Goal: Task Accomplishment & Management: Manage account settings

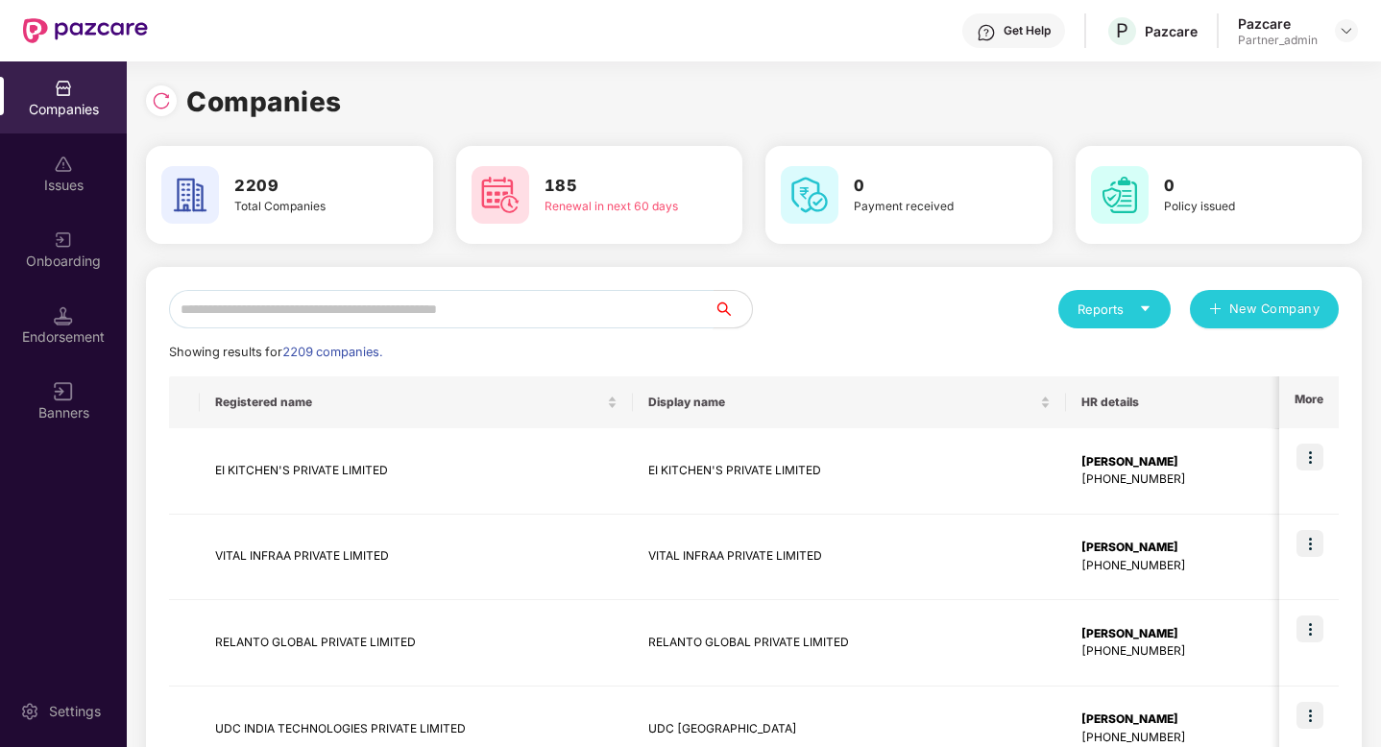
click at [596, 300] on input "text" at bounding box center [441, 309] width 545 height 38
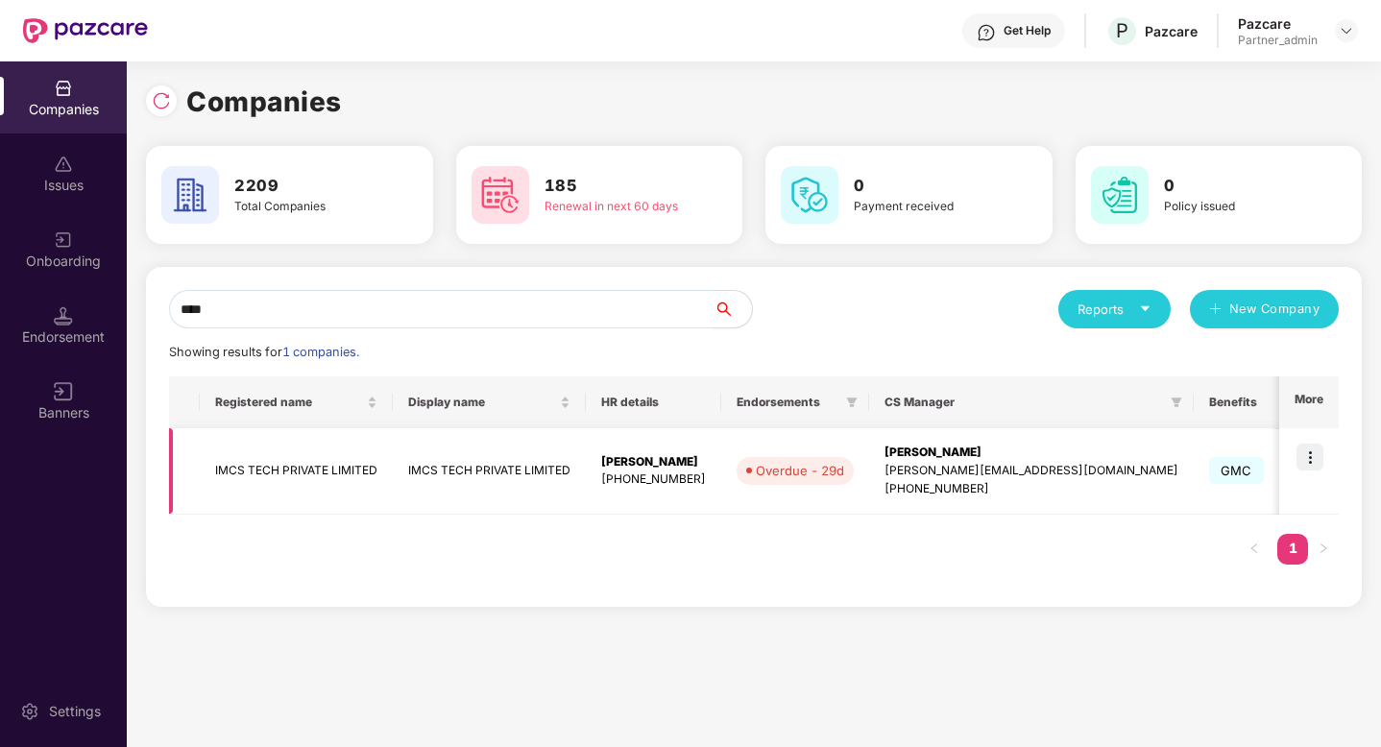
type input "****"
click at [1319, 459] on img at bounding box center [1310, 457] width 27 height 27
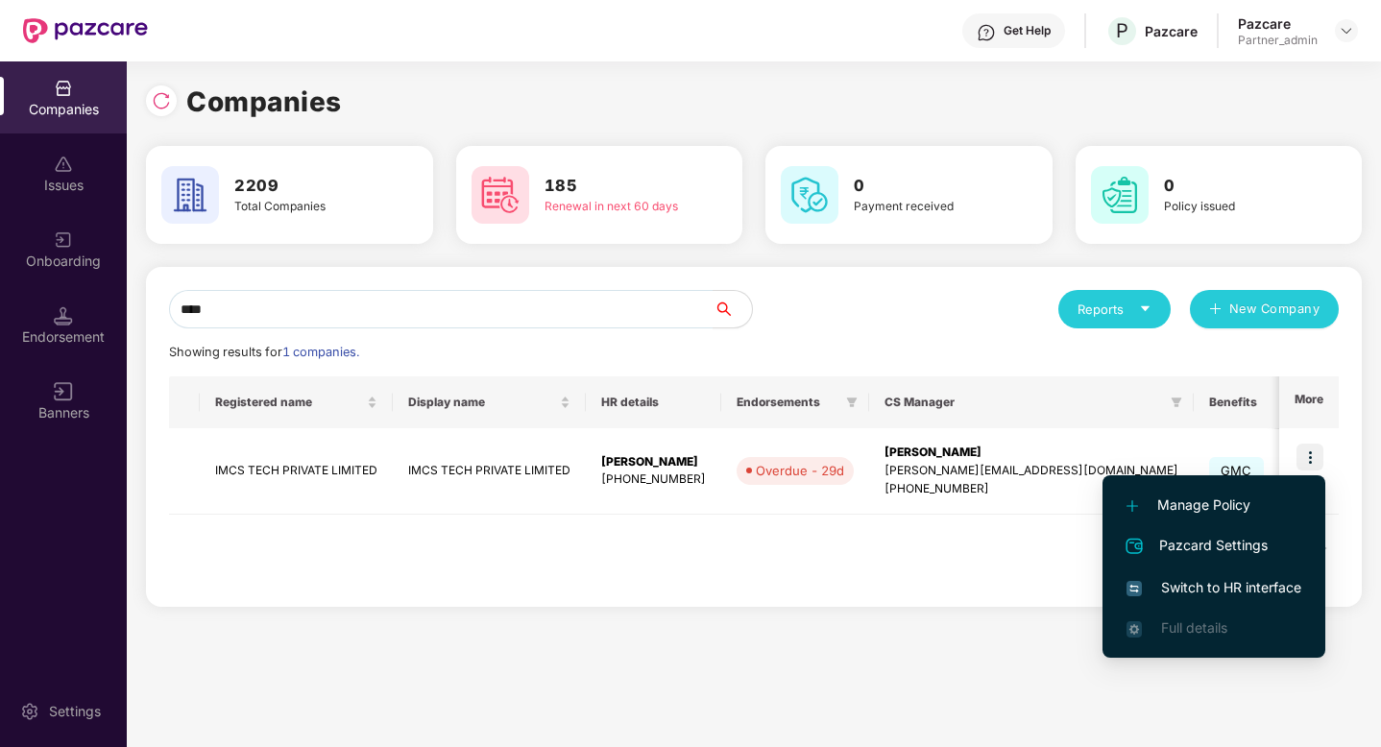
click at [1233, 582] on span "Switch to HR interface" at bounding box center [1214, 587] width 175 height 21
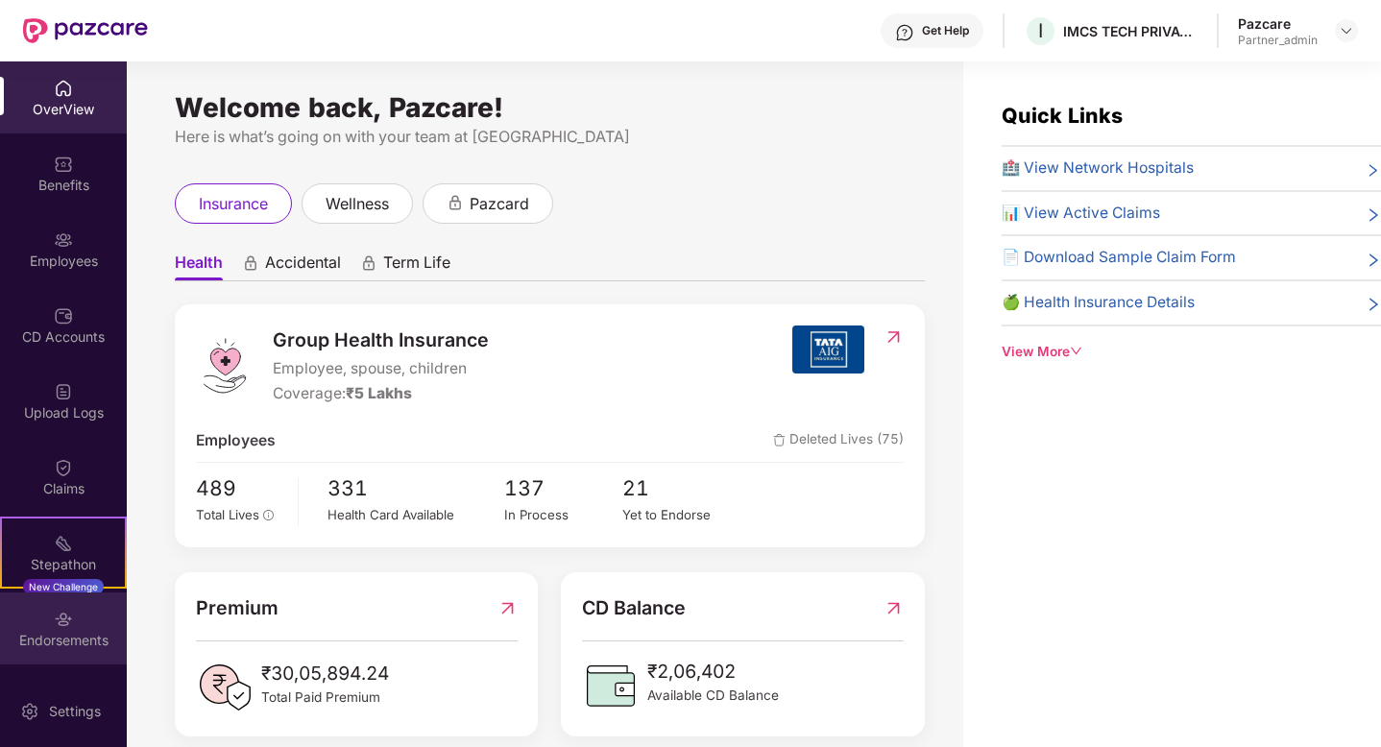
click at [39, 656] on div "Endorsements" at bounding box center [63, 629] width 127 height 72
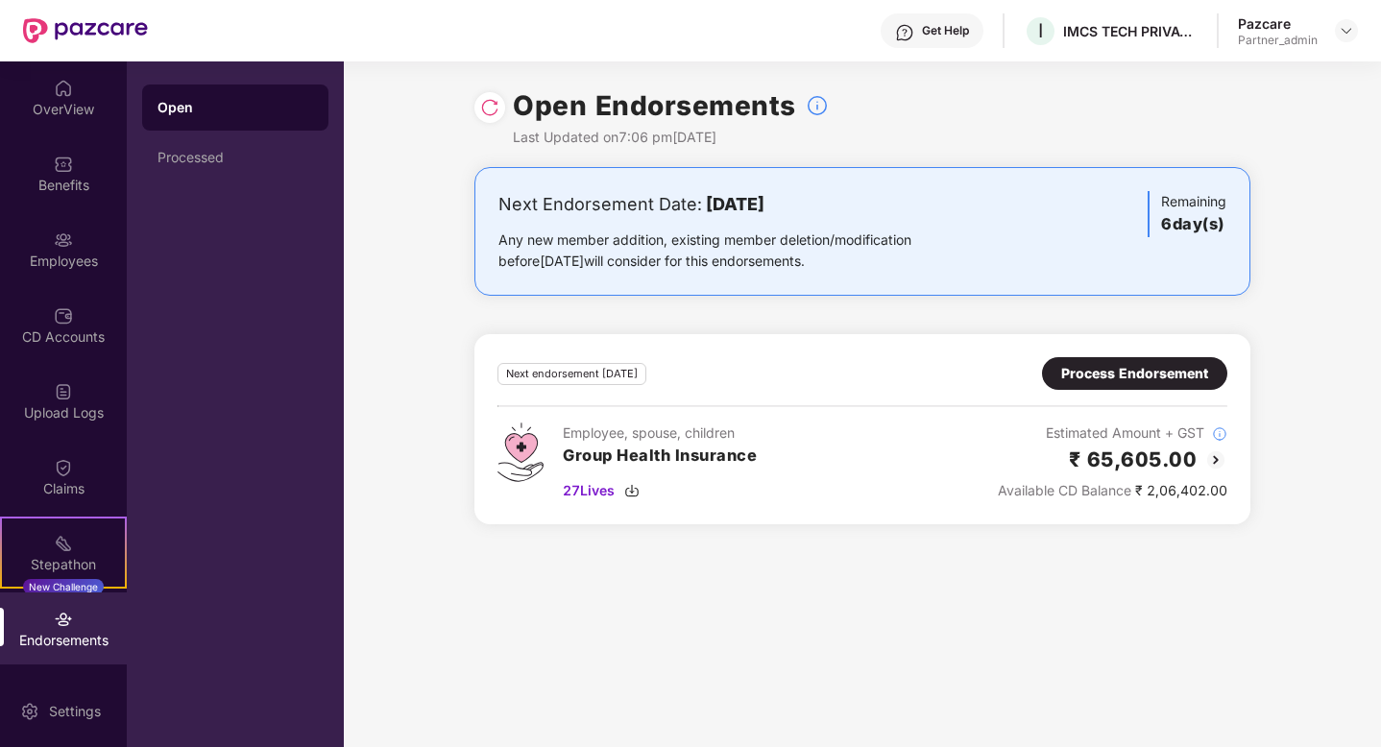
click at [1174, 372] on div "Process Endorsement" at bounding box center [1134, 373] width 147 height 21
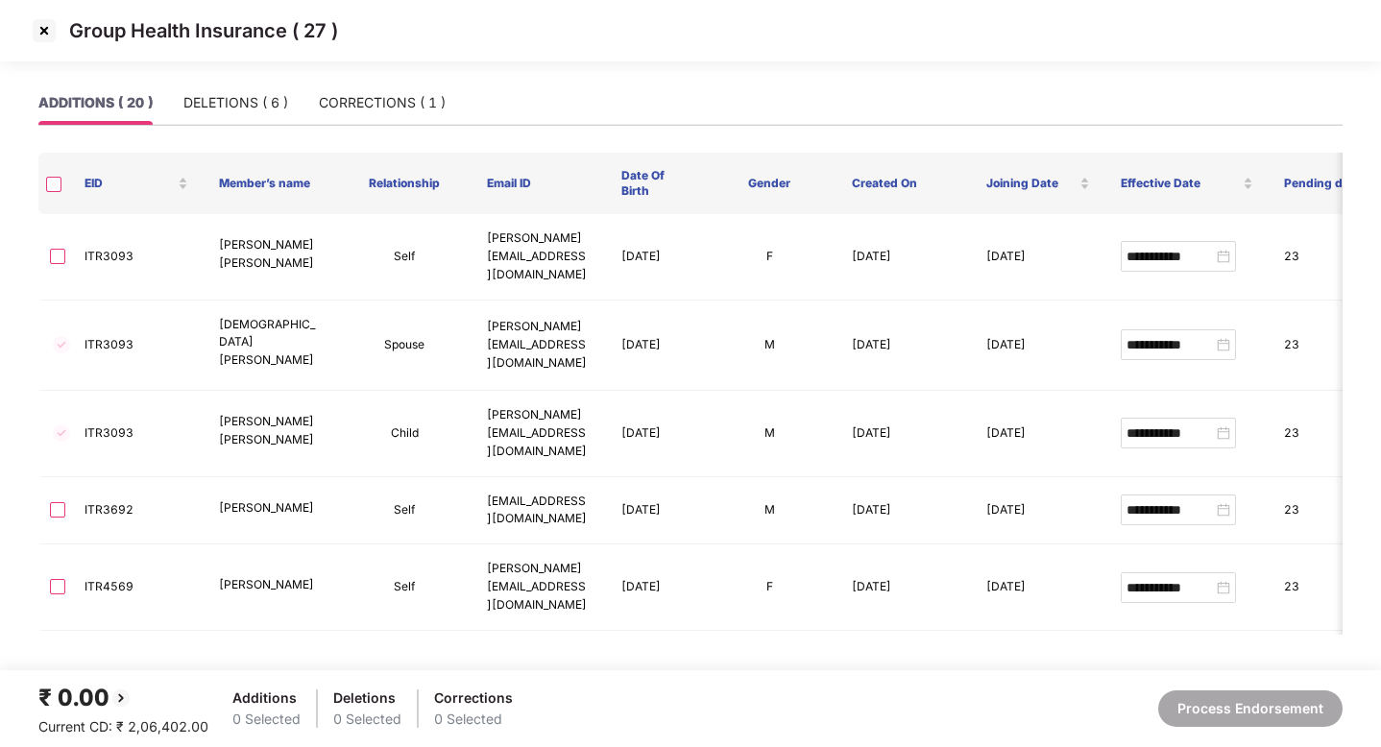
click at [57, 192] on th at bounding box center [53, 183] width 31 height 61
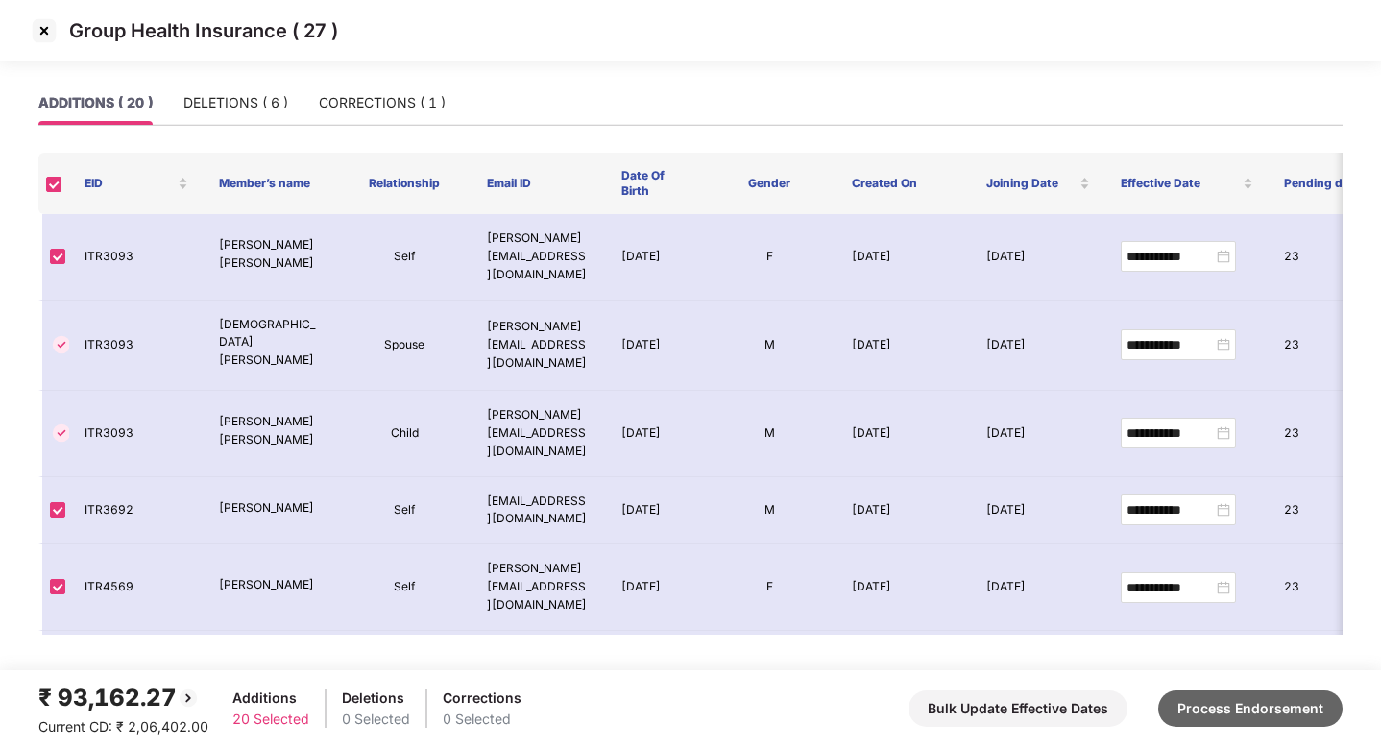
click at [1246, 716] on button "Process Endorsement" at bounding box center [1250, 709] width 184 height 37
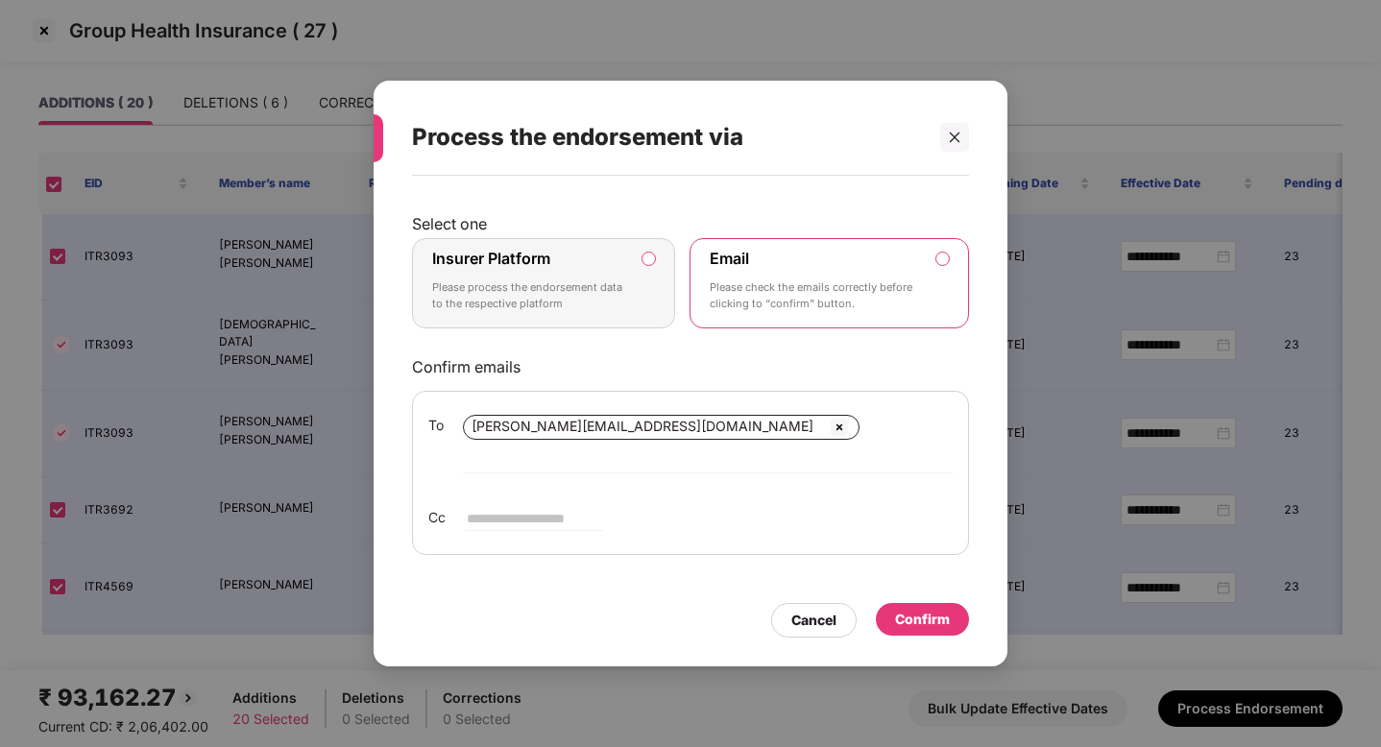
click at [922, 613] on div "Confirm" at bounding box center [922, 619] width 55 height 21
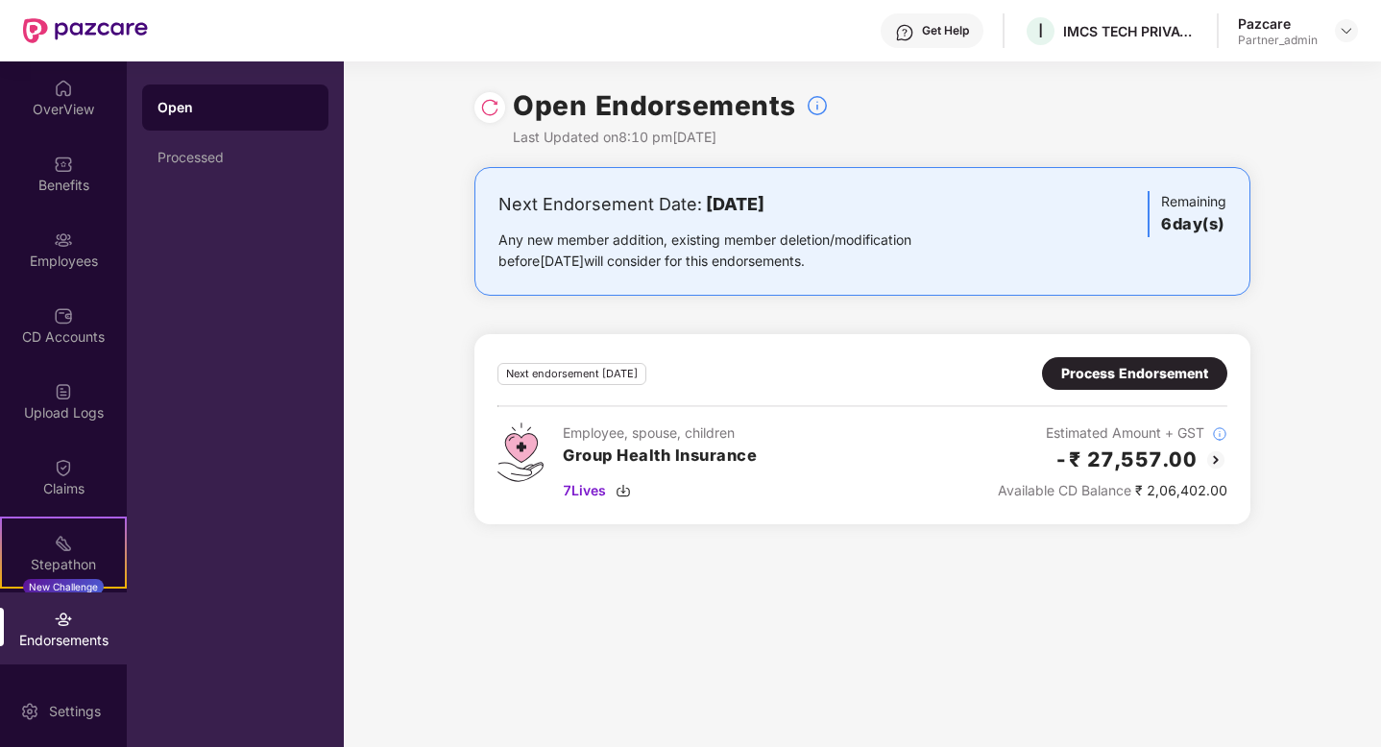
click at [1090, 380] on div "Process Endorsement" at bounding box center [1134, 373] width 147 height 21
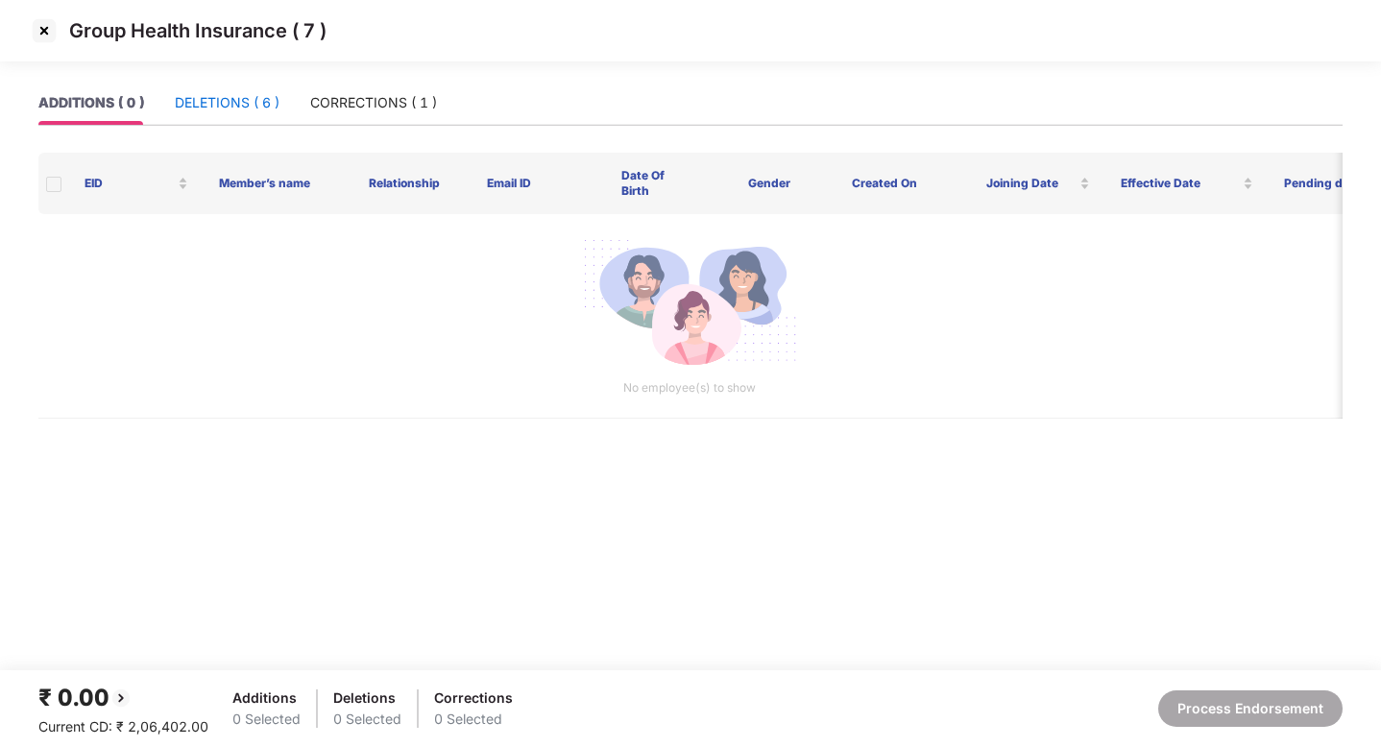
click at [242, 104] on div "DELETIONS ( 6 )" at bounding box center [227, 102] width 105 height 21
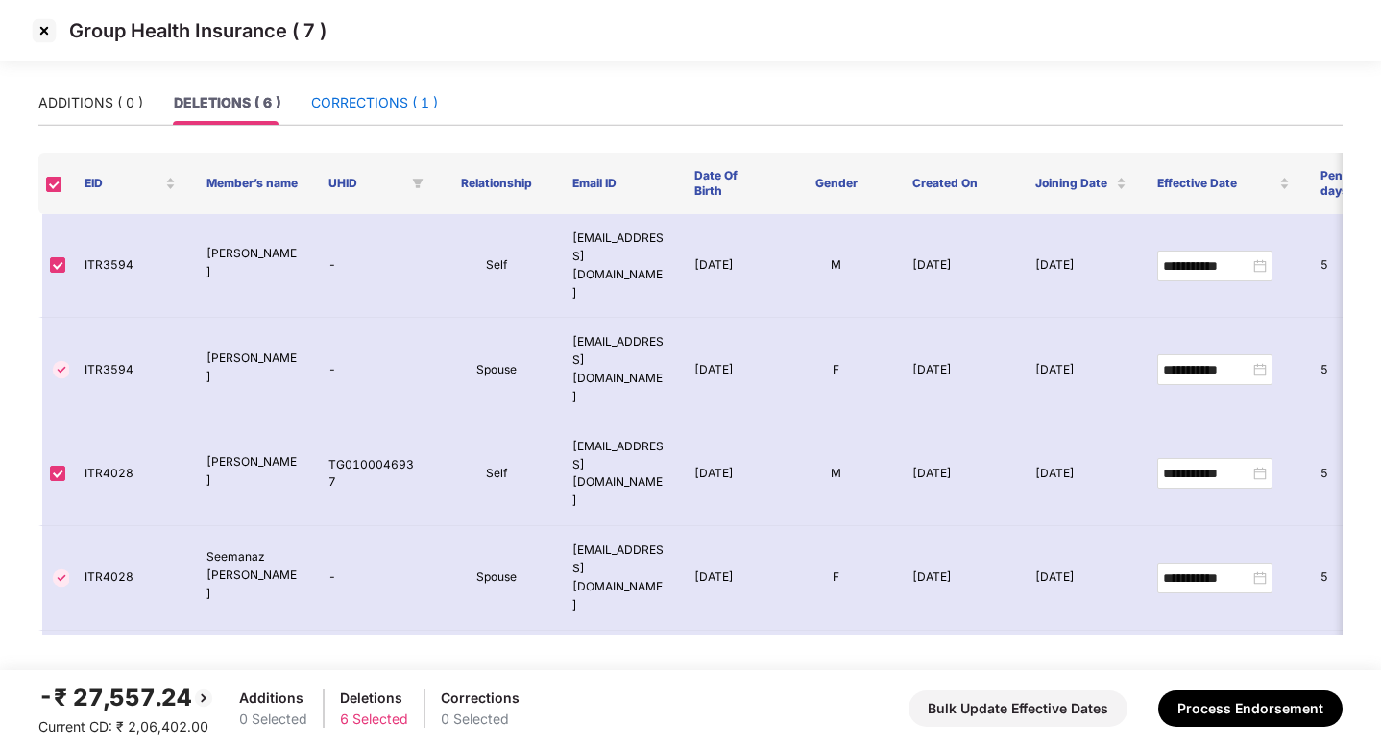
click at [381, 98] on div "CORRECTIONS ( 1 )" at bounding box center [374, 102] width 127 height 21
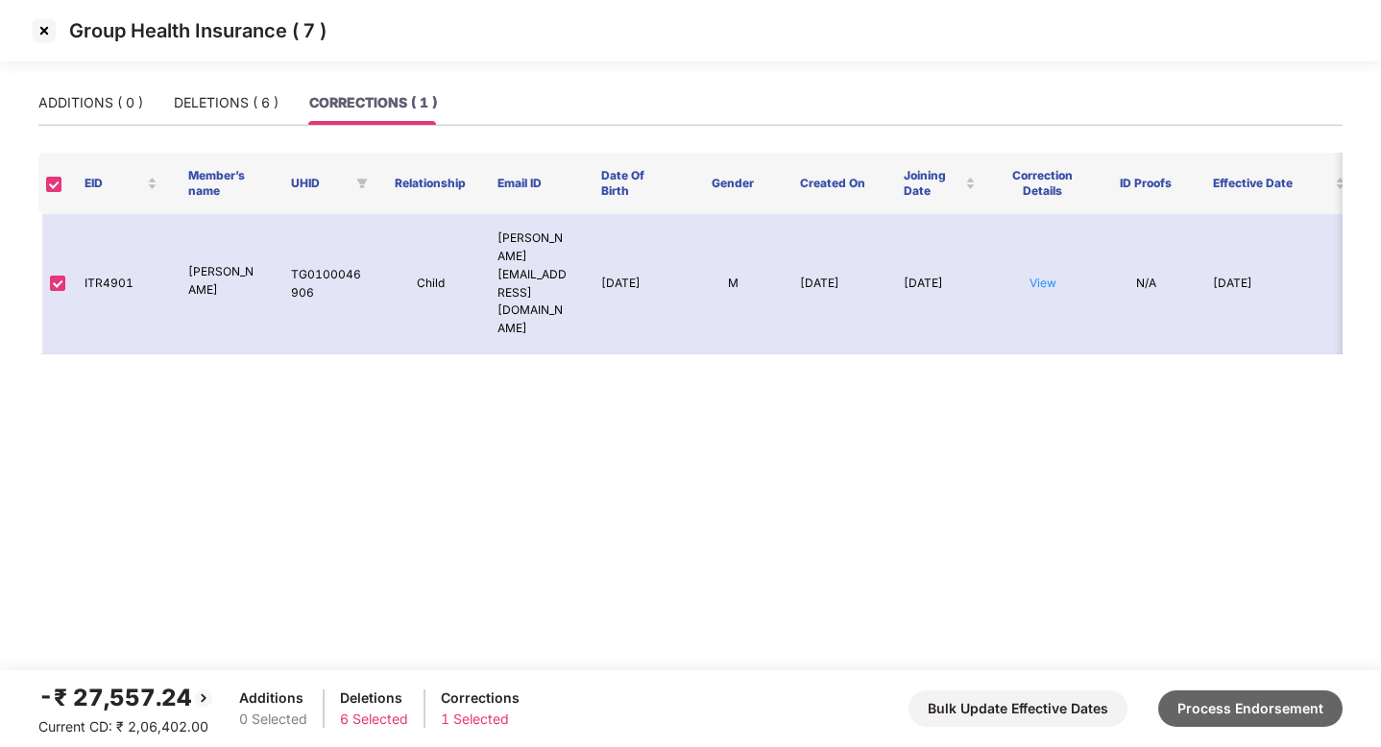
click at [1220, 721] on button "Process Endorsement" at bounding box center [1250, 709] width 184 height 37
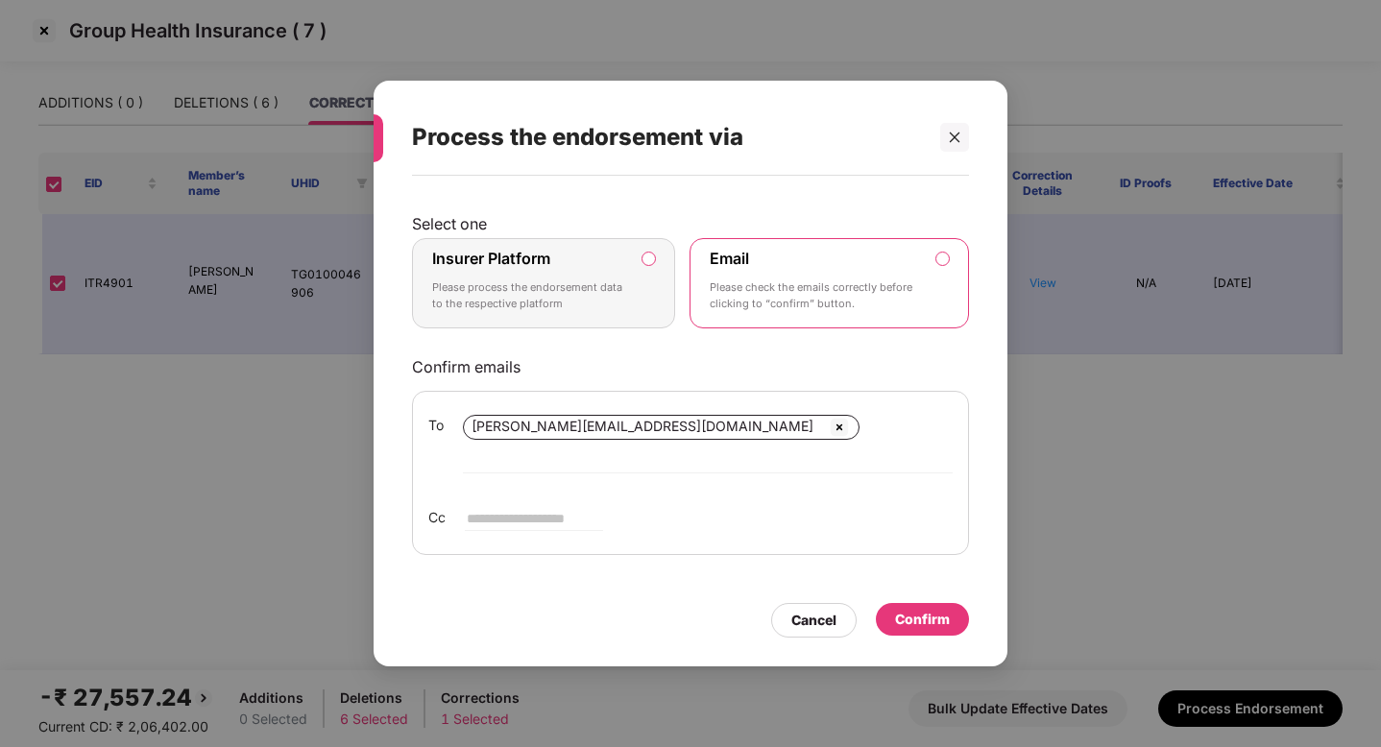
click at [908, 609] on div "Confirm" at bounding box center [922, 619] width 55 height 21
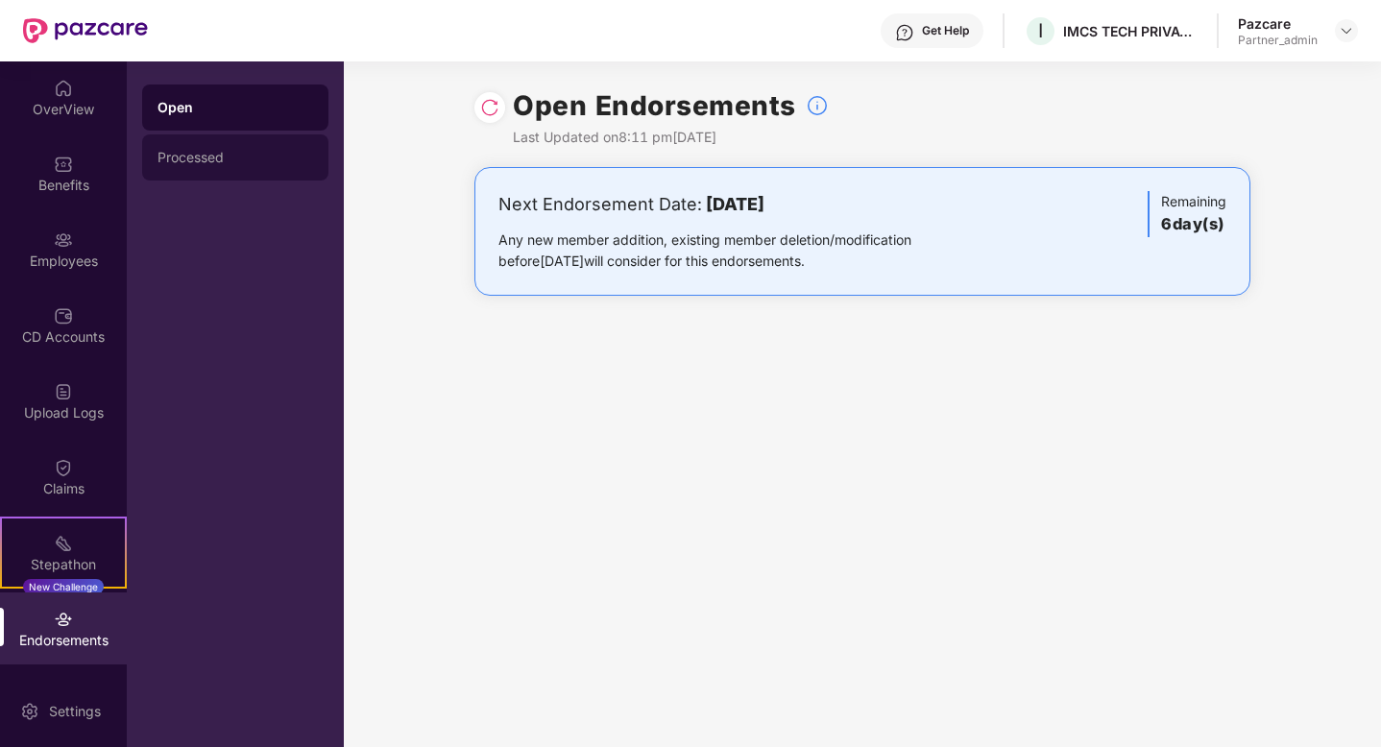
click at [213, 162] on div "Processed" at bounding box center [236, 157] width 156 height 15
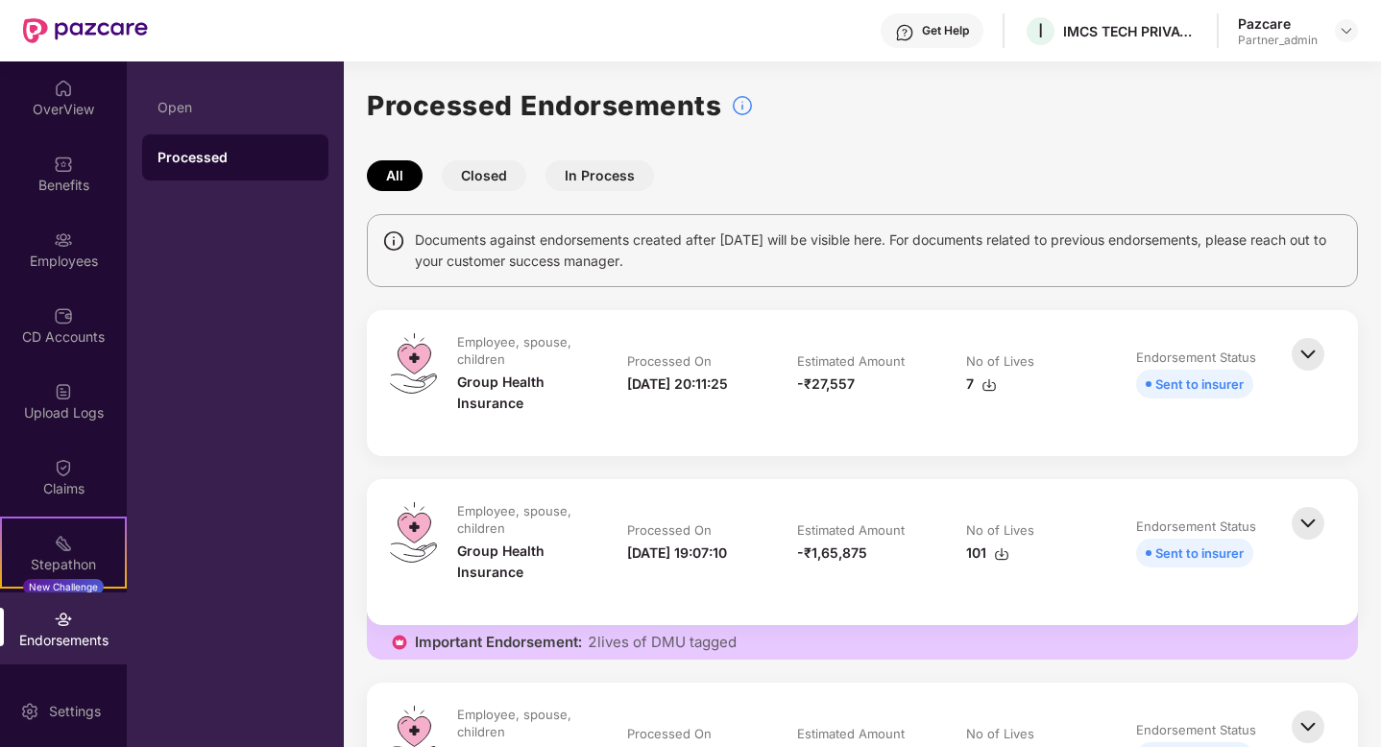
click at [625, 177] on button "In Process" at bounding box center [600, 175] width 109 height 31
click at [485, 179] on button "Closed" at bounding box center [484, 175] width 85 height 31
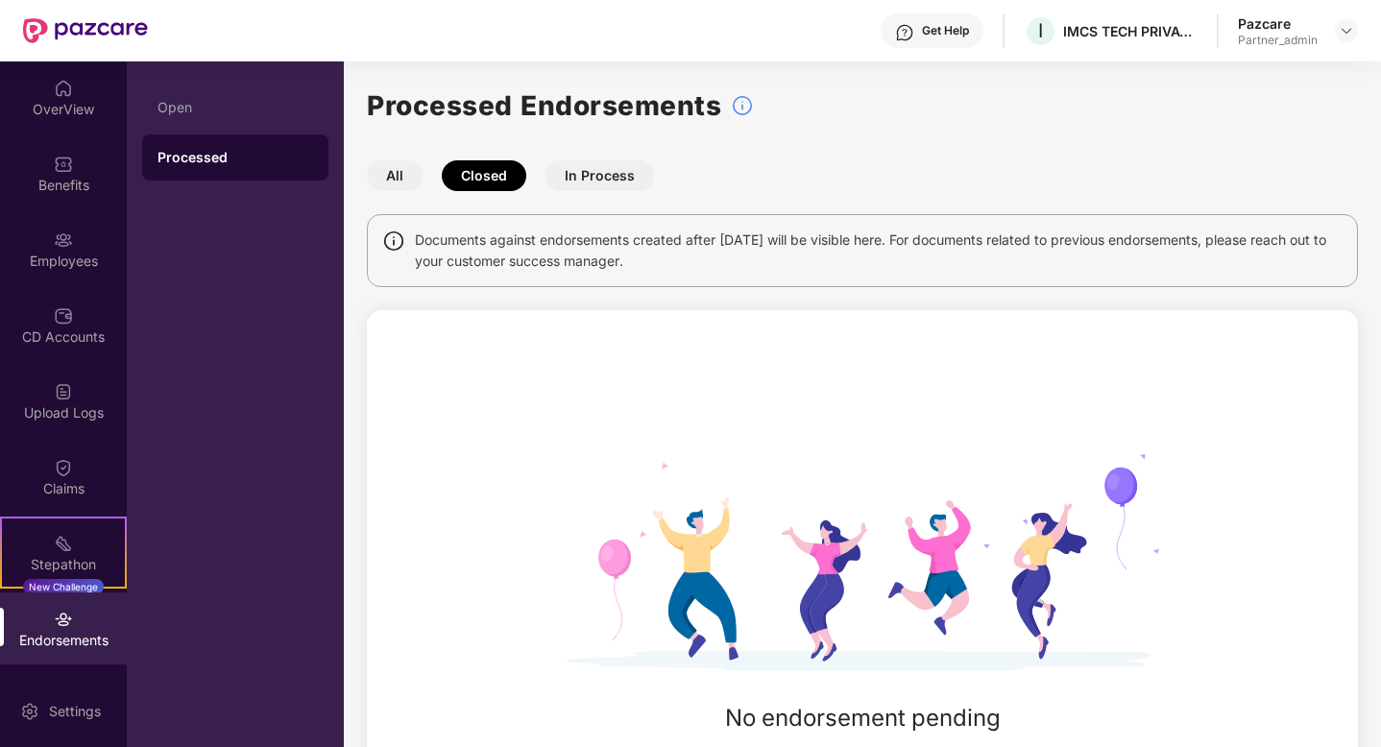
click at [407, 182] on button "All" at bounding box center [395, 175] width 56 height 31
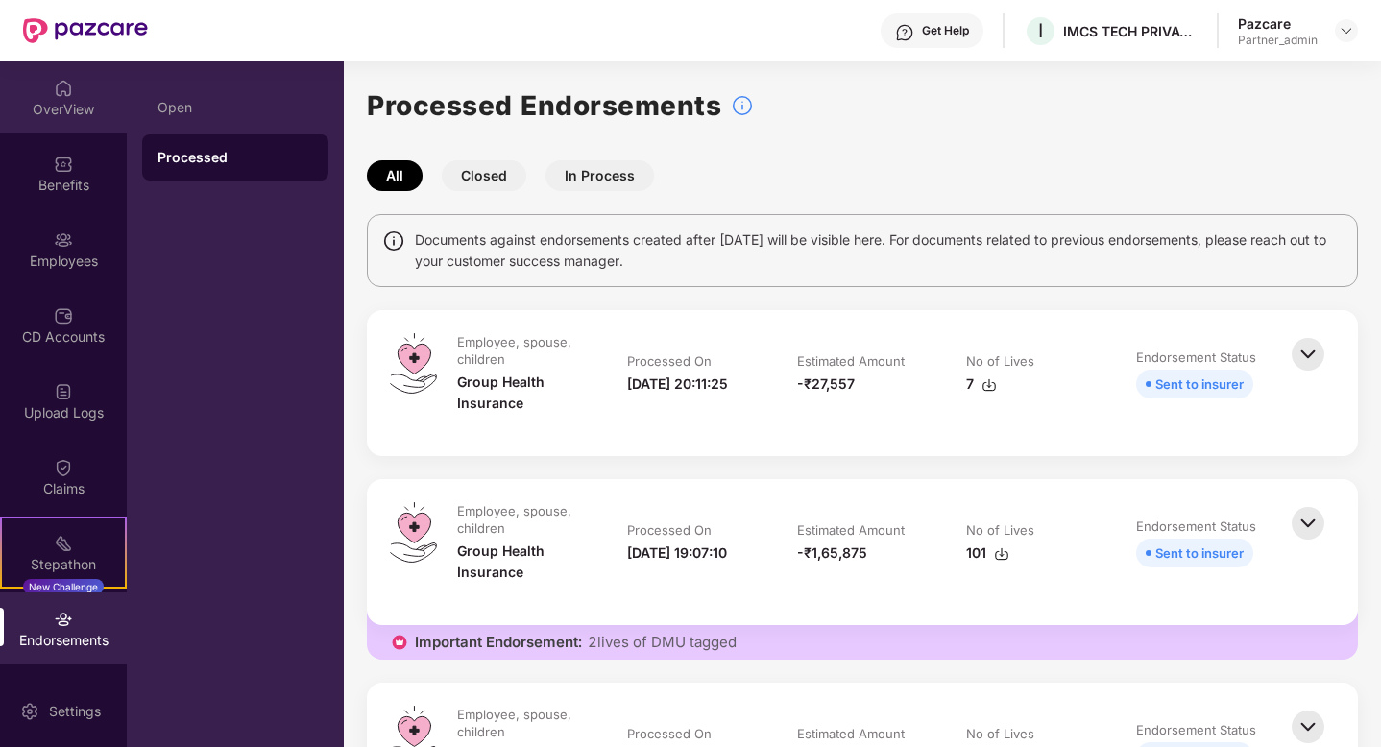
click at [51, 104] on div "OverView" at bounding box center [63, 109] width 127 height 19
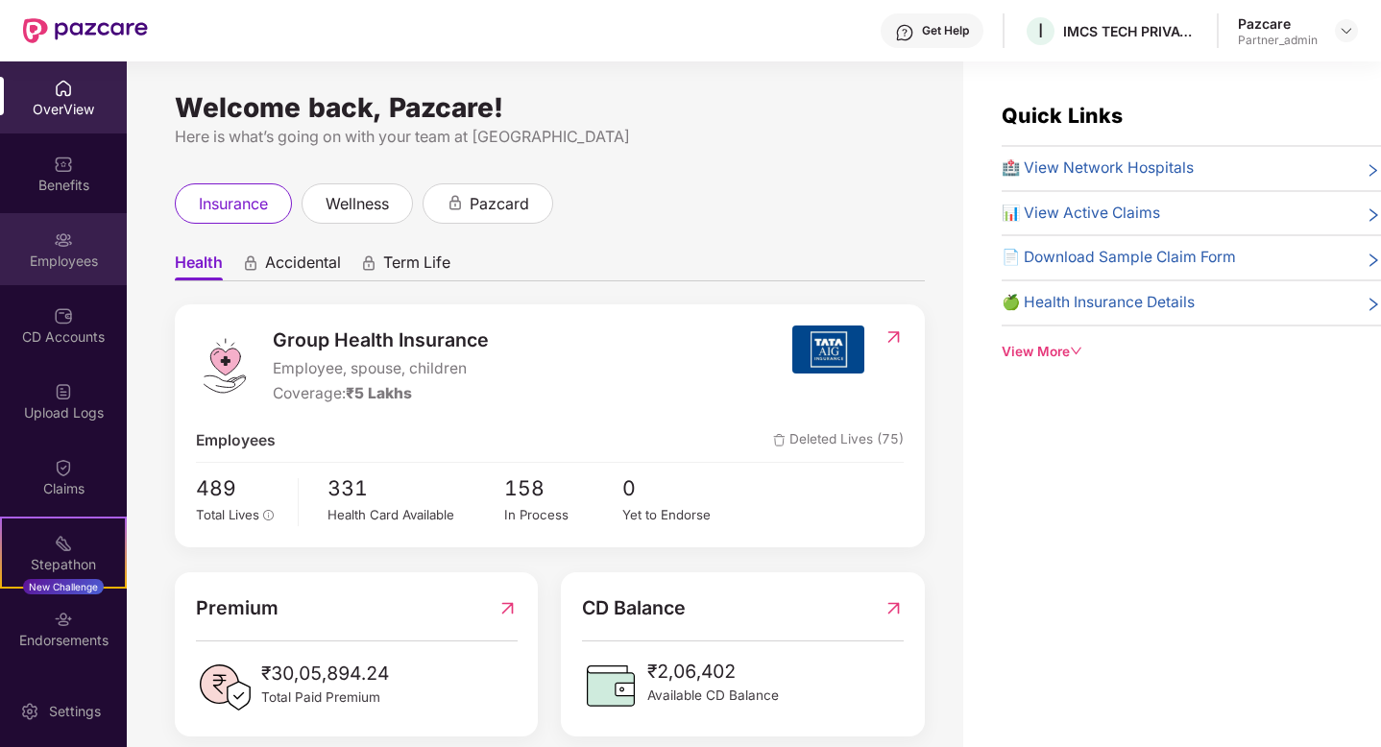
click at [79, 272] on div "Employees" at bounding box center [63, 249] width 127 height 72
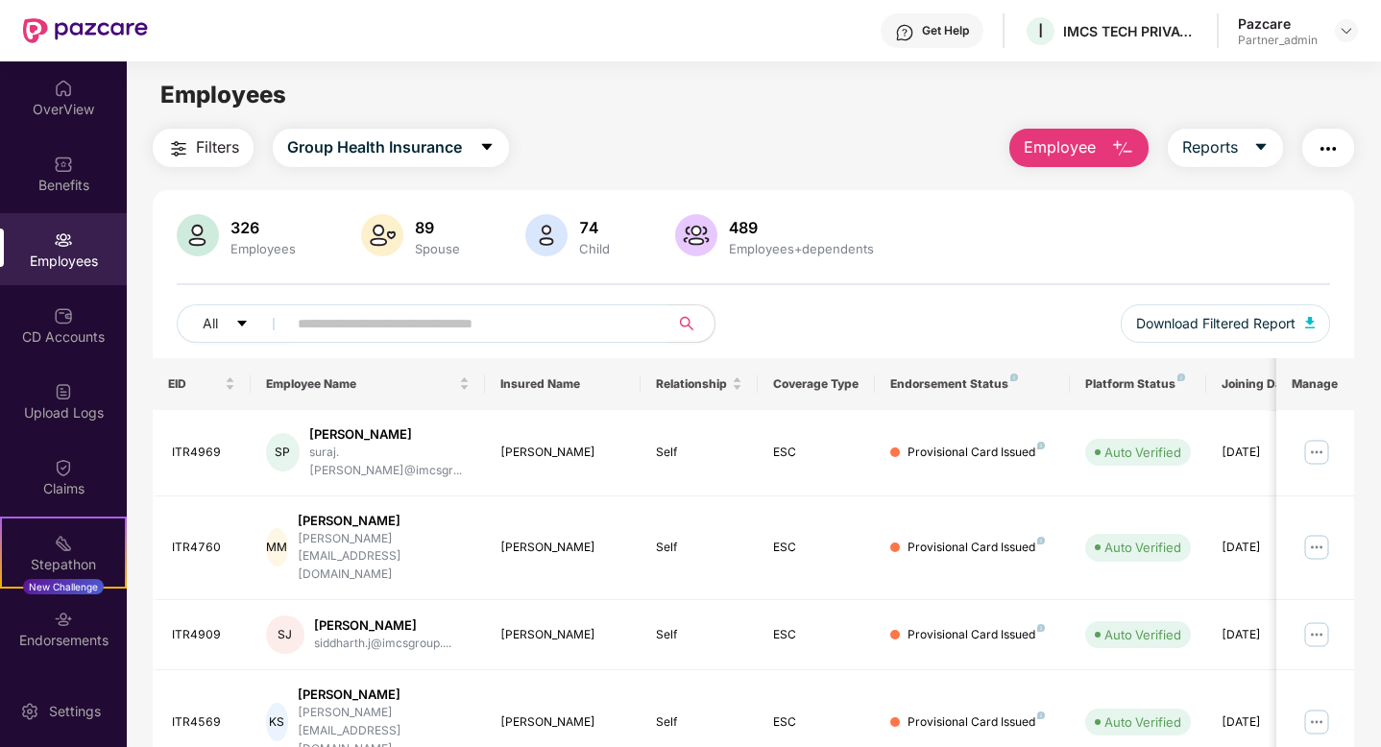
click at [203, 151] on span "Filters" at bounding box center [217, 147] width 43 height 24
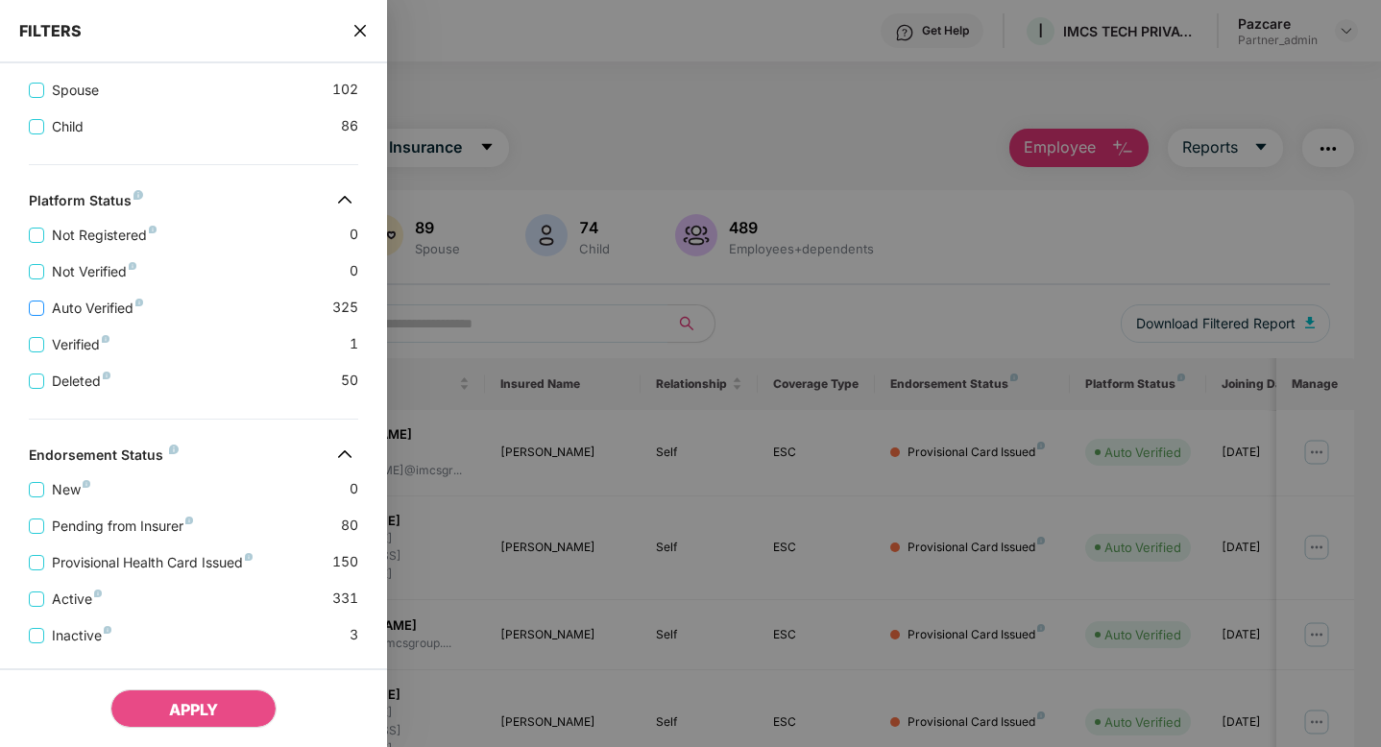
scroll to position [449, 0]
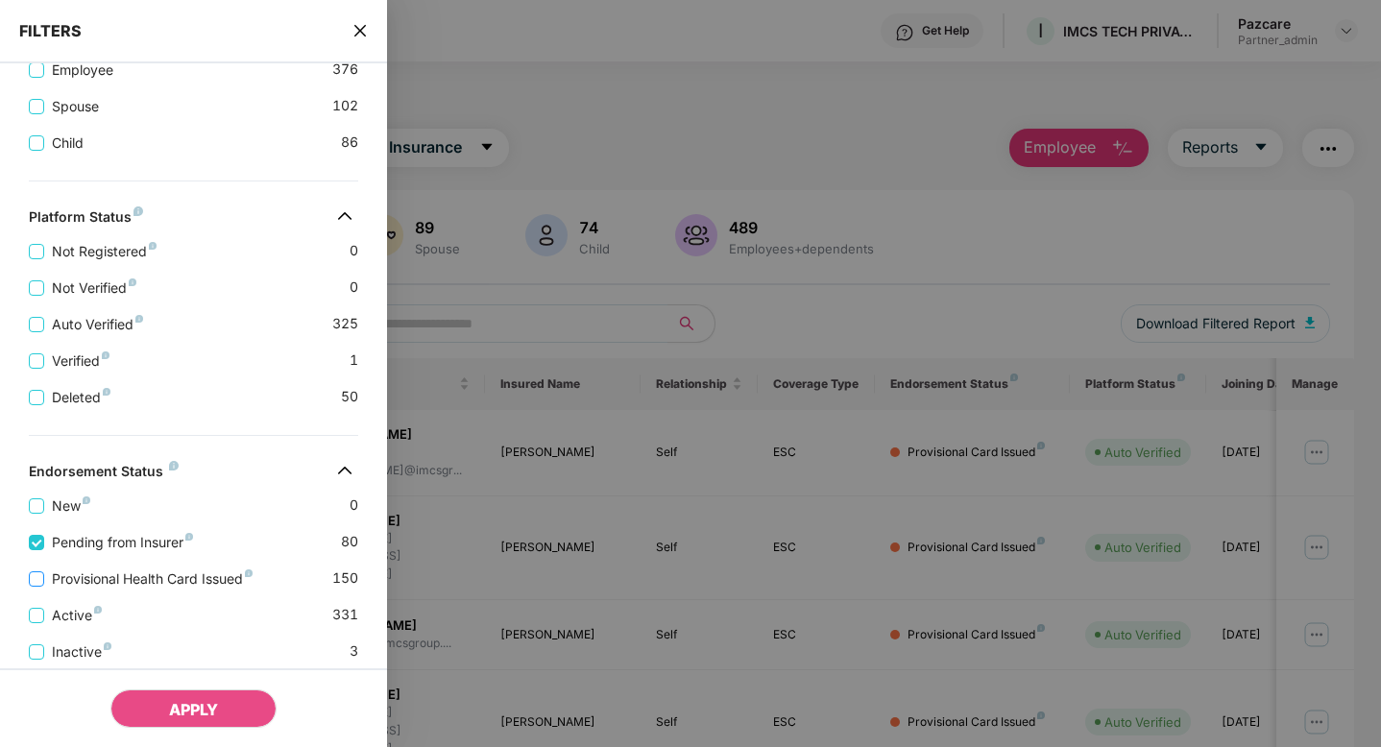
click at [44, 578] on span "Provisional Health Card Issued" at bounding box center [152, 579] width 216 height 21
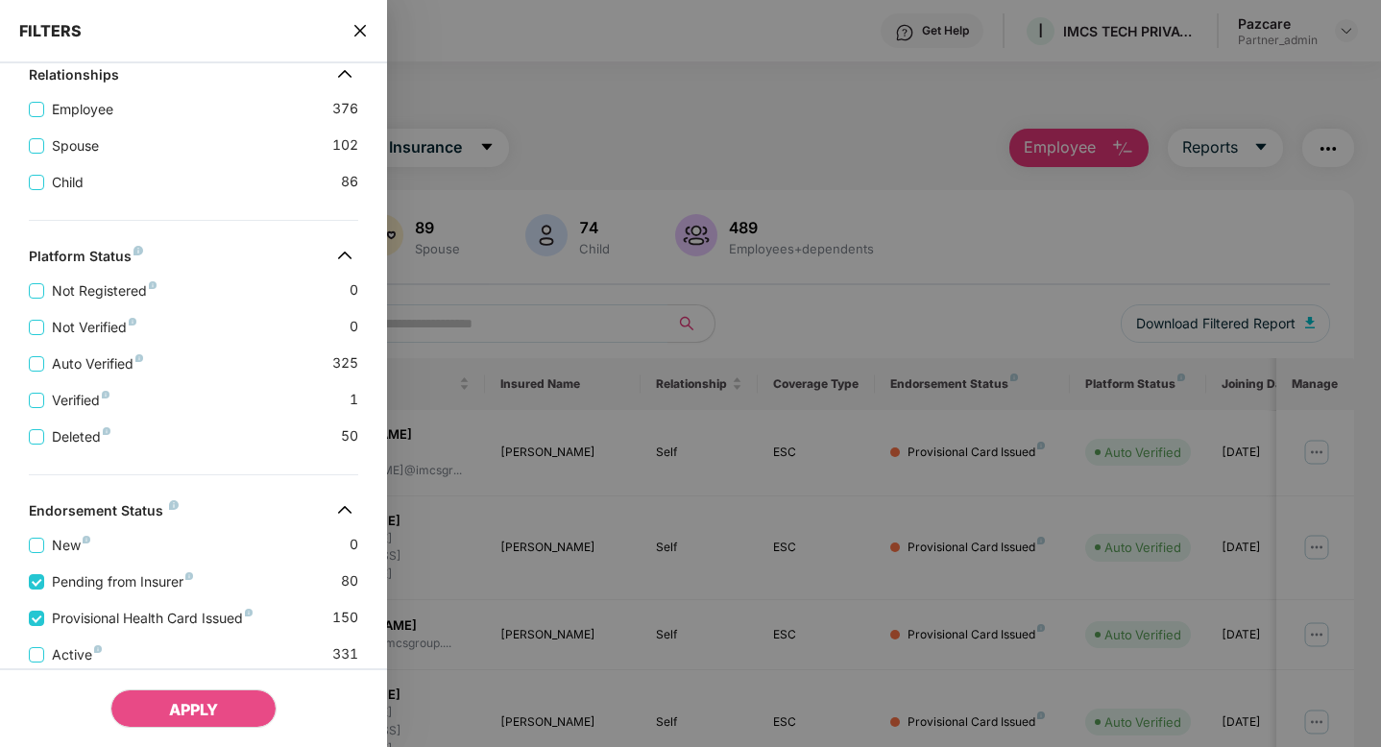
scroll to position [548, 0]
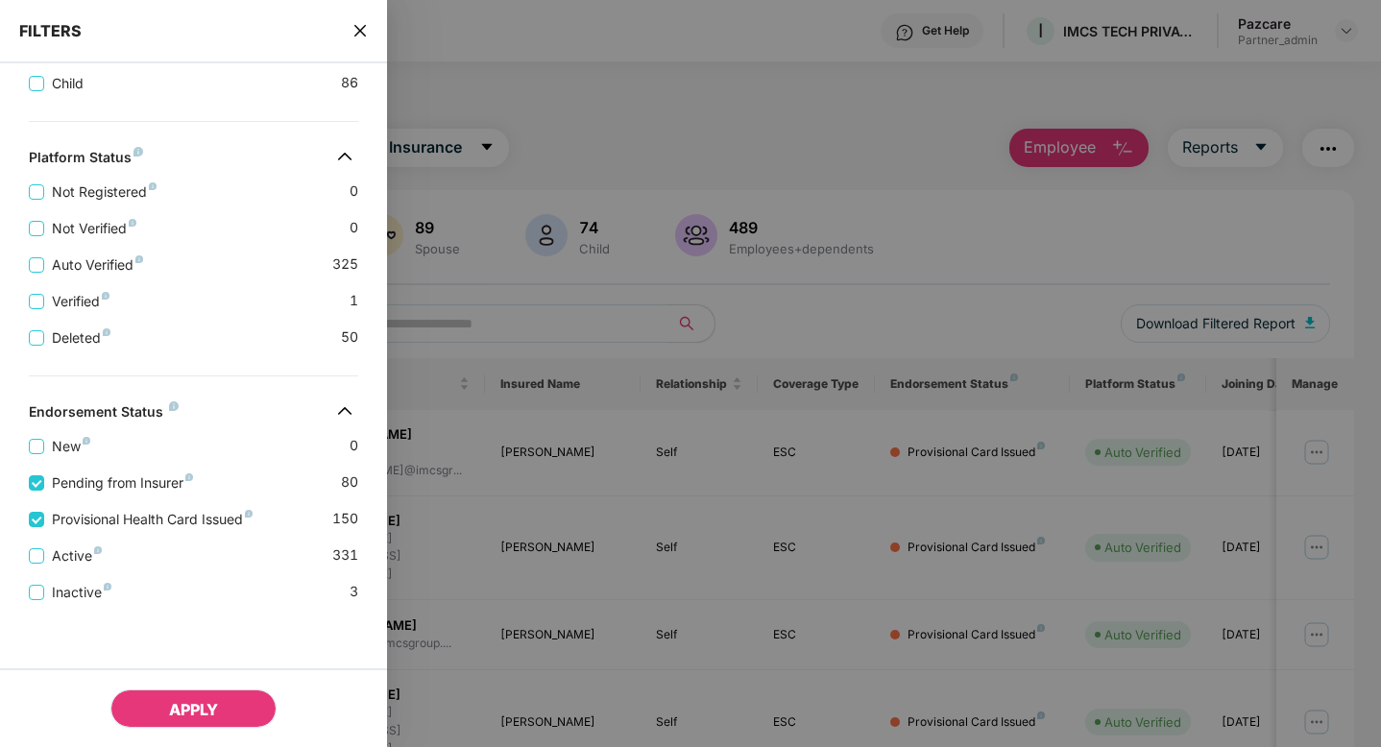
click at [212, 704] on span "APPLY" at bounding box center [193, 709] width 49 height 19
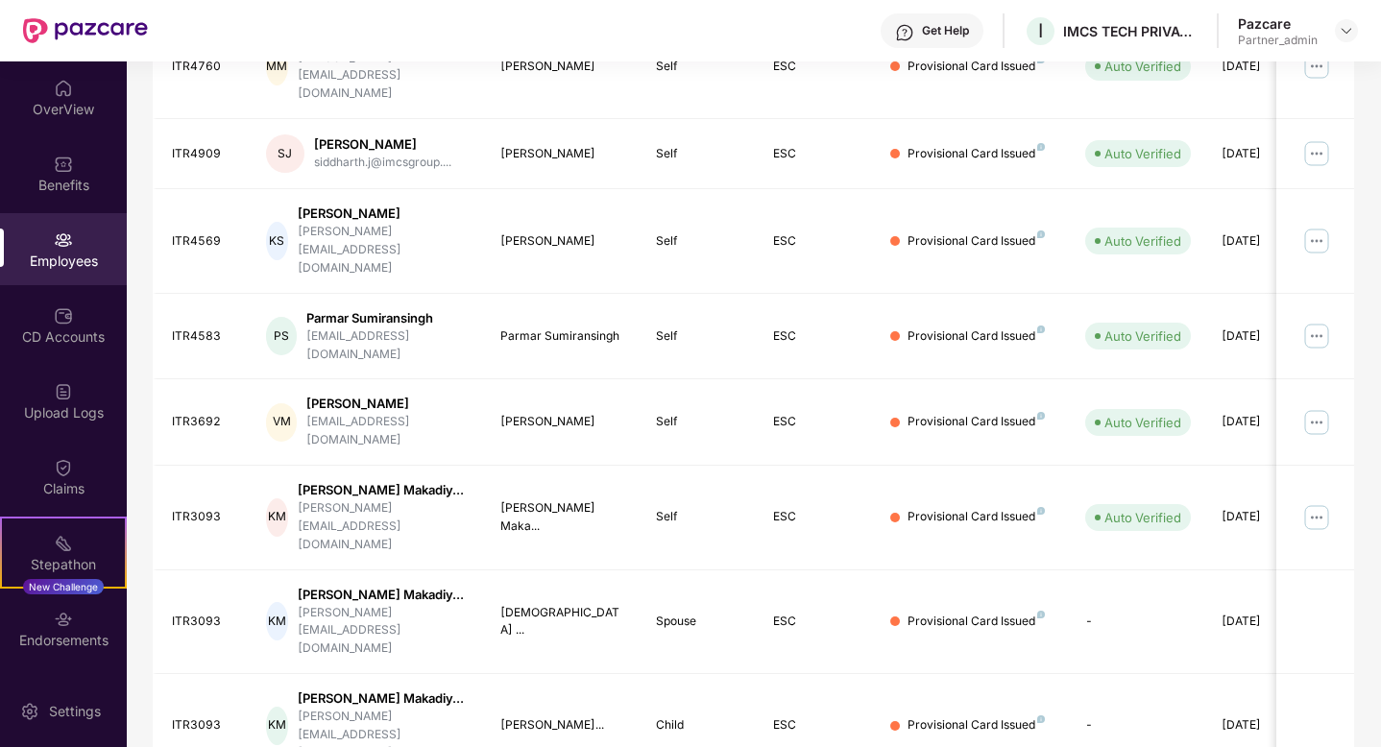
scroll to position [0, 0]
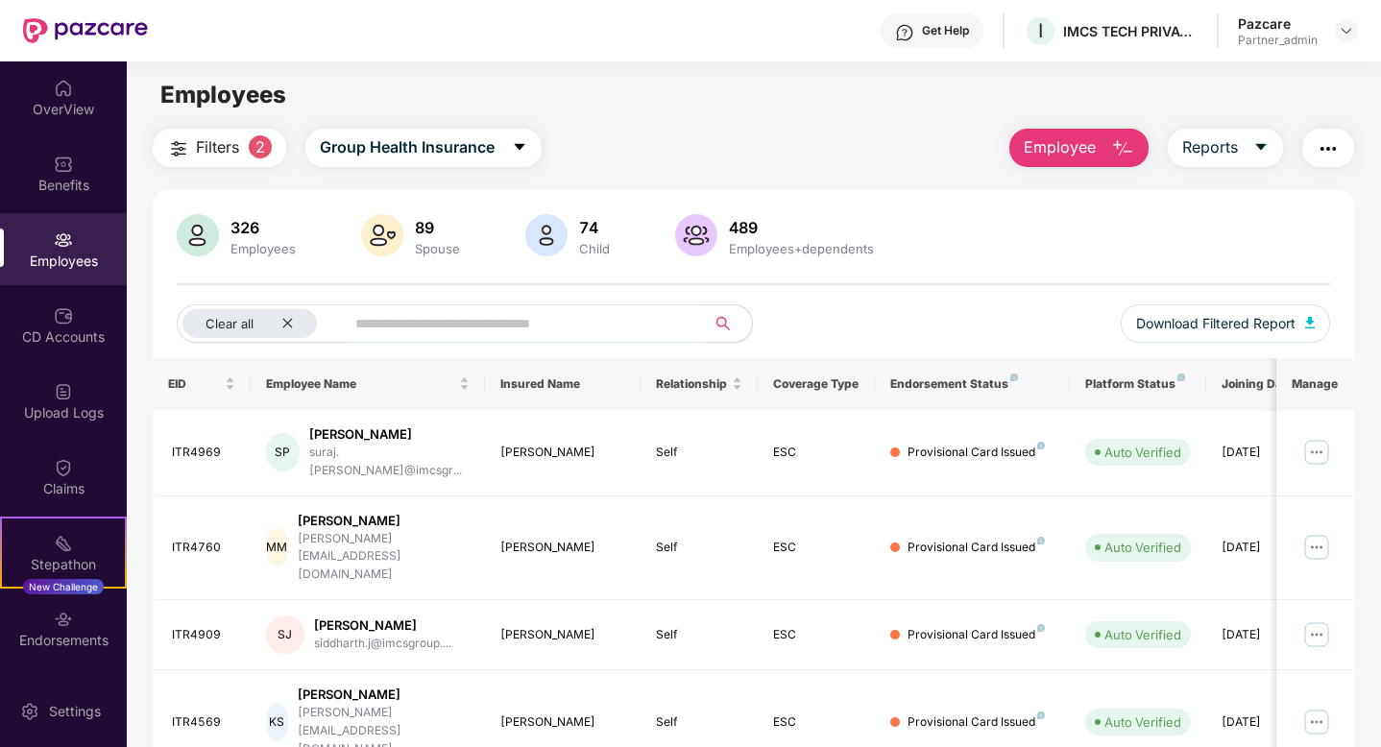
click at [239, 163] on button "Filters 2" at bounding box center [220, 148] width 134 height 38
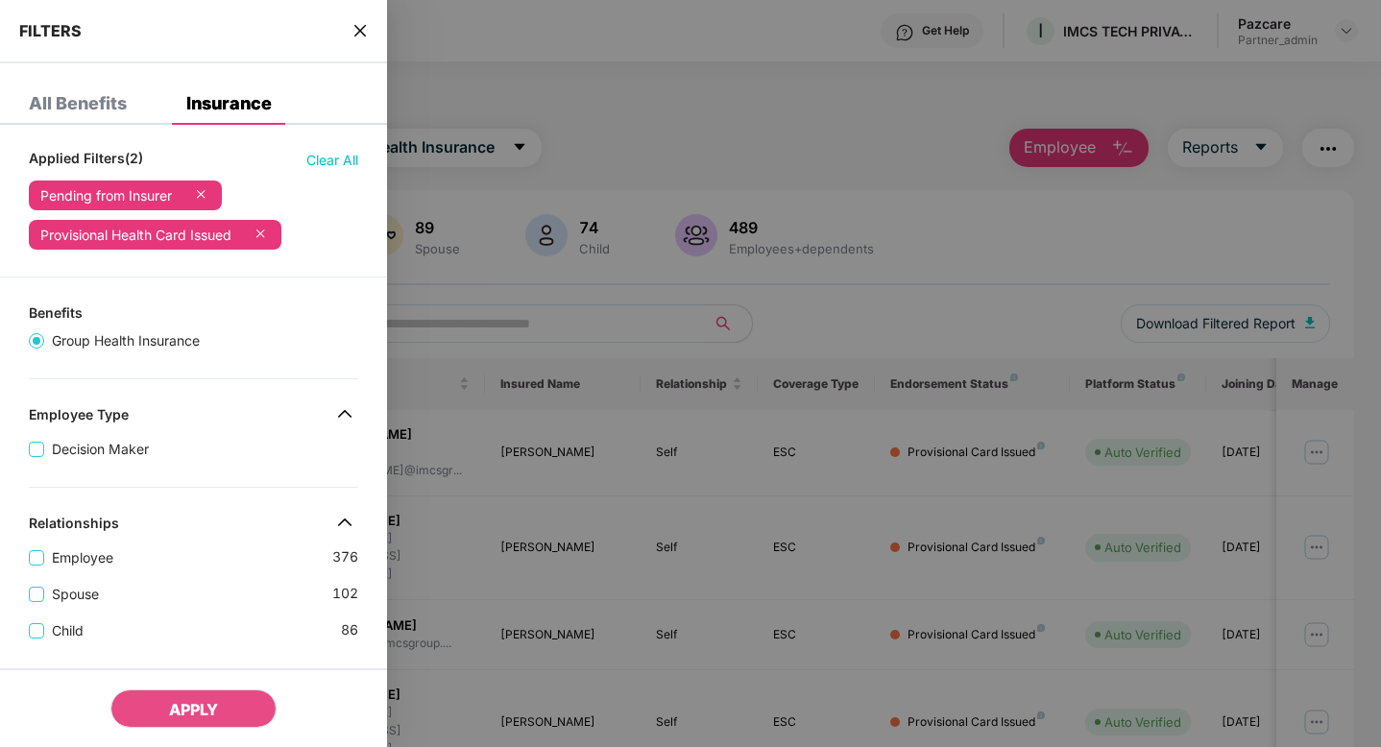
click at [356, 15] on div "FILTERS" at bounding box center [193, 31] width 387 height 63
click at [357, 16] on div "FILTERS" at bounding box center [193, 31] width 387 height 63
click at [360, 29] on icon "close" at bounding box center [360, 30] width 15 height 15
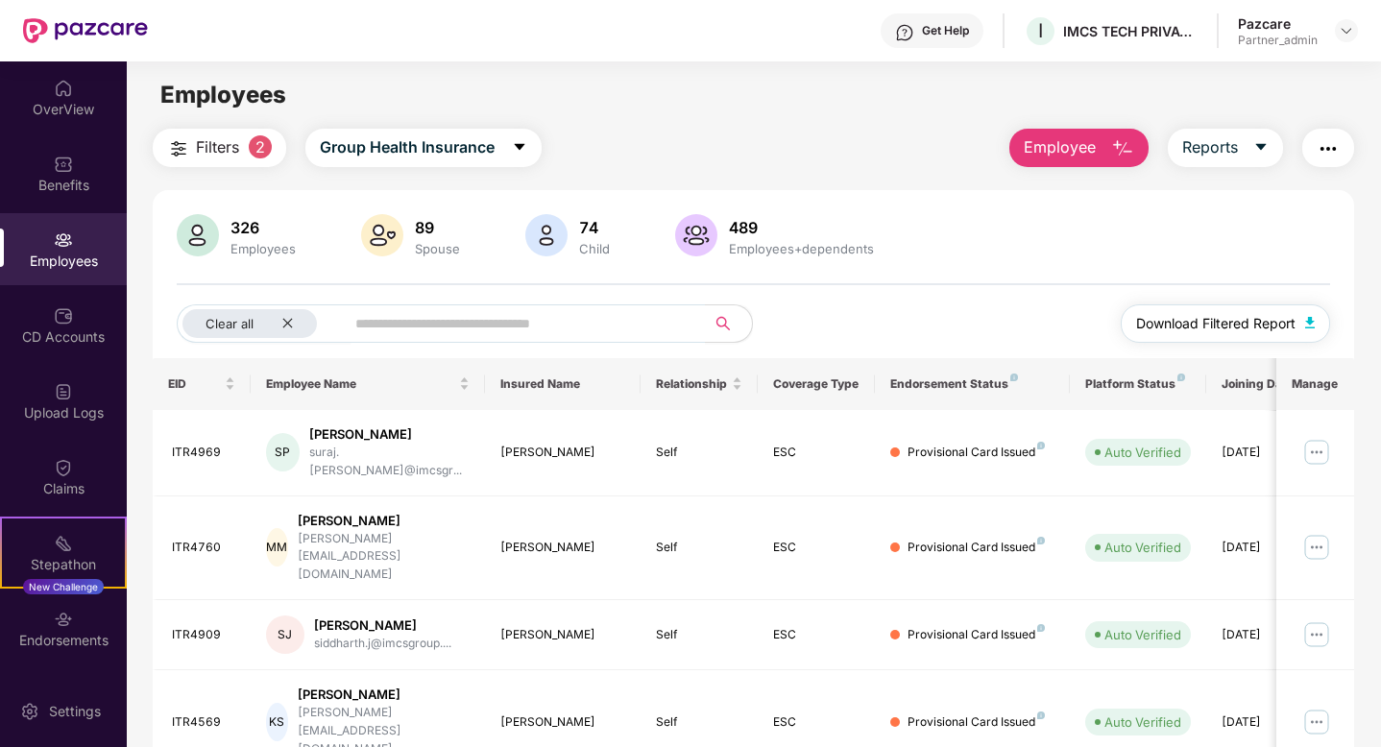
click at [1178, 312] on button "Download Filtered Report" at bounding box center [1225, 324] width 209 height 38
click at [220, 137] on span "Filters" at bounding box center [217, 147] width 43 height 24
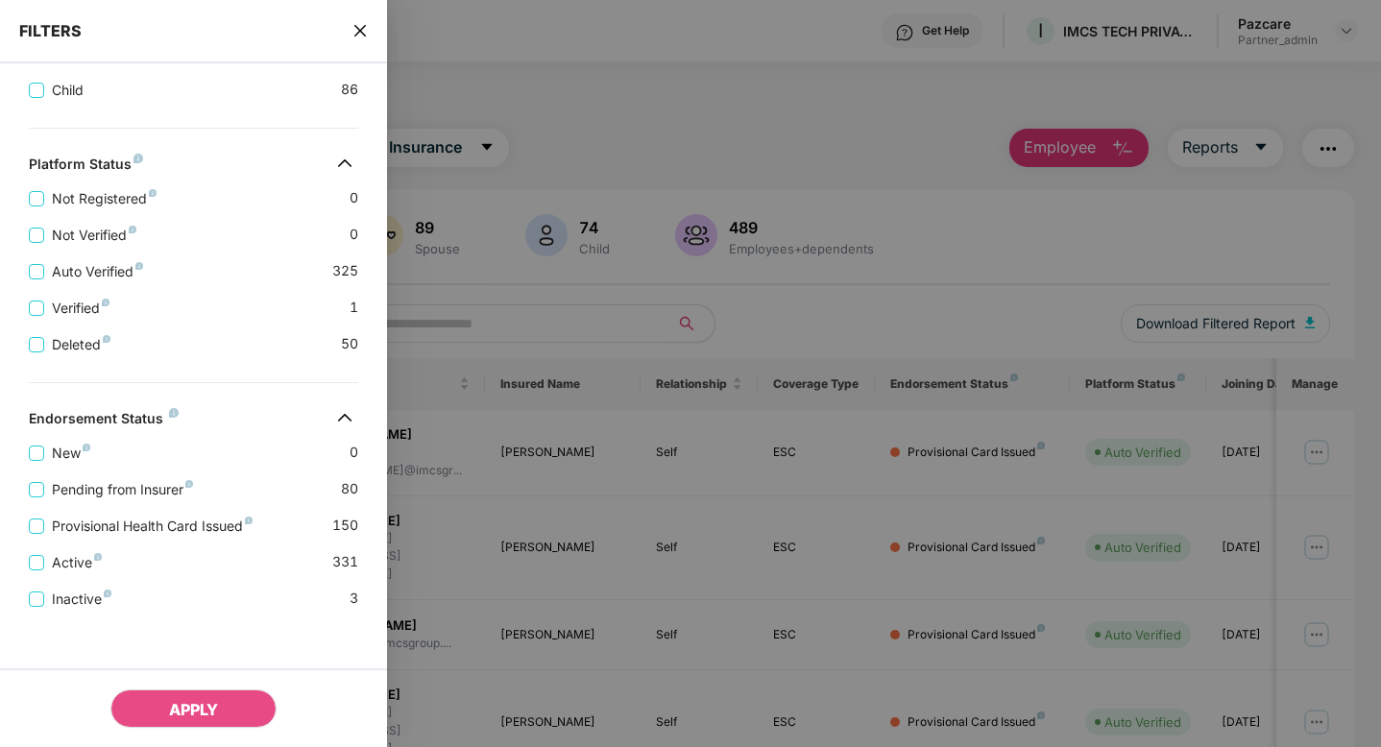
scroll to position [469, 0]
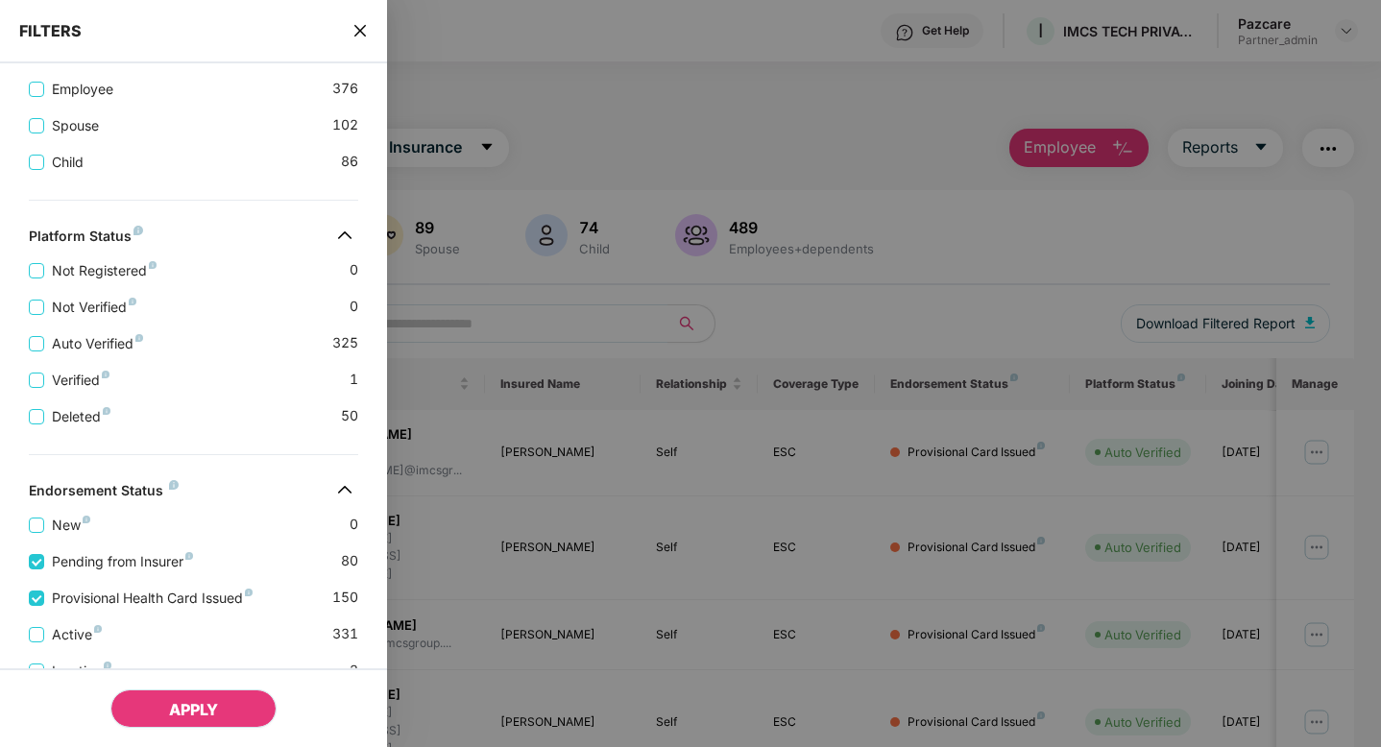
click at [166, 709] on button "APPLY" at bounding box center [193, 709] width 166 height 38
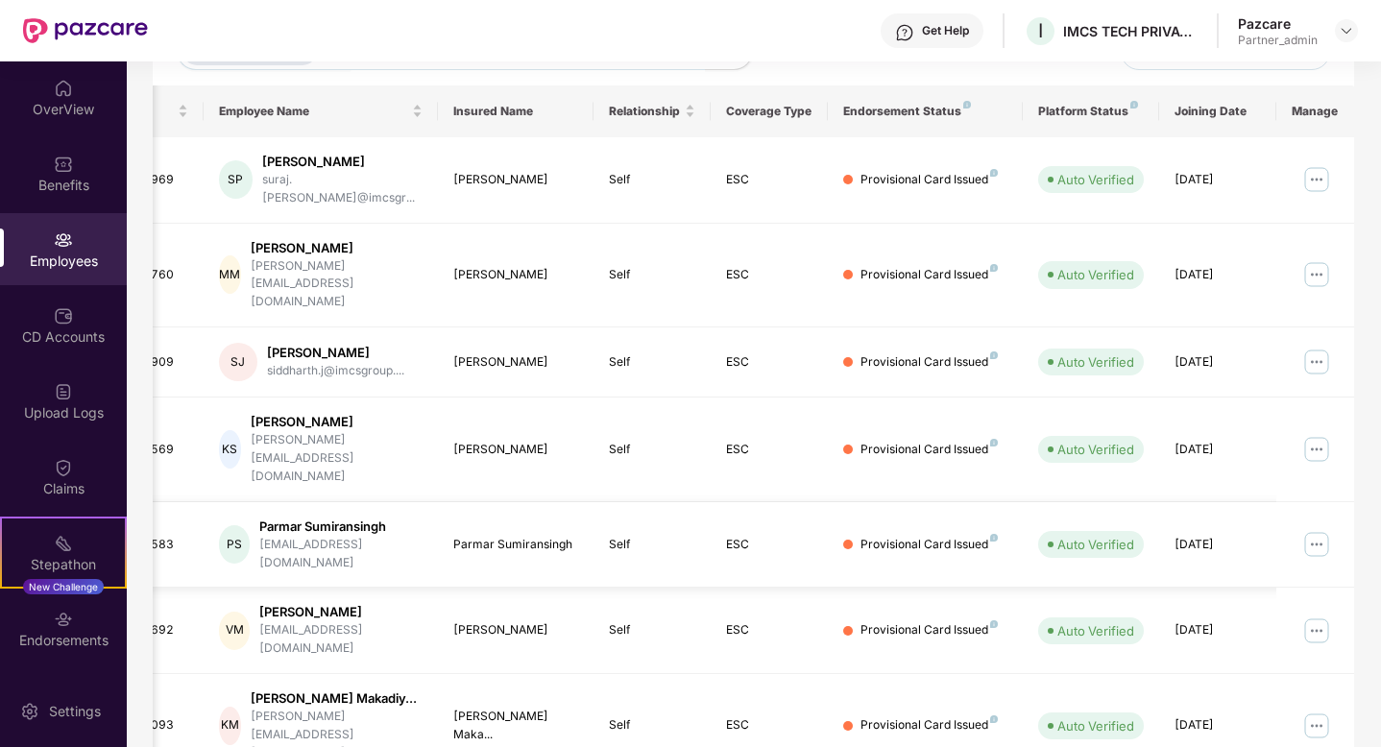
scroll to position [481, 0]
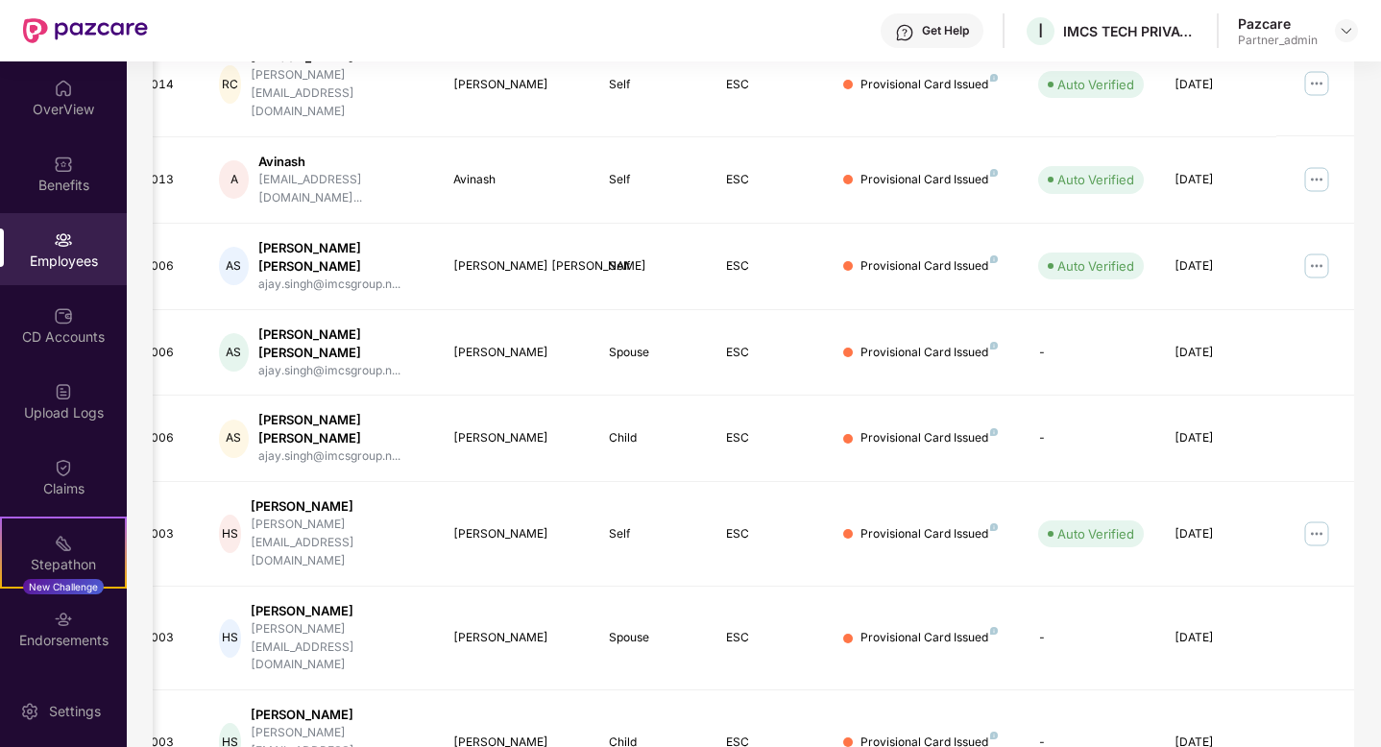
scroll to position [433, 0]
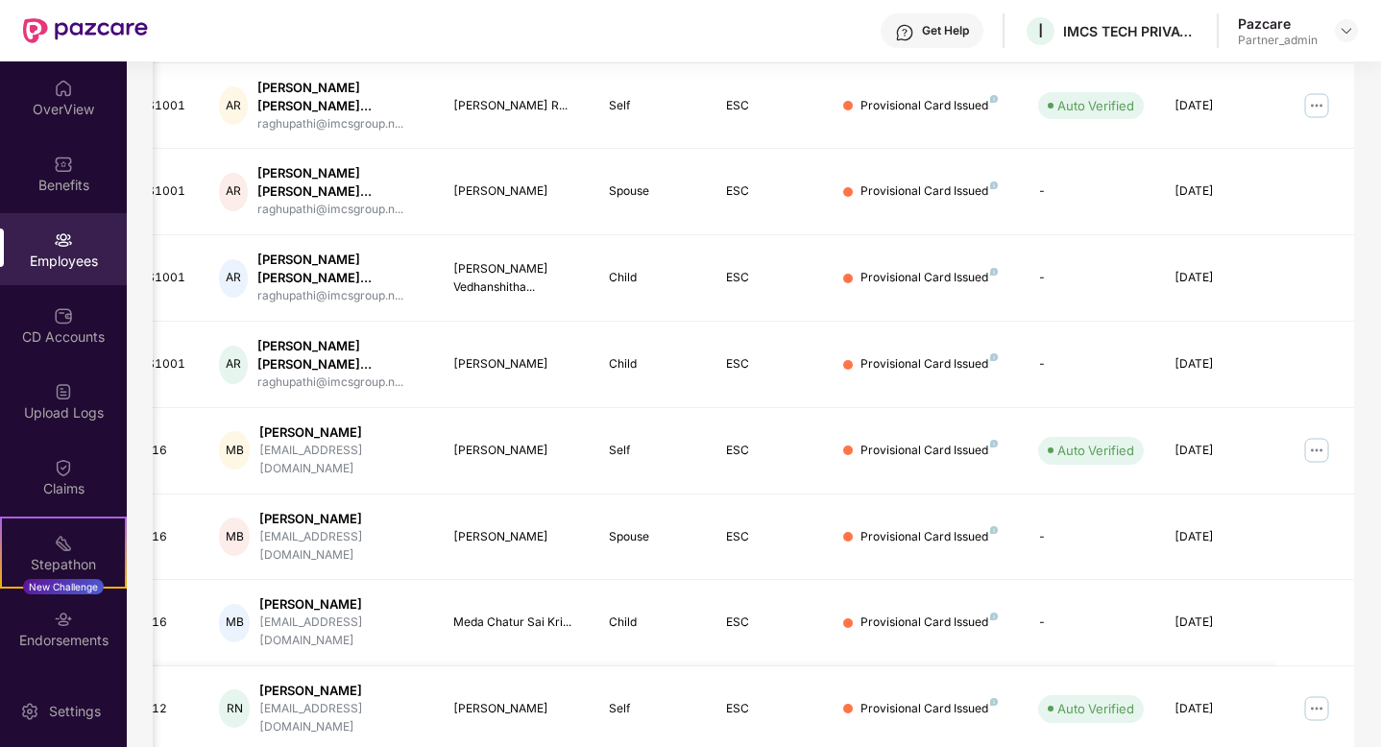
scroll to position [498, 0]
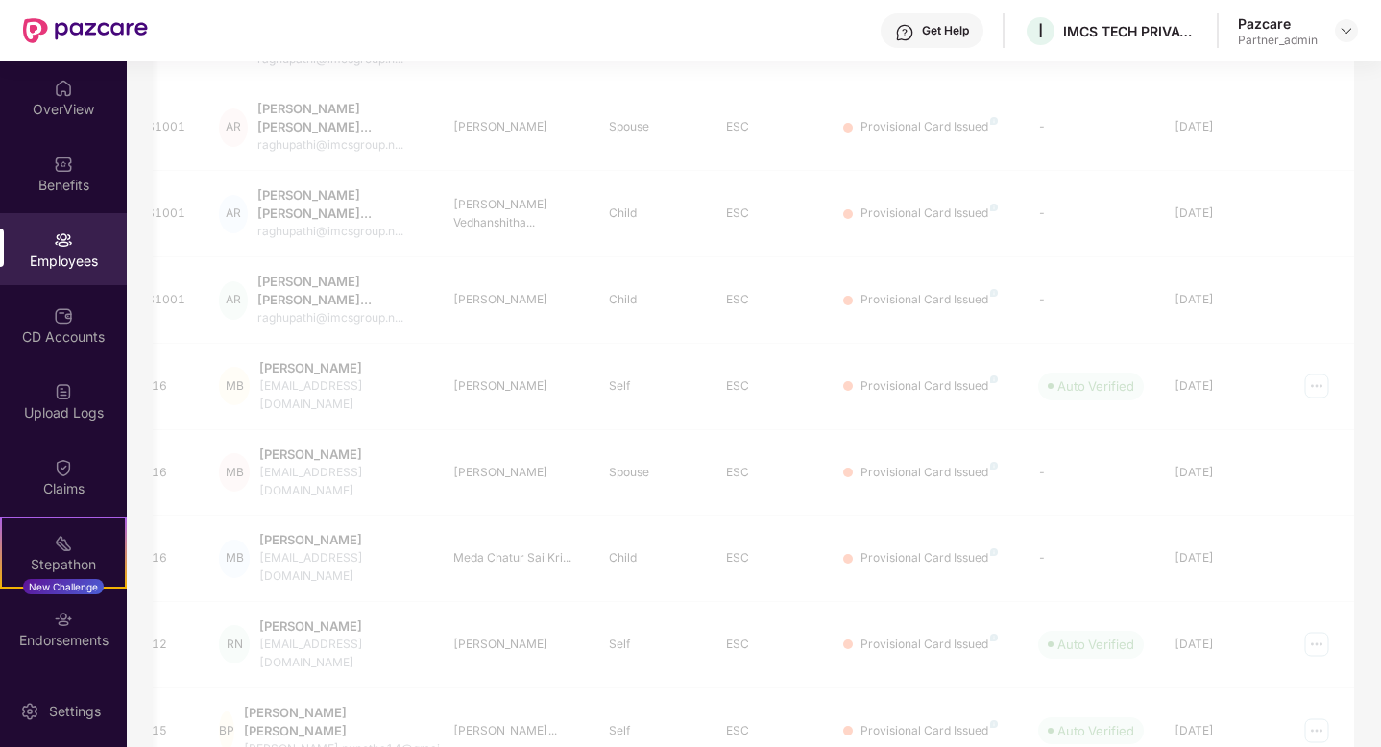
scroll to position [0, 0]
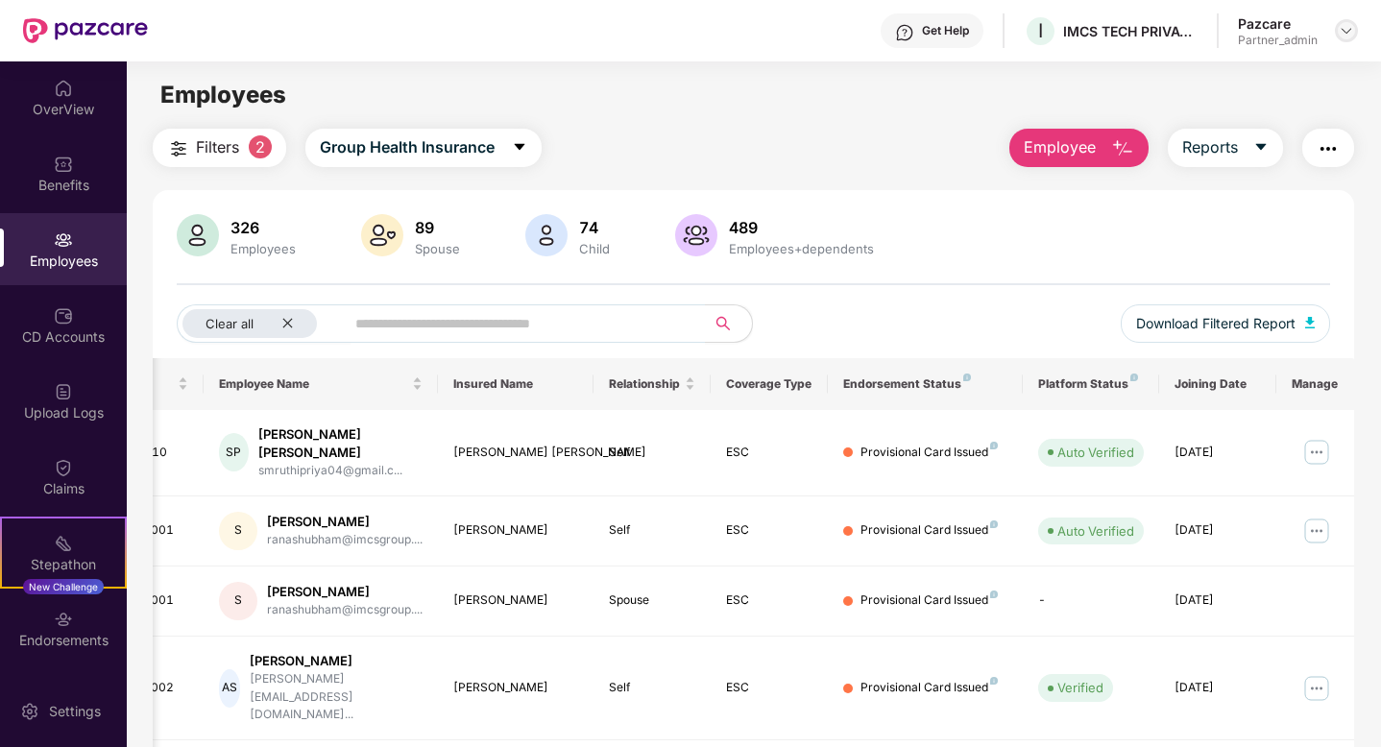
click at [1352, 33] on img at bounding box center [1346, 30] width 15 height 15
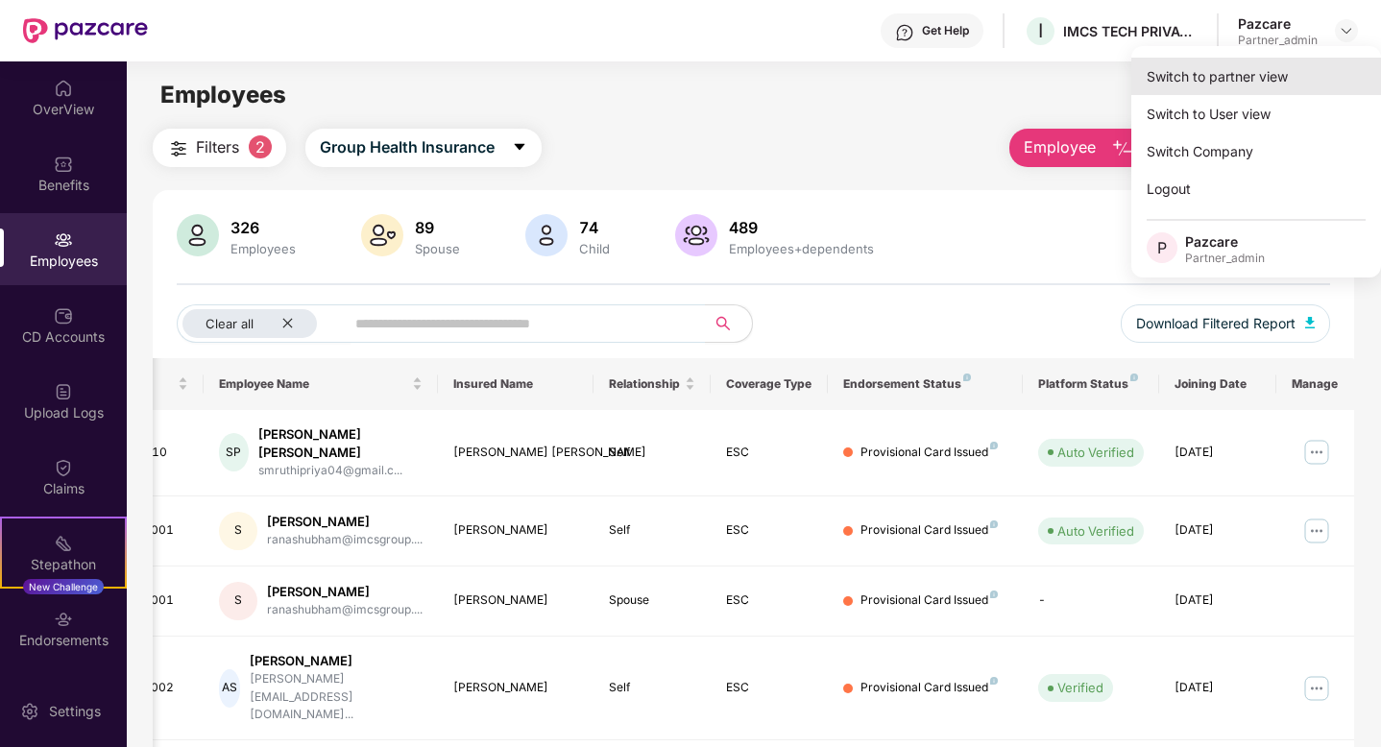
click at [1256, 73] on div "Switch to partner view" at bounding box center [1257, 76] width 250 height 37
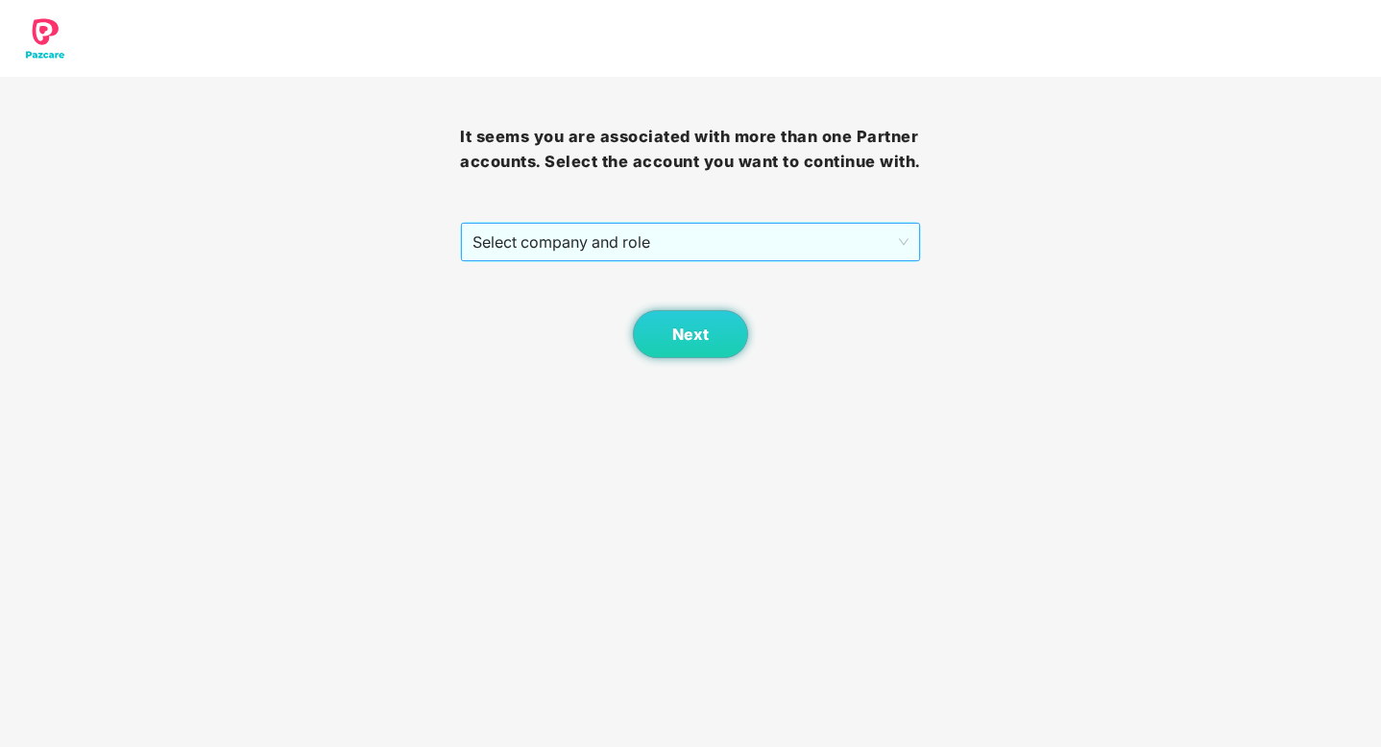
click at [789, 246] on span "Select company and role" at bounding box center [690, 242] width 435 height 37
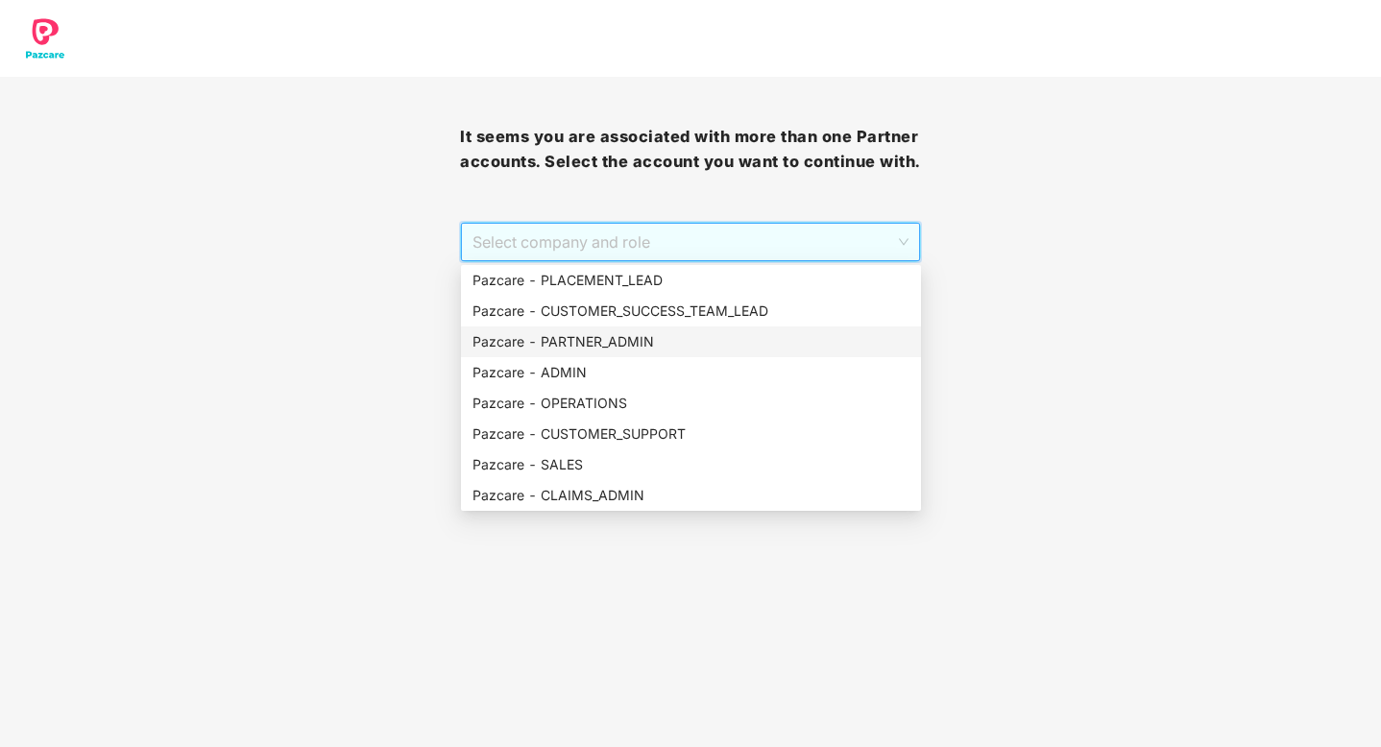
click at [630, 345] on div "Pazcare - PARTNER_ADMIN" at bounding box center [691, 341] width 437 height 21
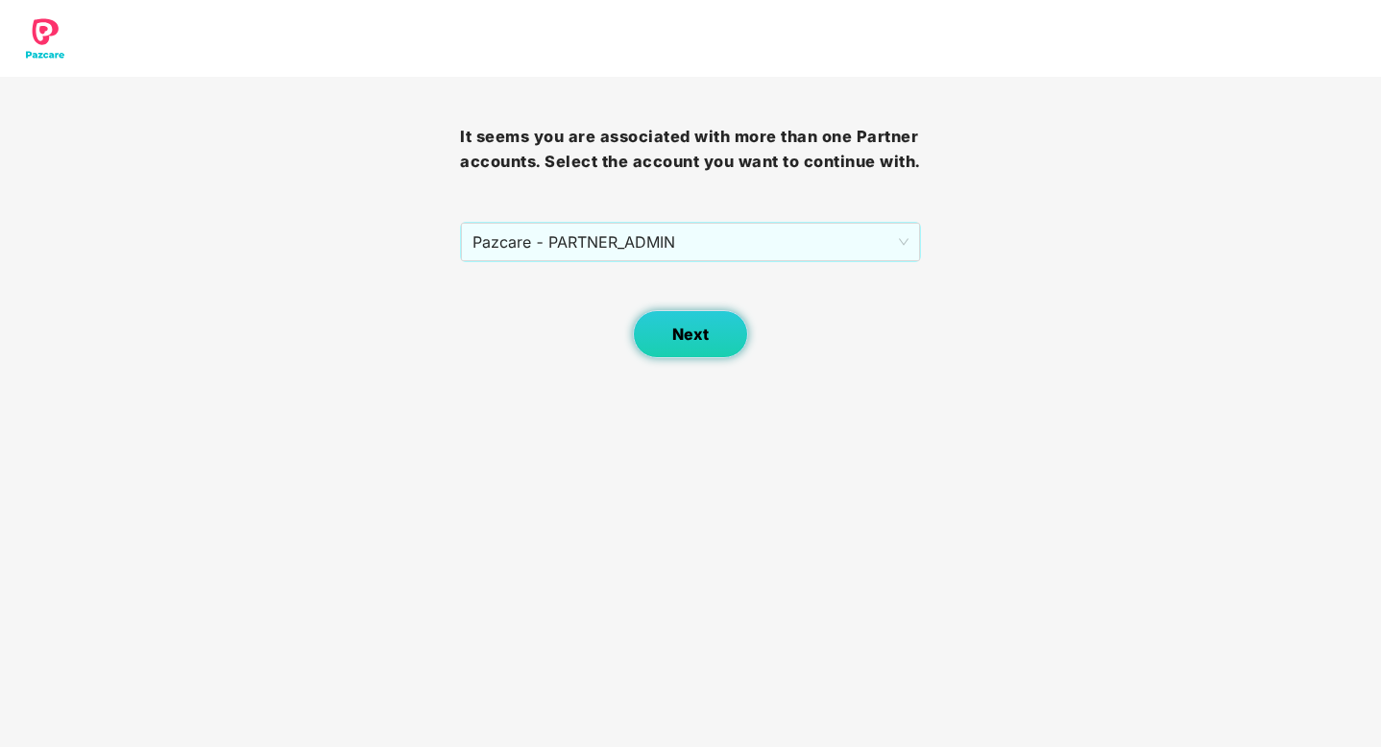
click at [698, 348] on button "Next" at bounding box center [690, 334] width 115 height 48
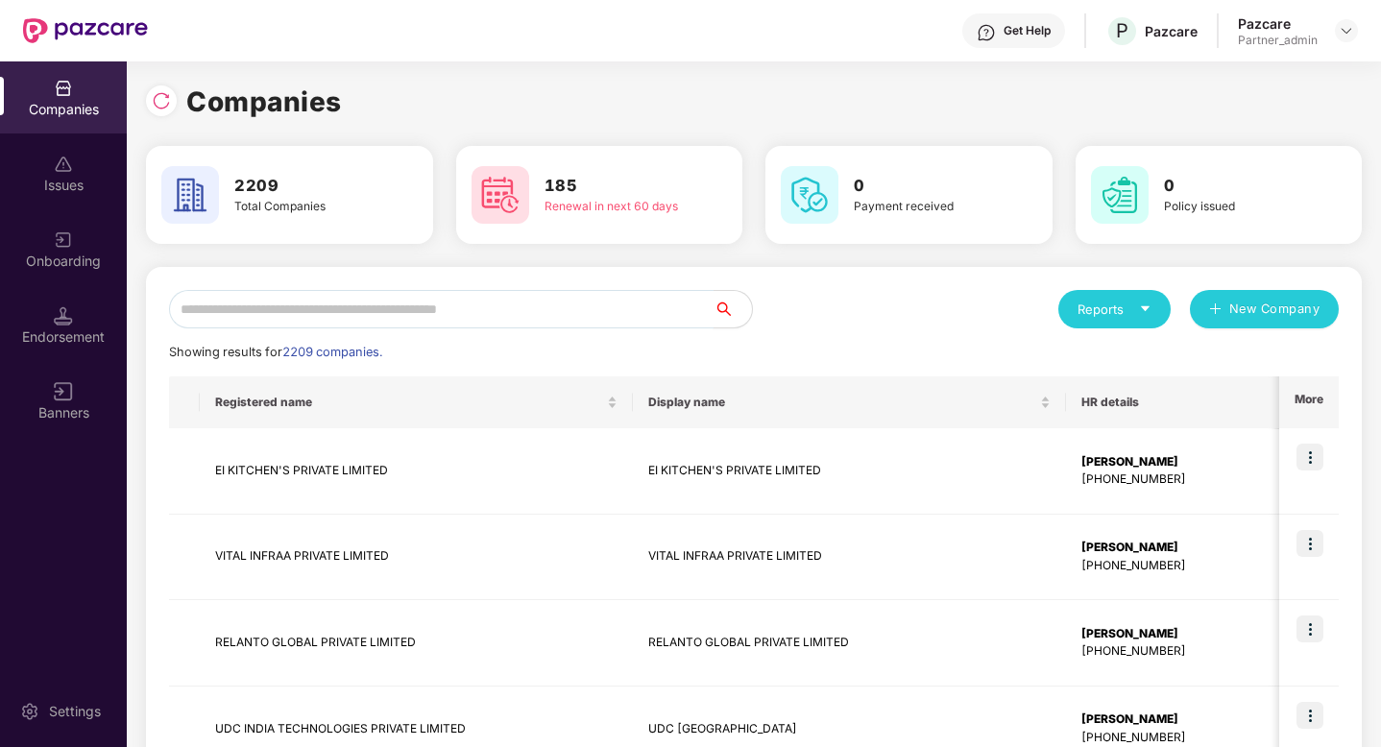
click at [565, 311] on input "text" at bounding box center [441, 309] width 545 height 38
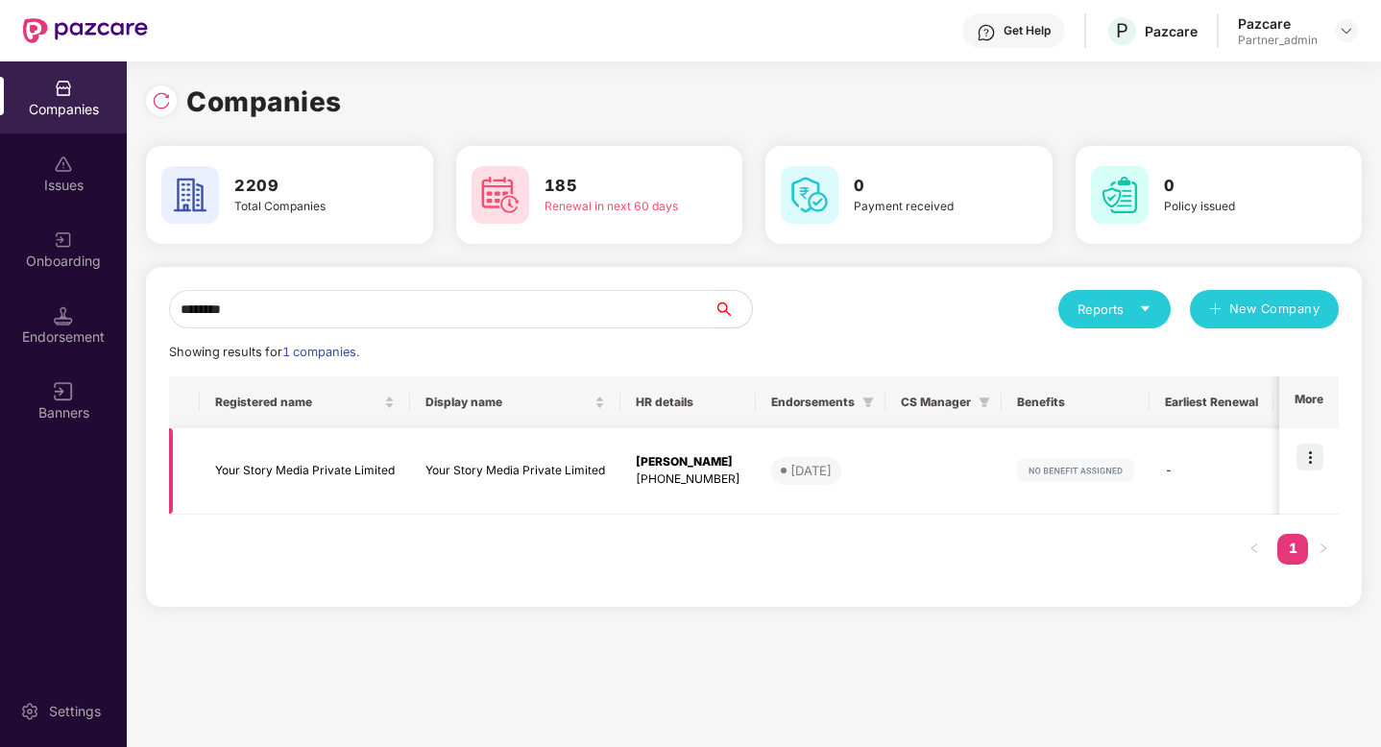
type input "********"
click at [1351, 34] on img at bounding box center [1346, 30] width 15 height 15
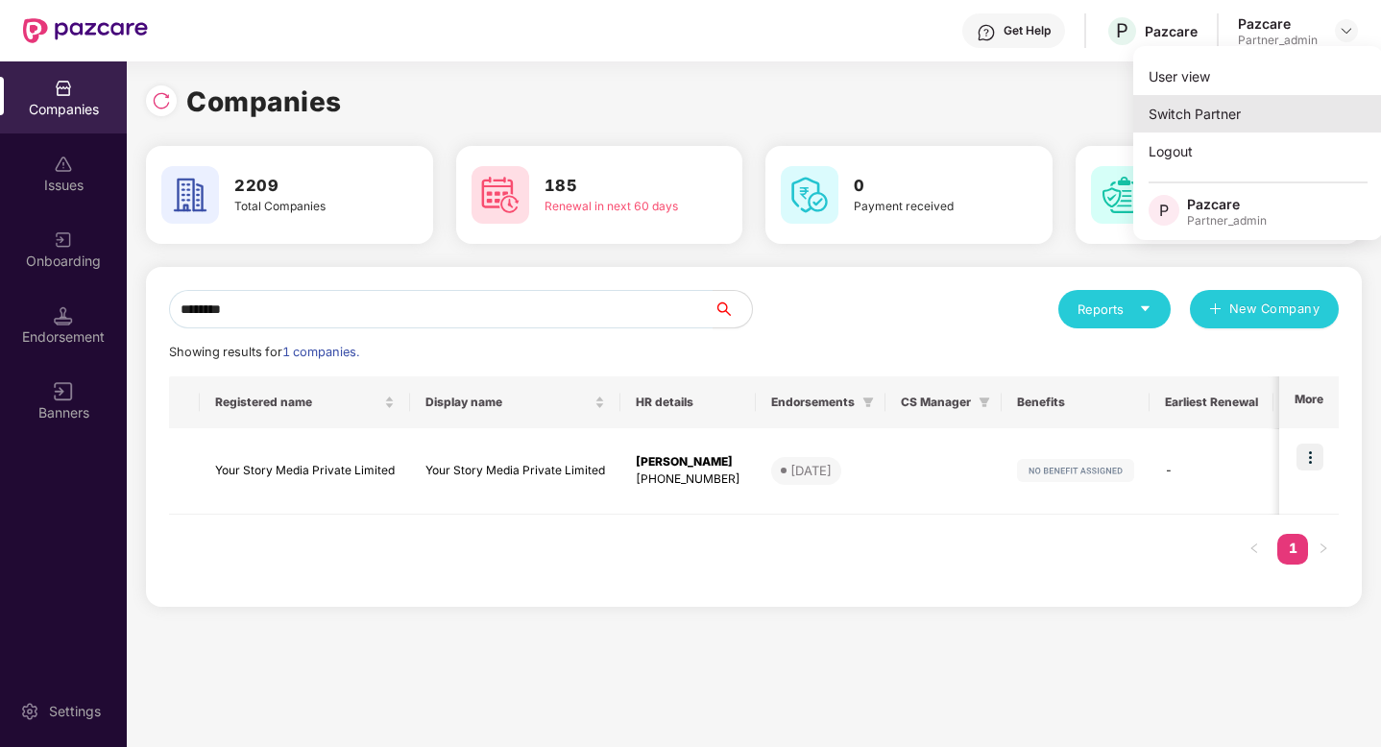
click at [1233, 111] on div "Switch Partner" at bounding box center [1258, 113] width 250 height 37
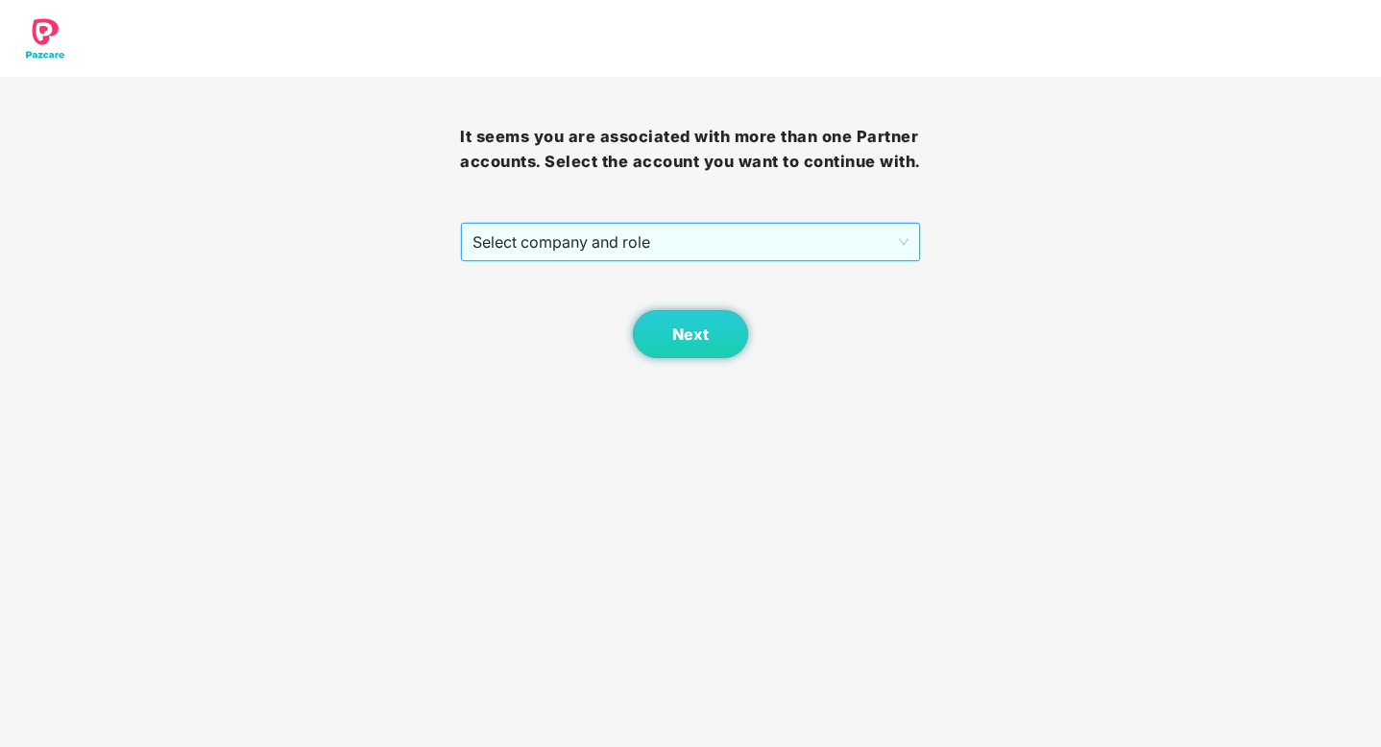
click at [820, 245] on span "Select company and role" at bounding box center [690, 242] width 435 height 37
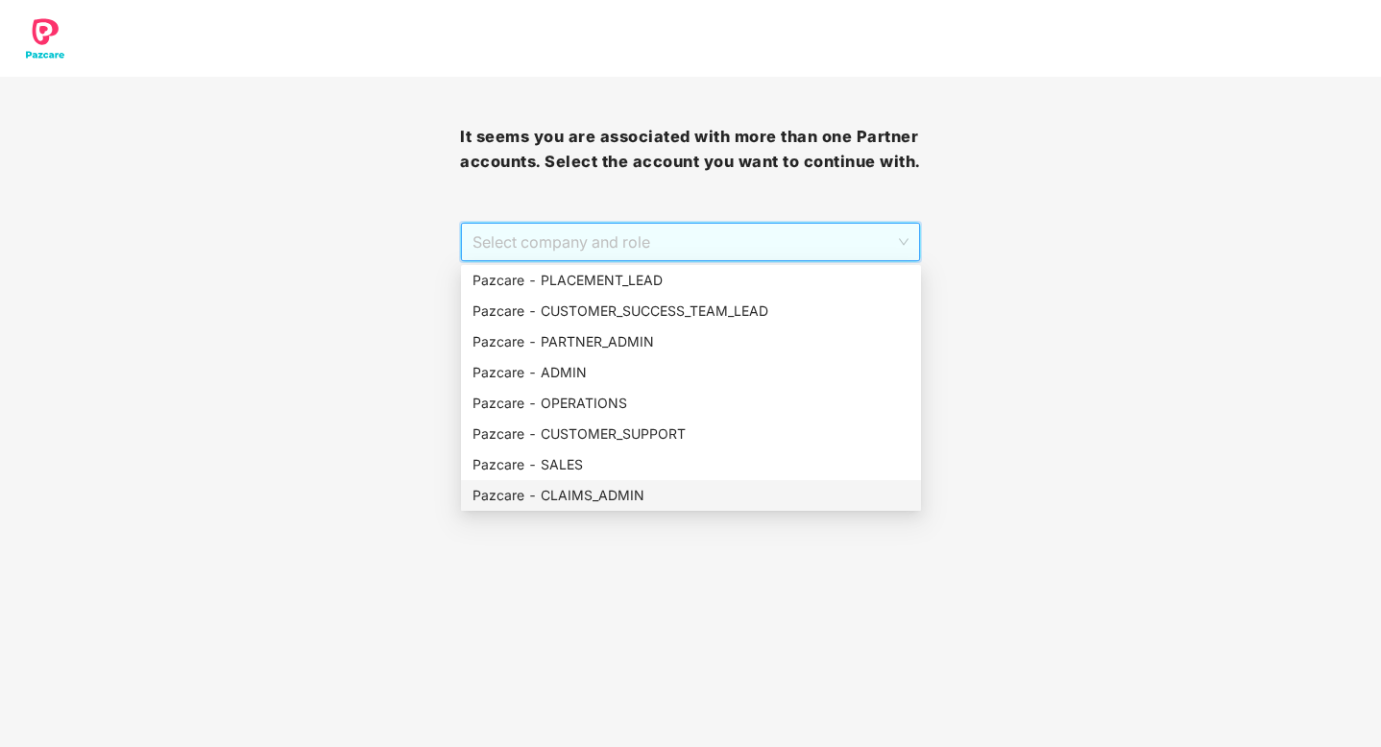
click at [582, 490] on div "Pazcare - CLAIMS_ADMIN" at bounding box center [691, 495] width 437 height 21
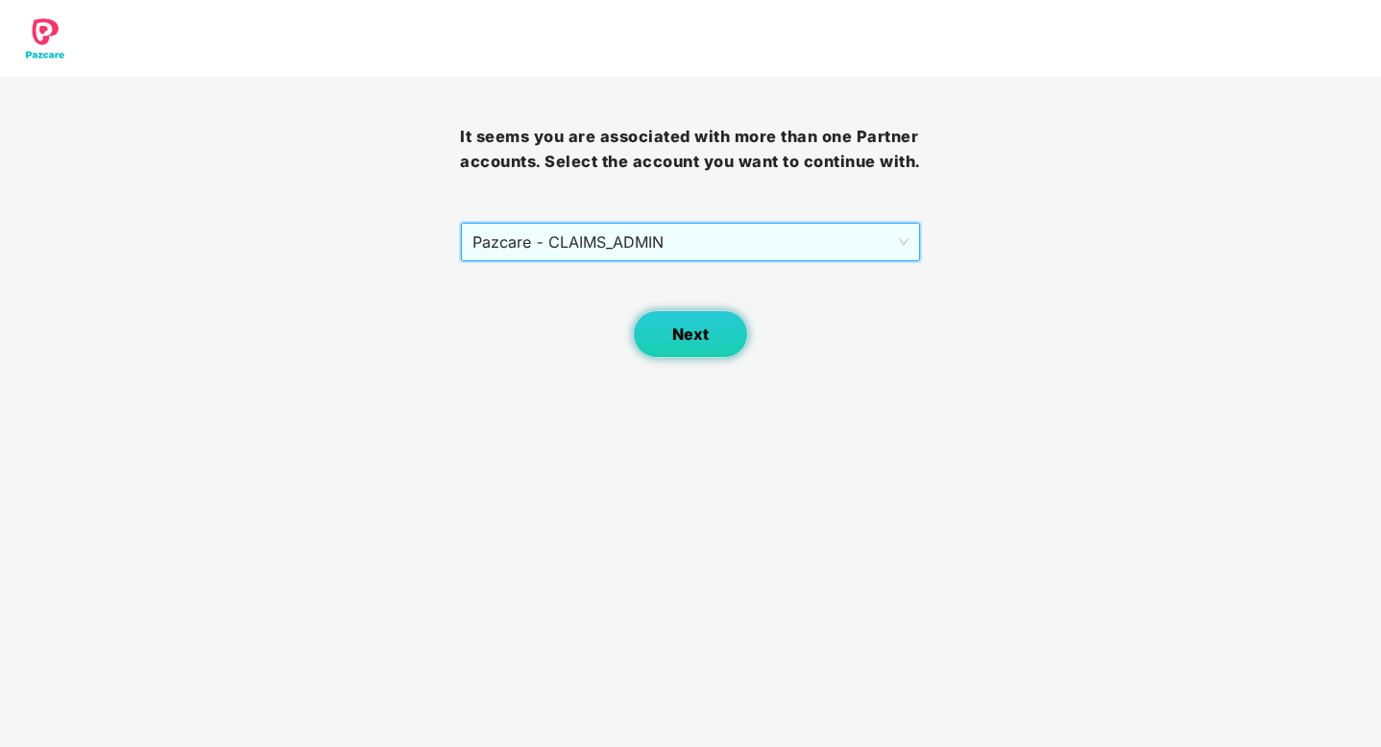
click at [697, 342] on span "Next" at bounding box center [690, 335] width 37 height 18
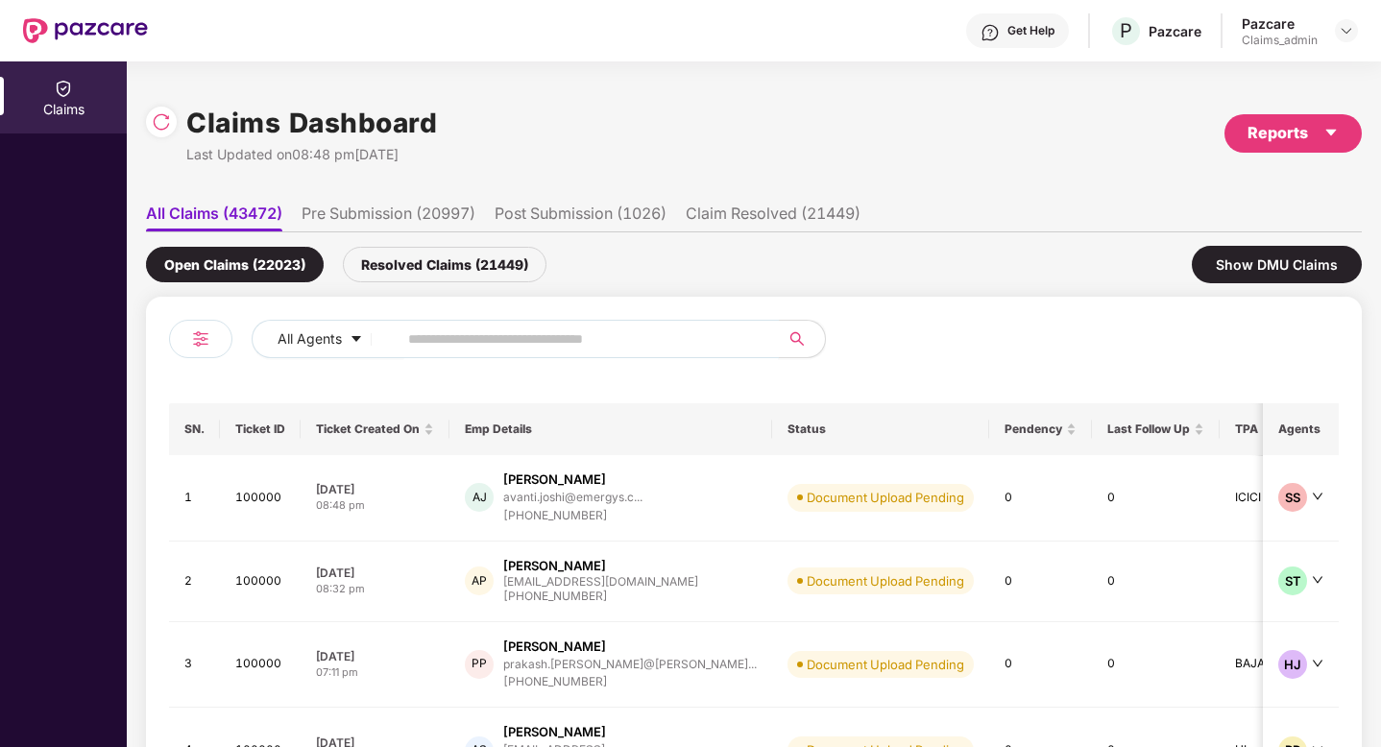
click at [431, 332] on input "text" at bounding box center [580, 339] width 345 height 29
paste input "******"
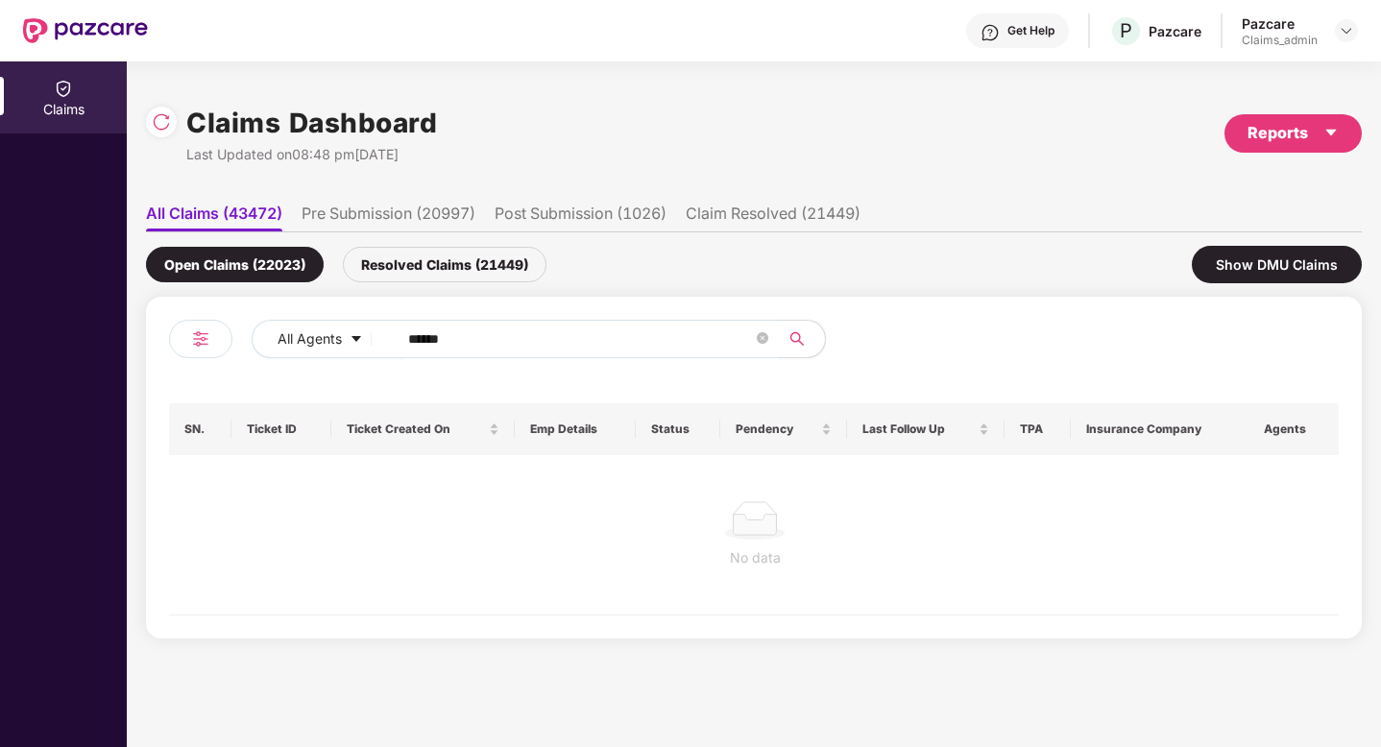
type input "******"
click at [446, 276] on div "Resolved Claims (21449)" at bounding box center [445, 265] width 204 height 36
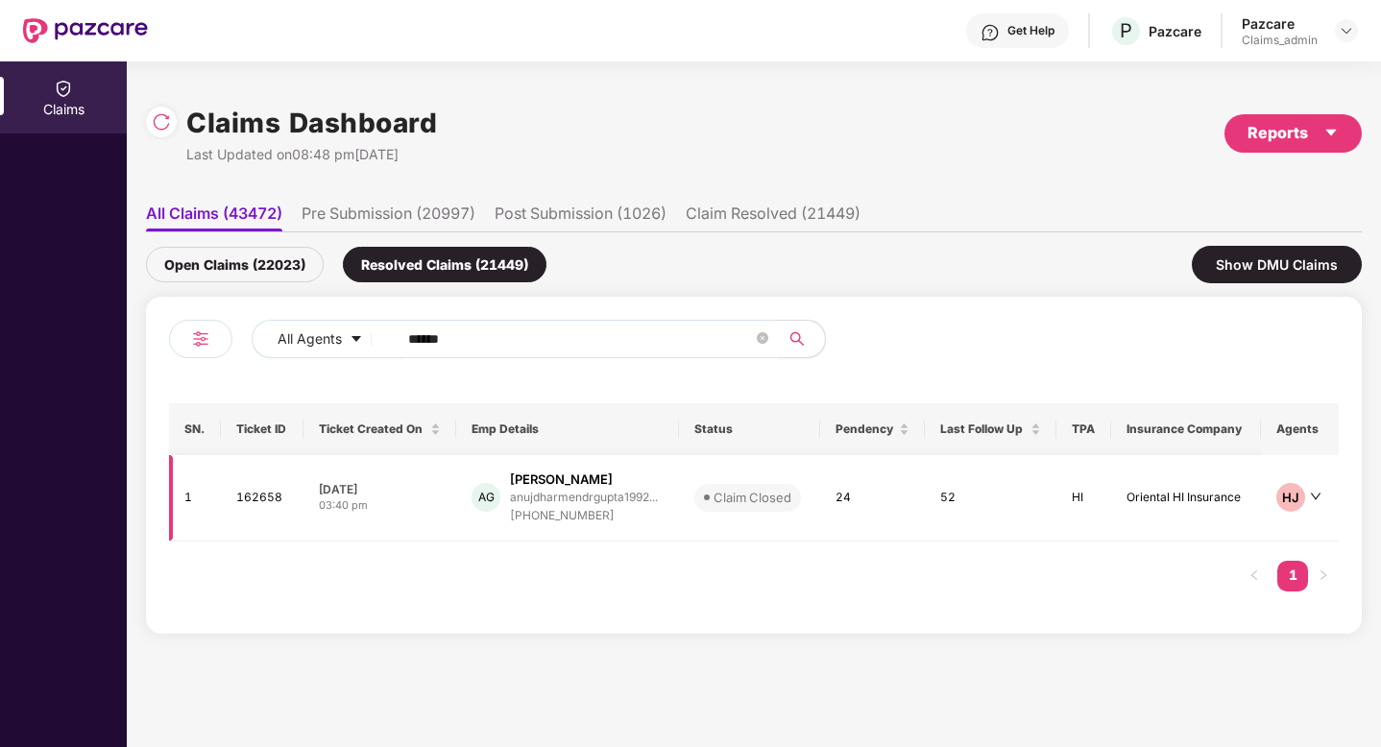
click at [597, 471] on div "[PERSON_NAME]" at bounding box center [584, 480] width 148 height 18
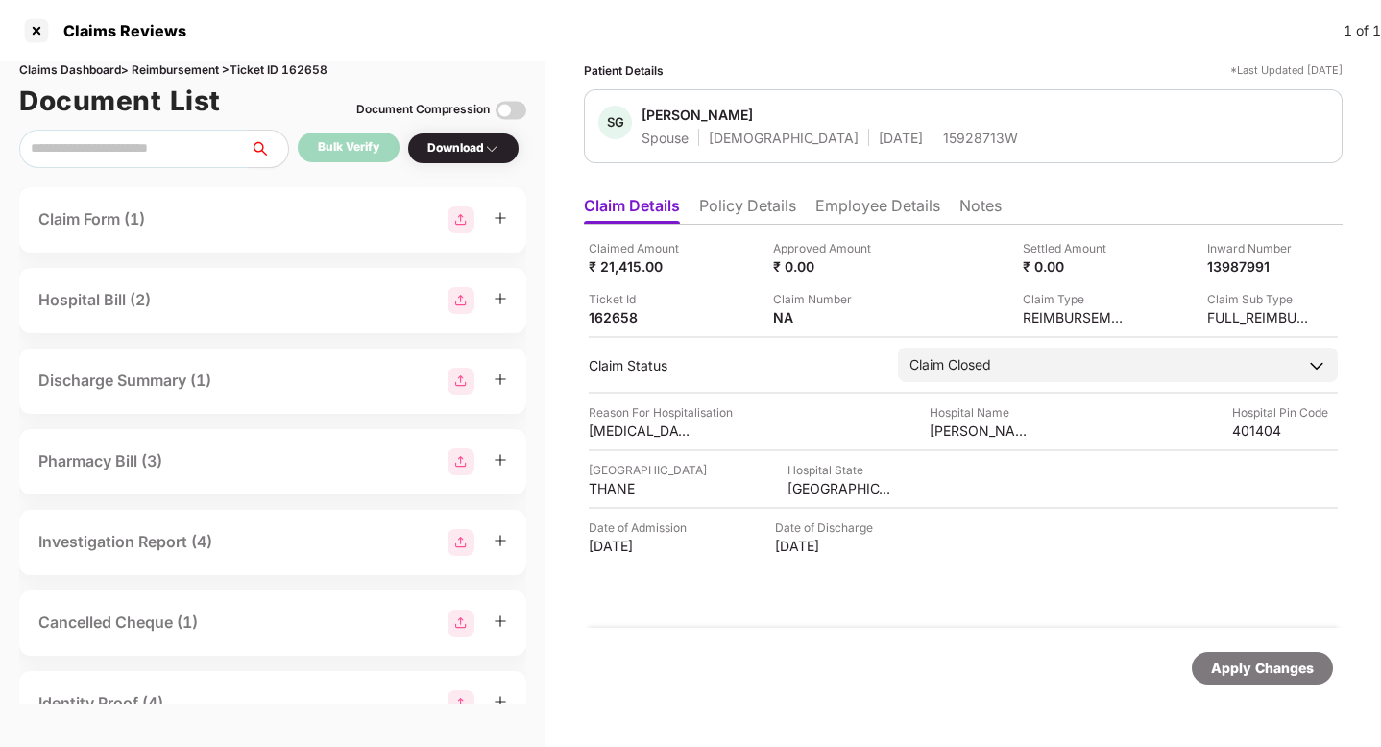
click at [852, 214] on li "Employee Details" at bounding box center [878, 210] width 125 height 28
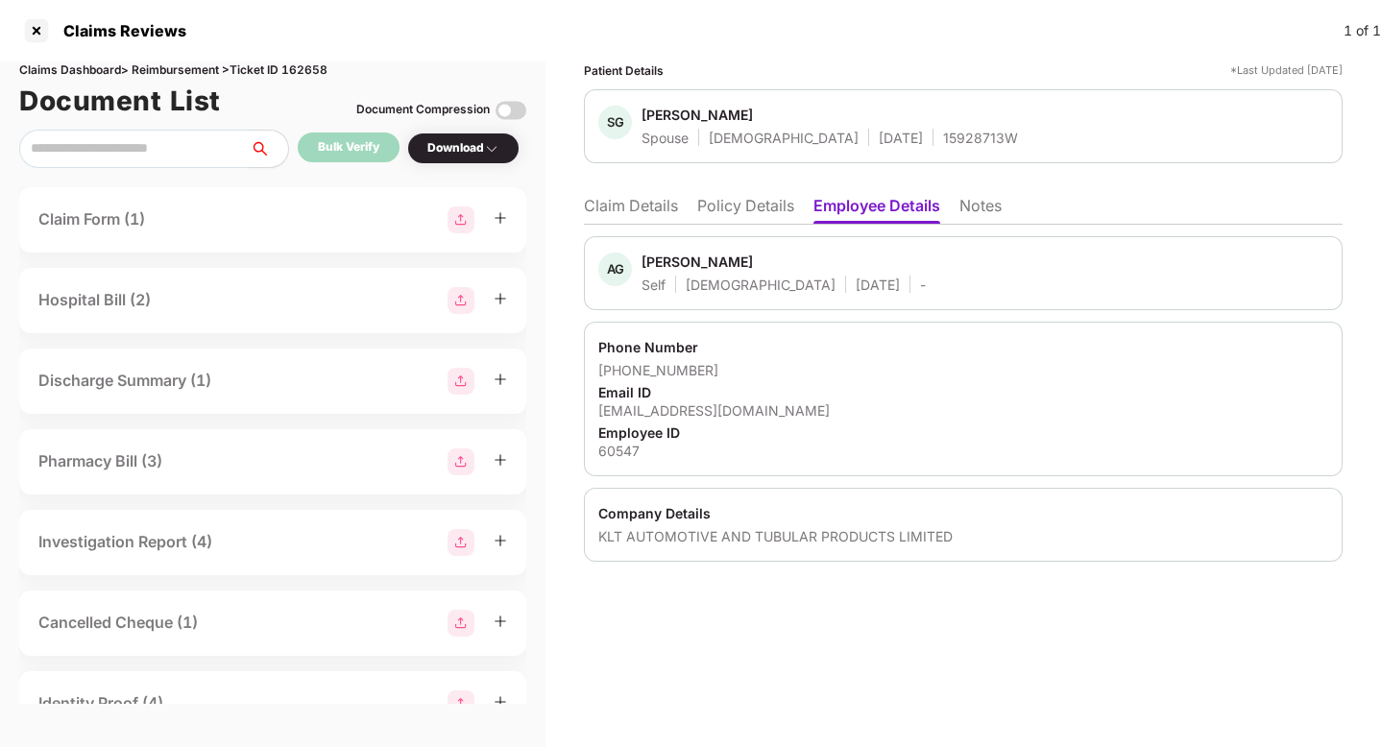
click at [599, 209] on li "Claim Details" at bounding box center [631, 210] width 94 height 28
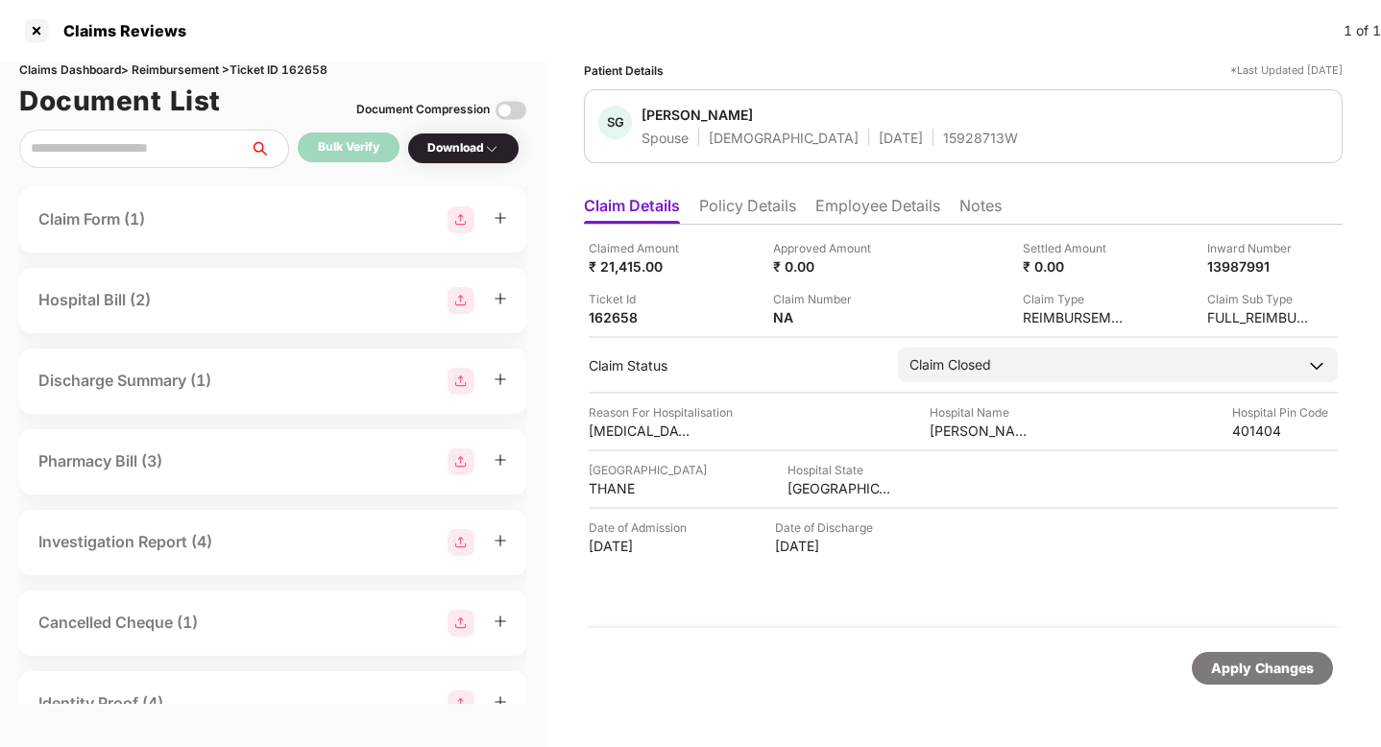
click at [941, 205] on ul "Claim Details Policy Details Employee Details Notes" at bounding box center [963, 205] width 759 height 38
click at [897, 205] on li "Employee Details" at bounding box center [878, 210] width 125 height 28
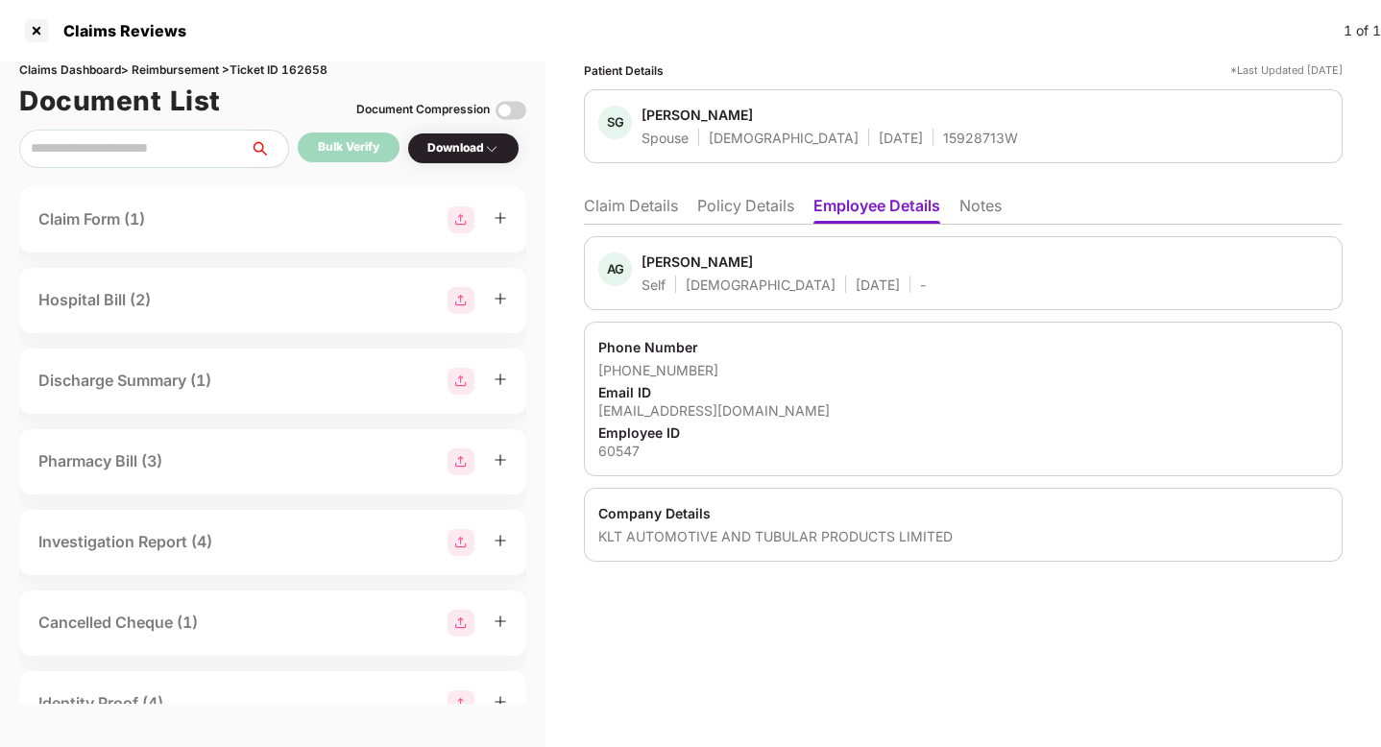
click at [126, 226] on div "Claim Form (1)" at bounding box center [91, 219] width 107 height 24
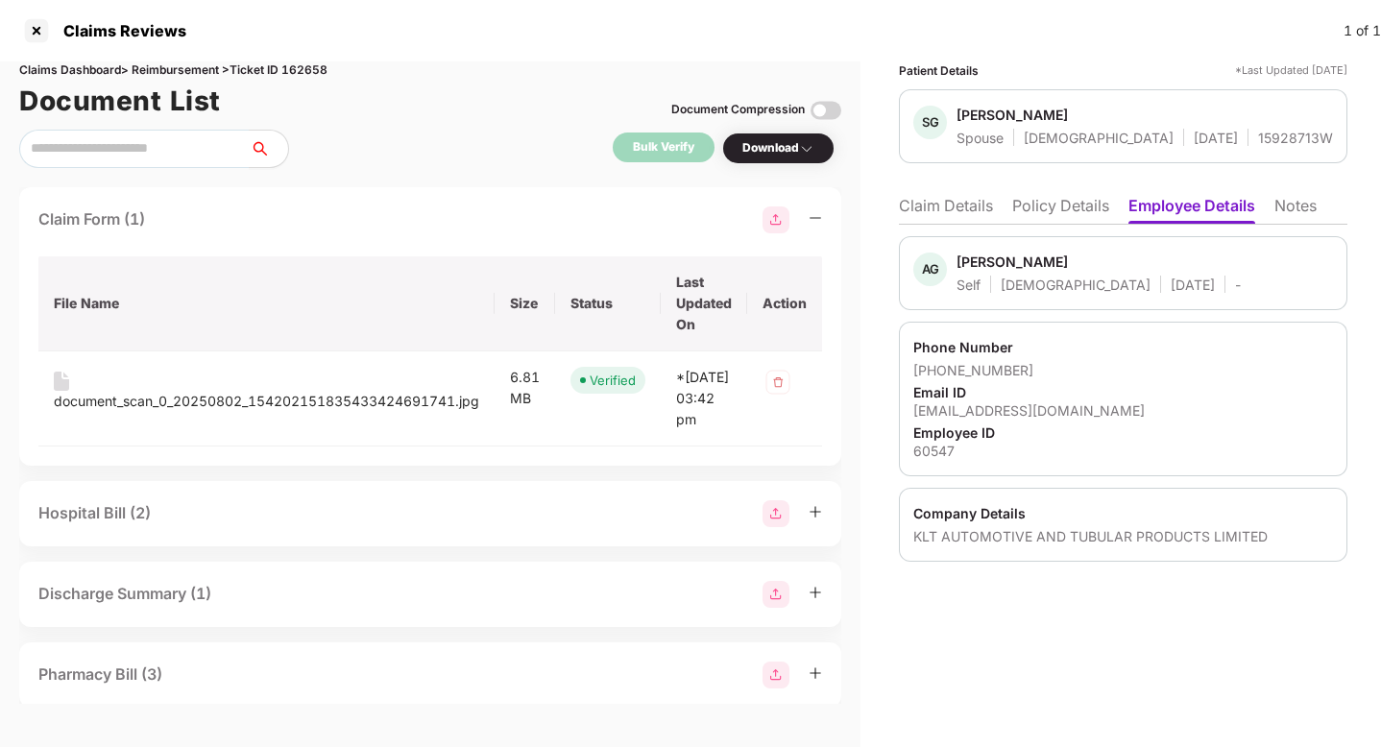
click at [193, 235] on div "Claim Form (1) File Name Size Status Last Updated On Action document_scan_0_202…" at bounding box center [430, 326] width 822 height 279
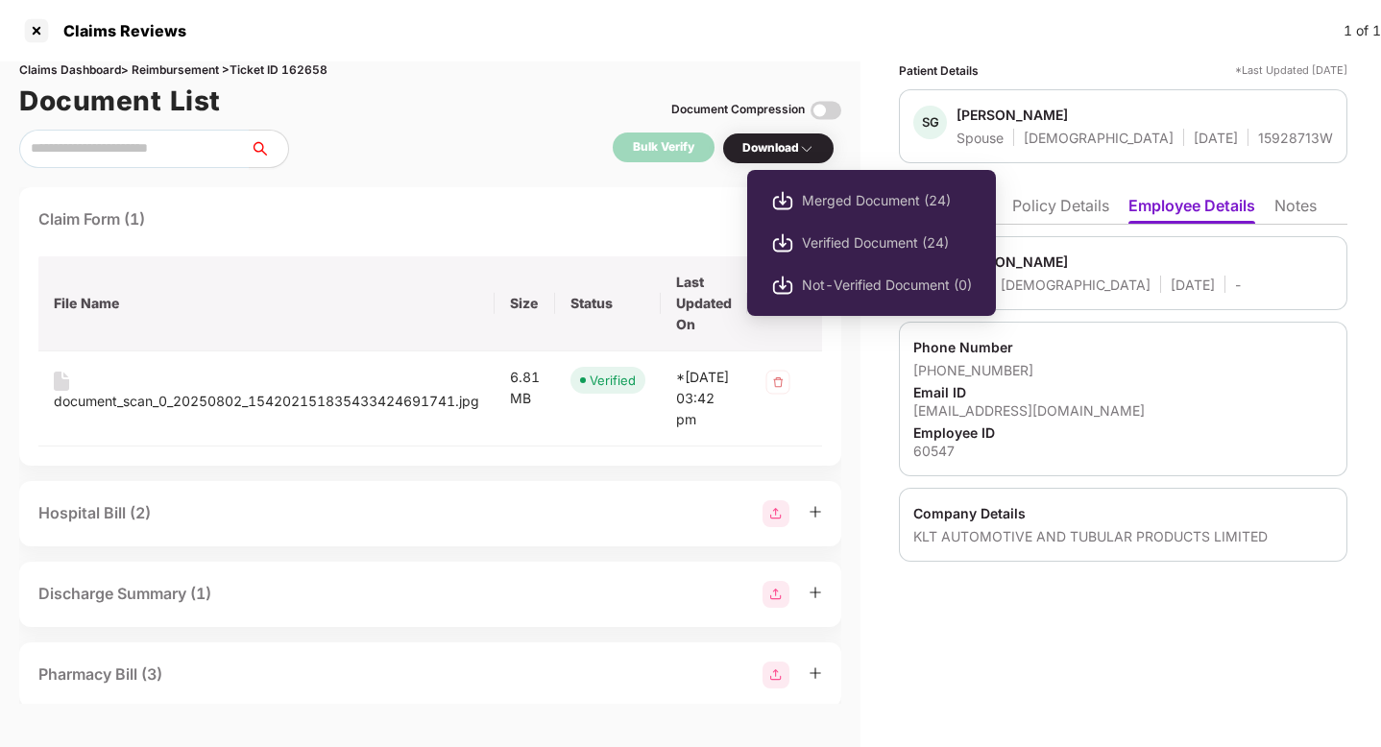
click at [777, 140] on div "Download" at bounding box center [779, 148] width 72 height 18
click at [819, 198] on span "Merged Document (24)" at bounding box center [887, 200] width 170 height 21
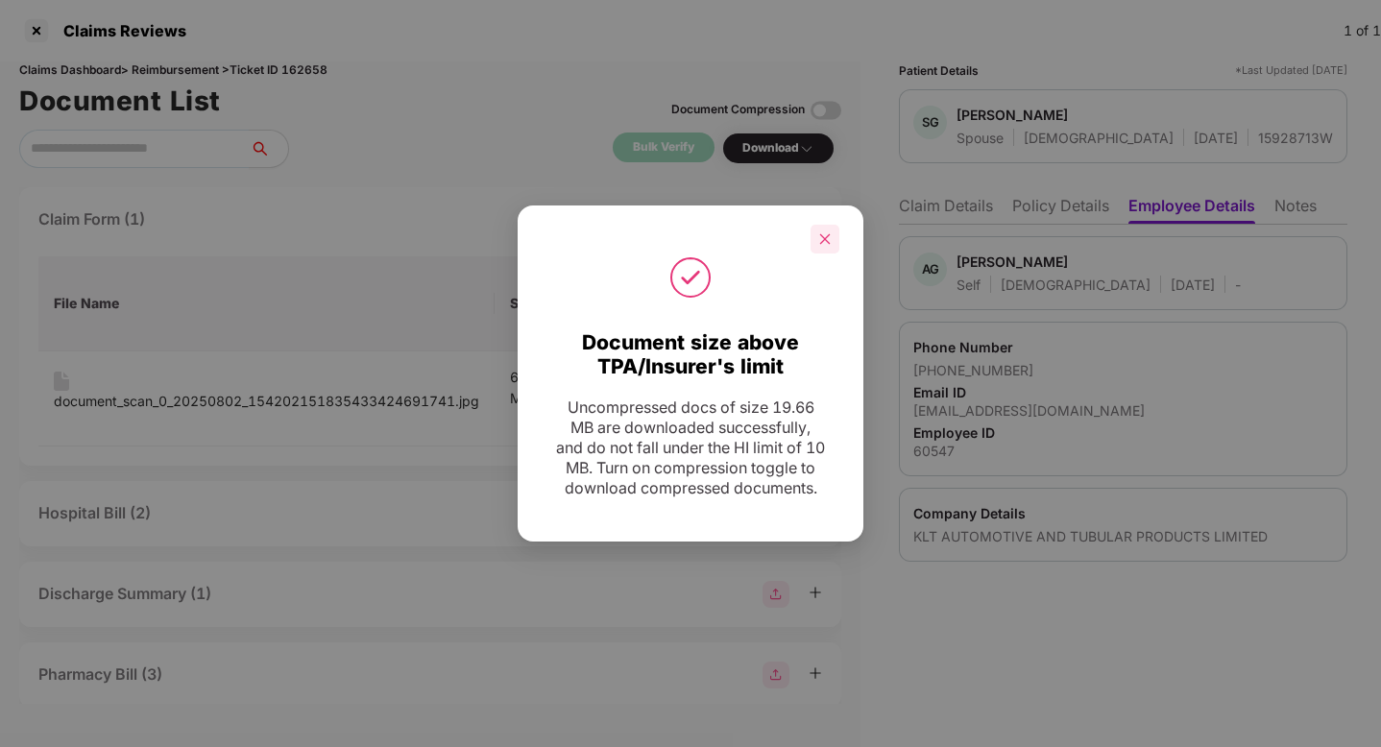
click at [825, 232] on icon "close" at bounding box center [824, 238] width 13 height 13
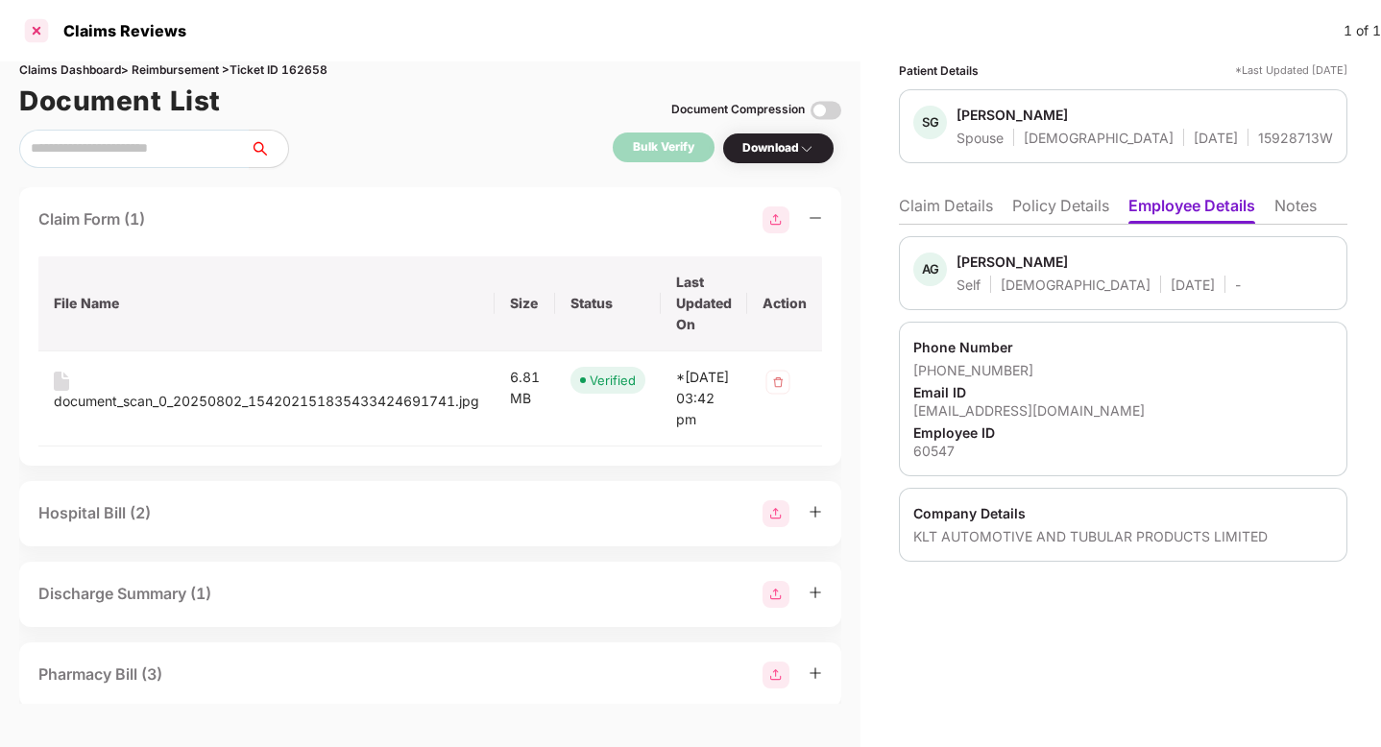
click at [41, 35] on div at bounding box center [36, 30] width 31 height 31
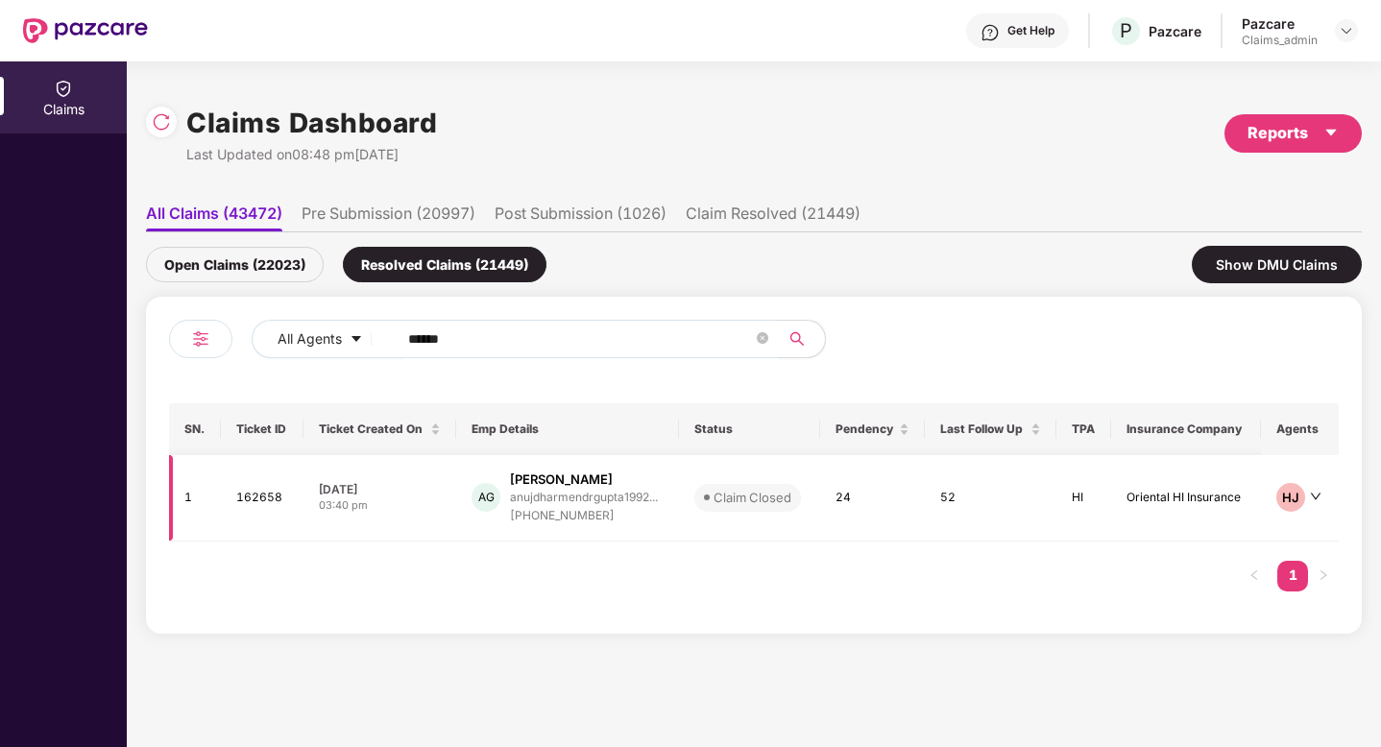
click at [353, 492] on div "[DATE]" at bounding box center [380, 489] width 122 height 16
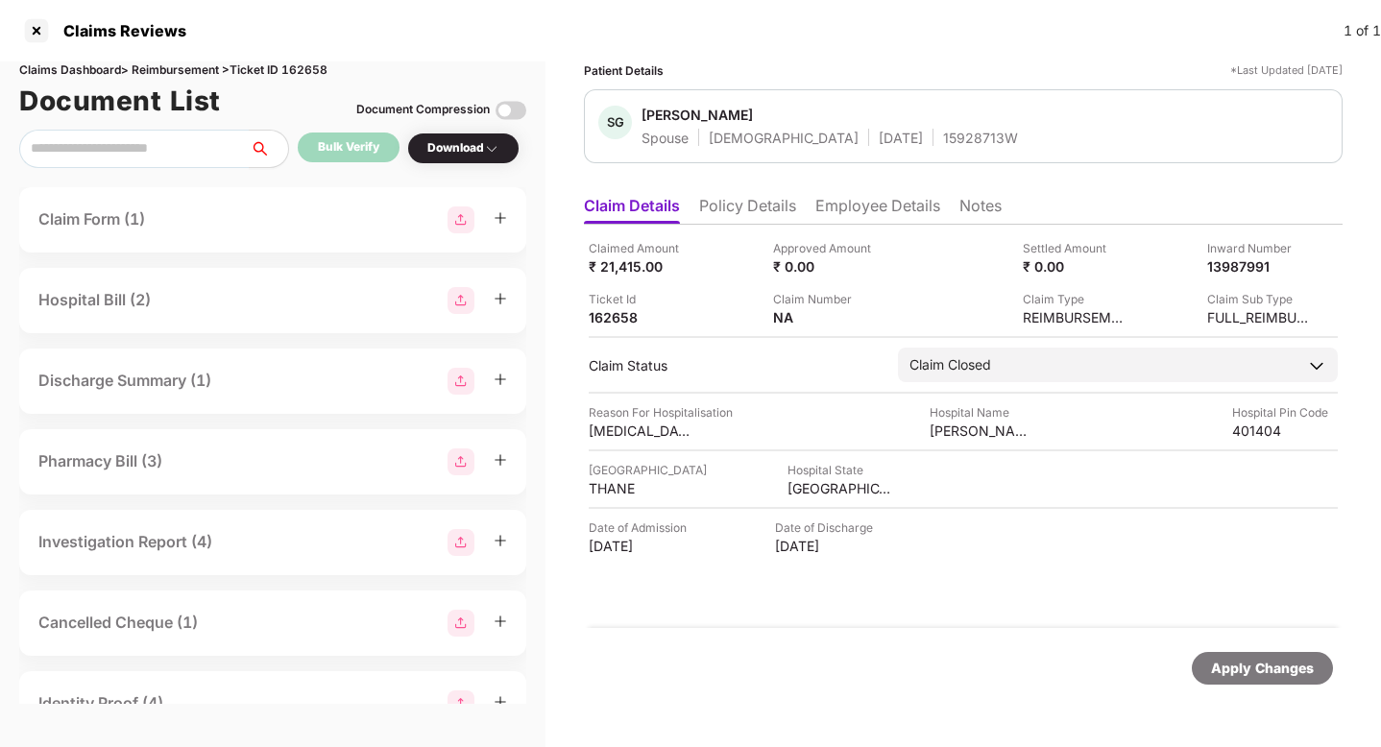
click at [743, 199] on li "Policy Details" at bounding box center [747, 210] width 97 height 28
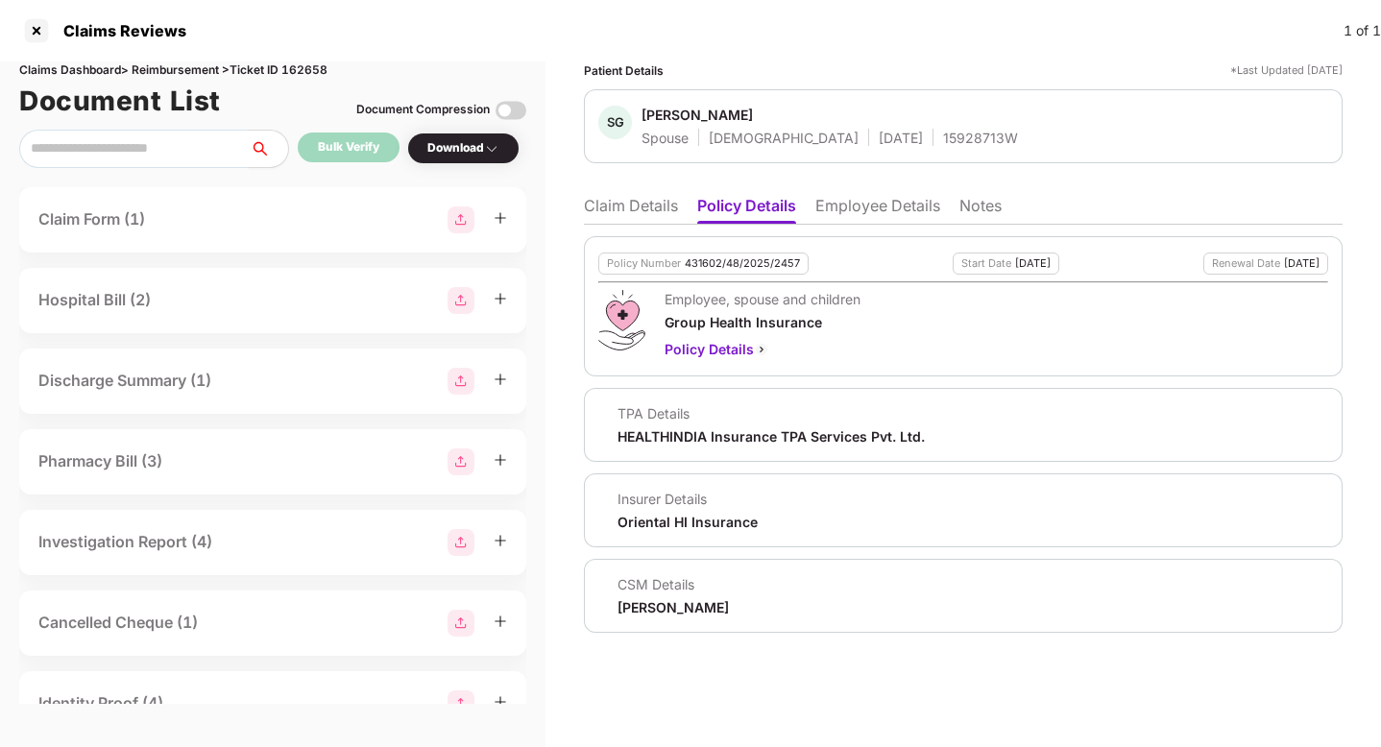
click at [906, 206] on li "Employee Details" at bounding box center [878, 210] width 125 height 28
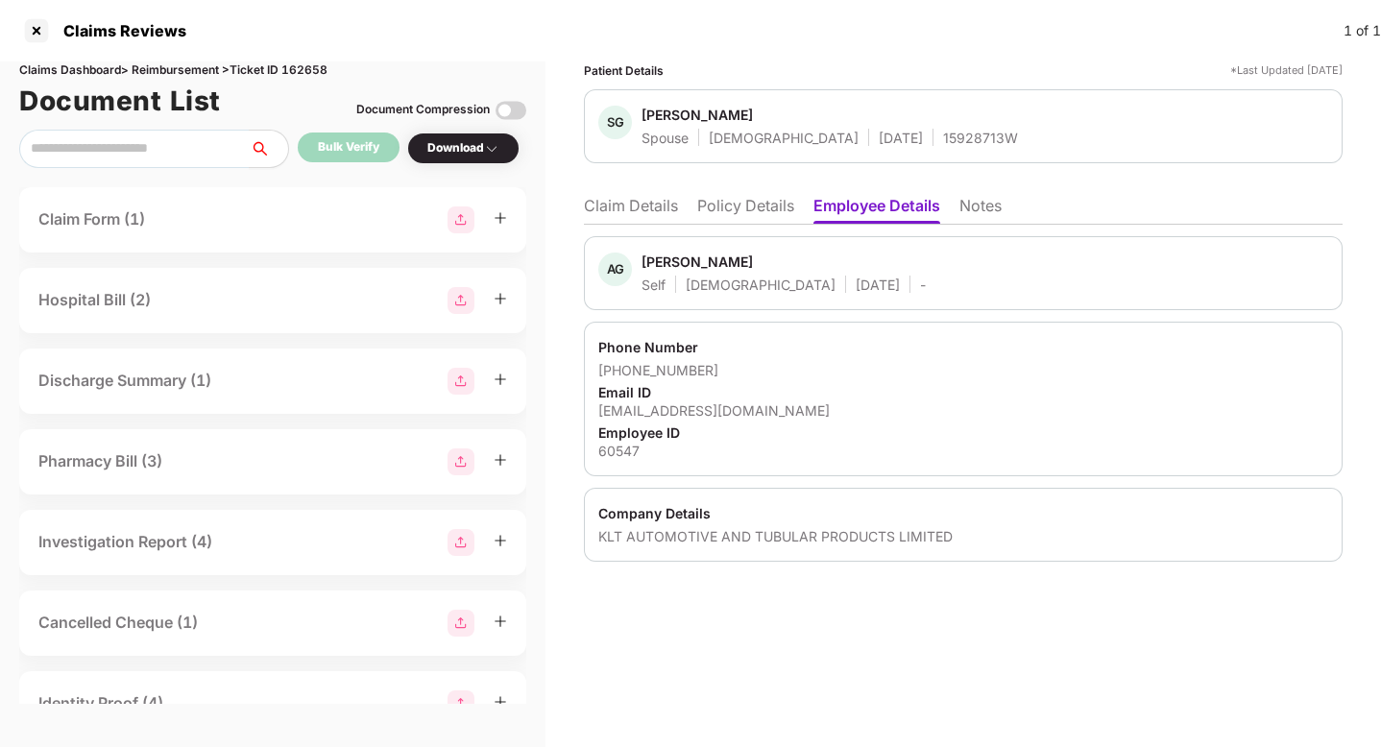
click at [645, 541] on div "KLT AUTOMOTIVE AND TUBULAR PRODUCTS LIMITED" at bounding box center [963, 536] width 730 height 18
click at [625, 451] on div "60547" at bounding box center [963, 451] width 730 height 18
copy div "60547"
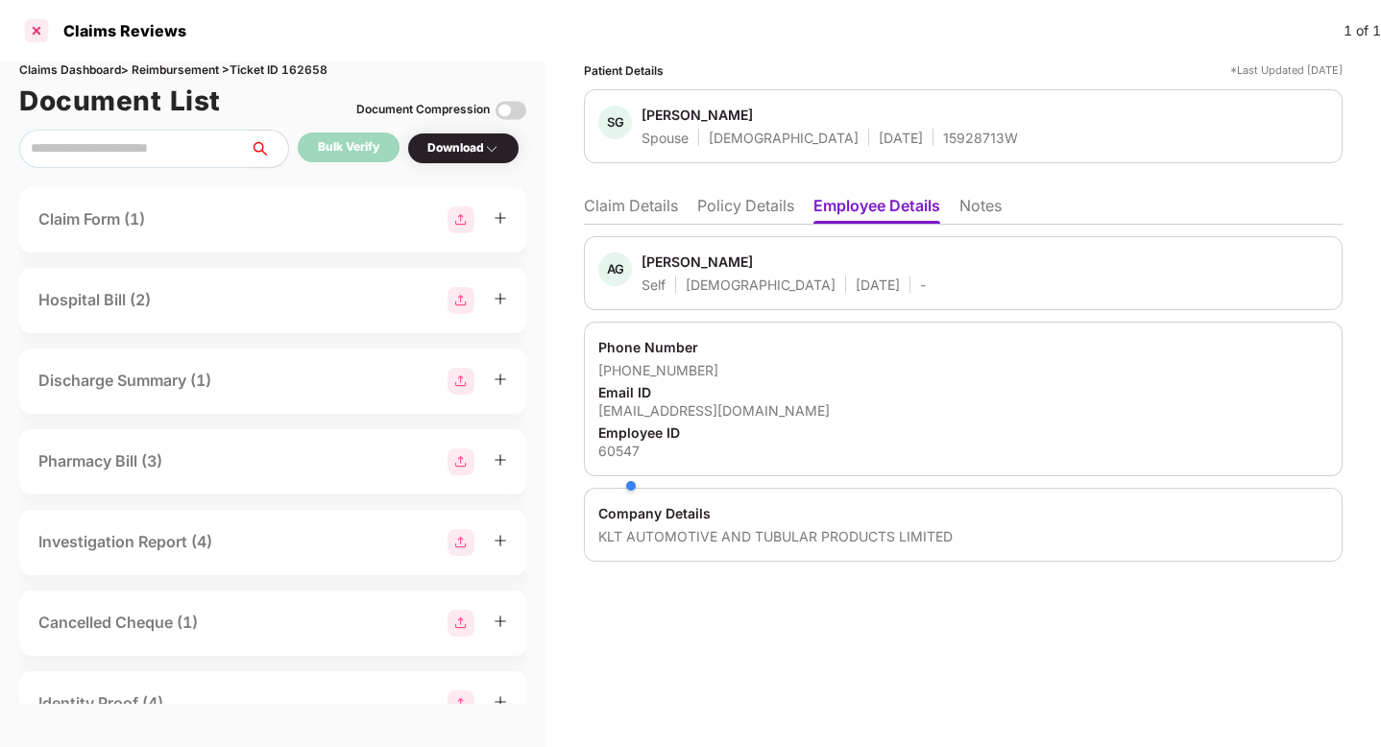
click at [34, 28] on div at bounding box center [36, 30] width 31 height 31
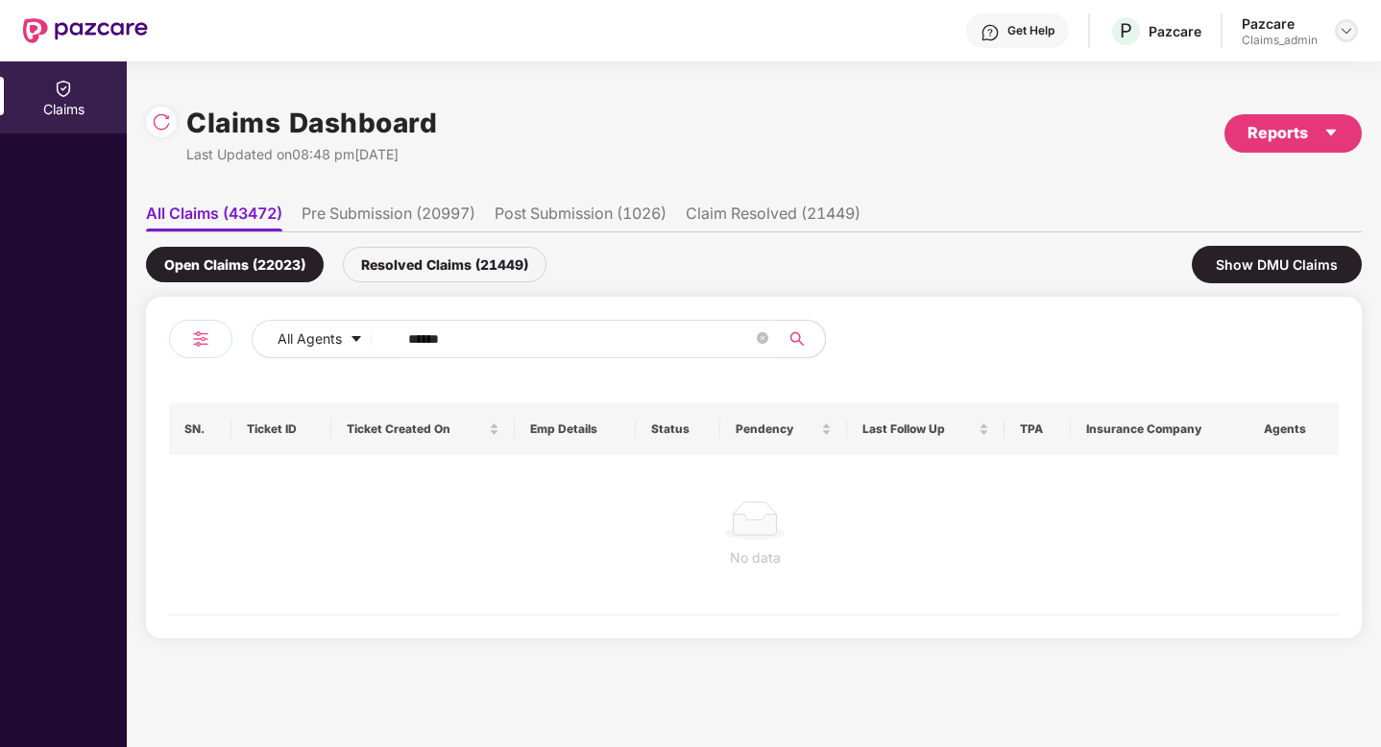
click at [1353, 30] on img at bounding box center [1346, 30] width 15 height 15
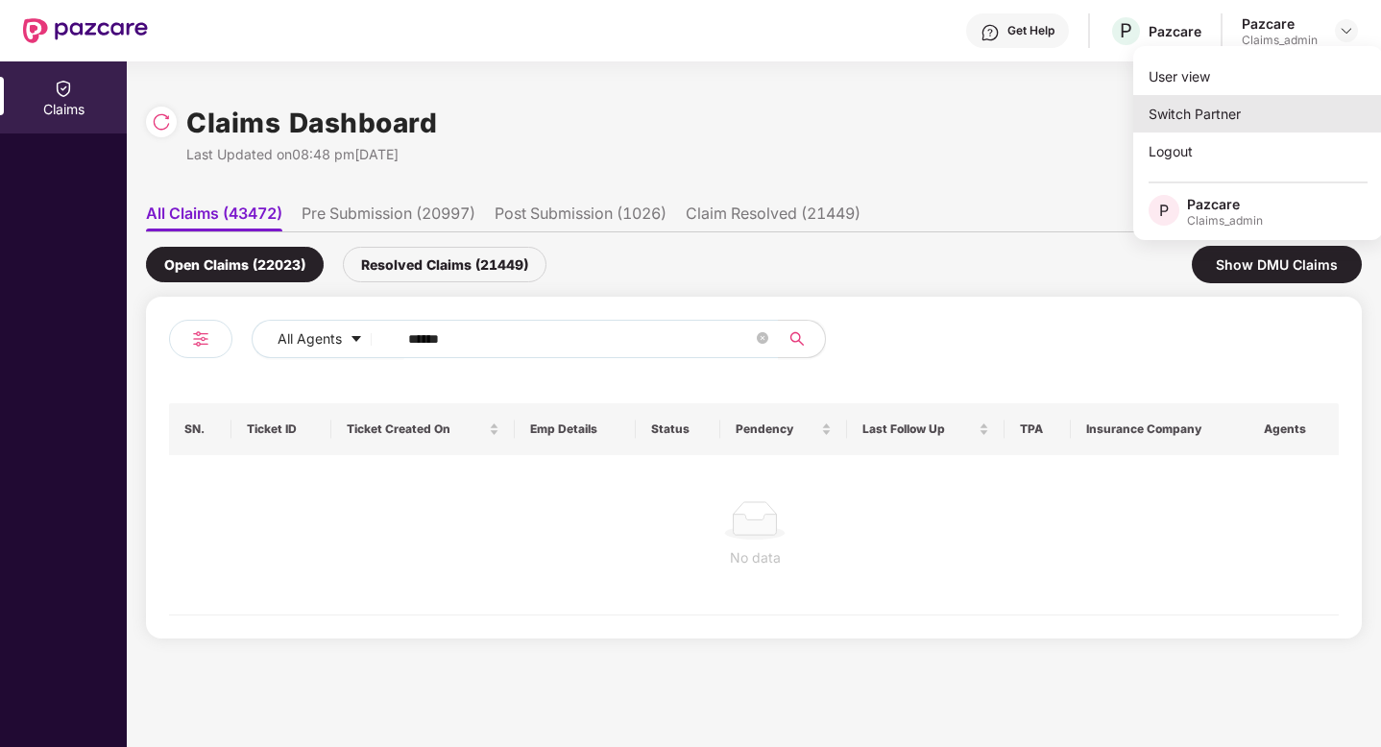
click at [1194, 104] on div "Switch Partner" at bounding box center [1258, 113] width 250 height 37
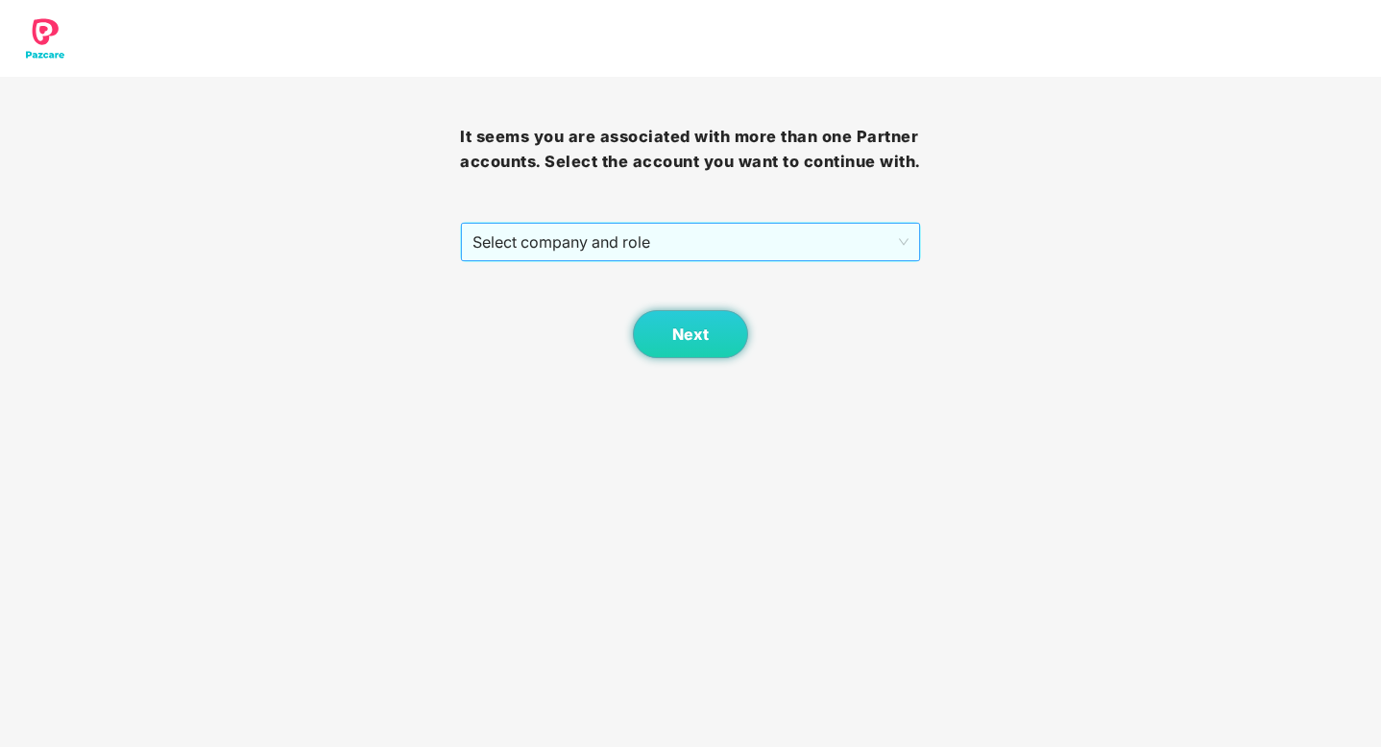
click at [599, 254] on span "Select company and role" at bounding box center [690, 242] width 435 height 37
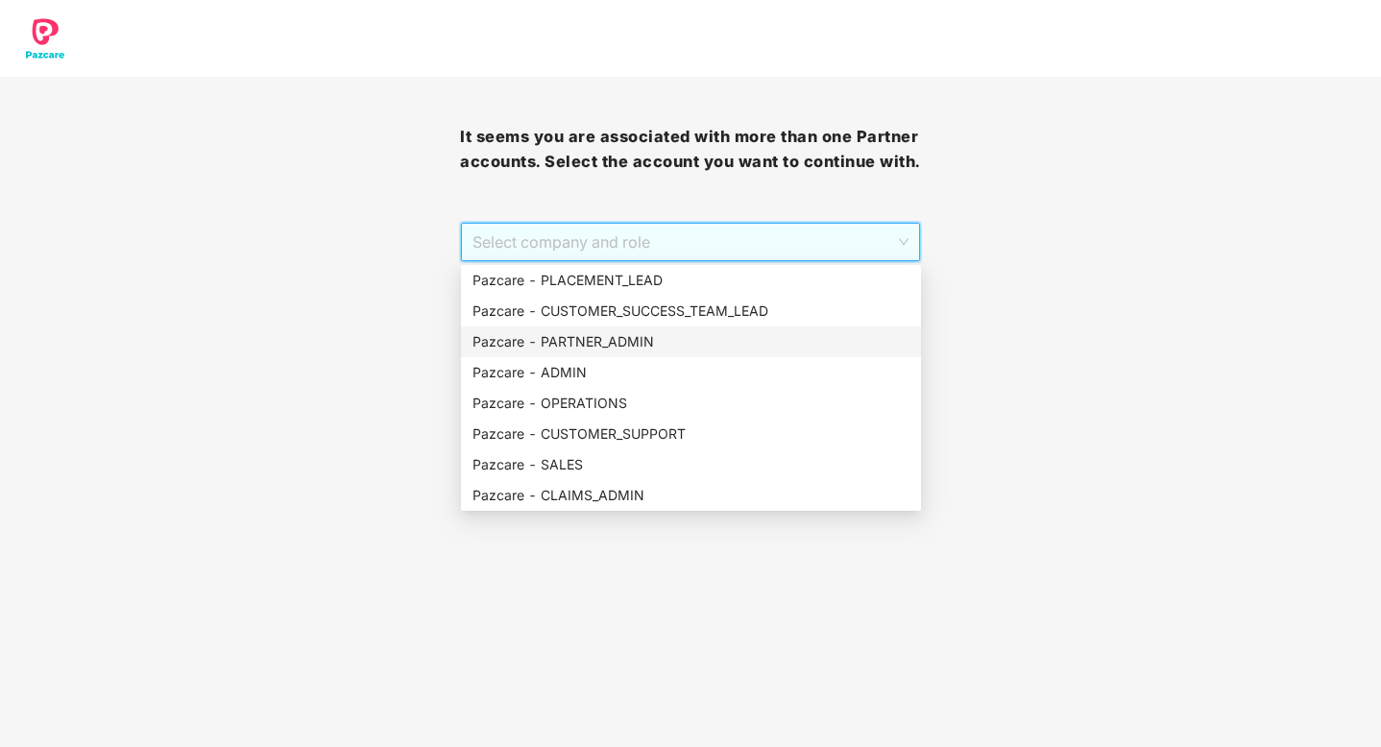
click at [603, 334] on div "Pazcare - PARTNER_ADMIN" at bounding box center [691, 341] width 437 height 21
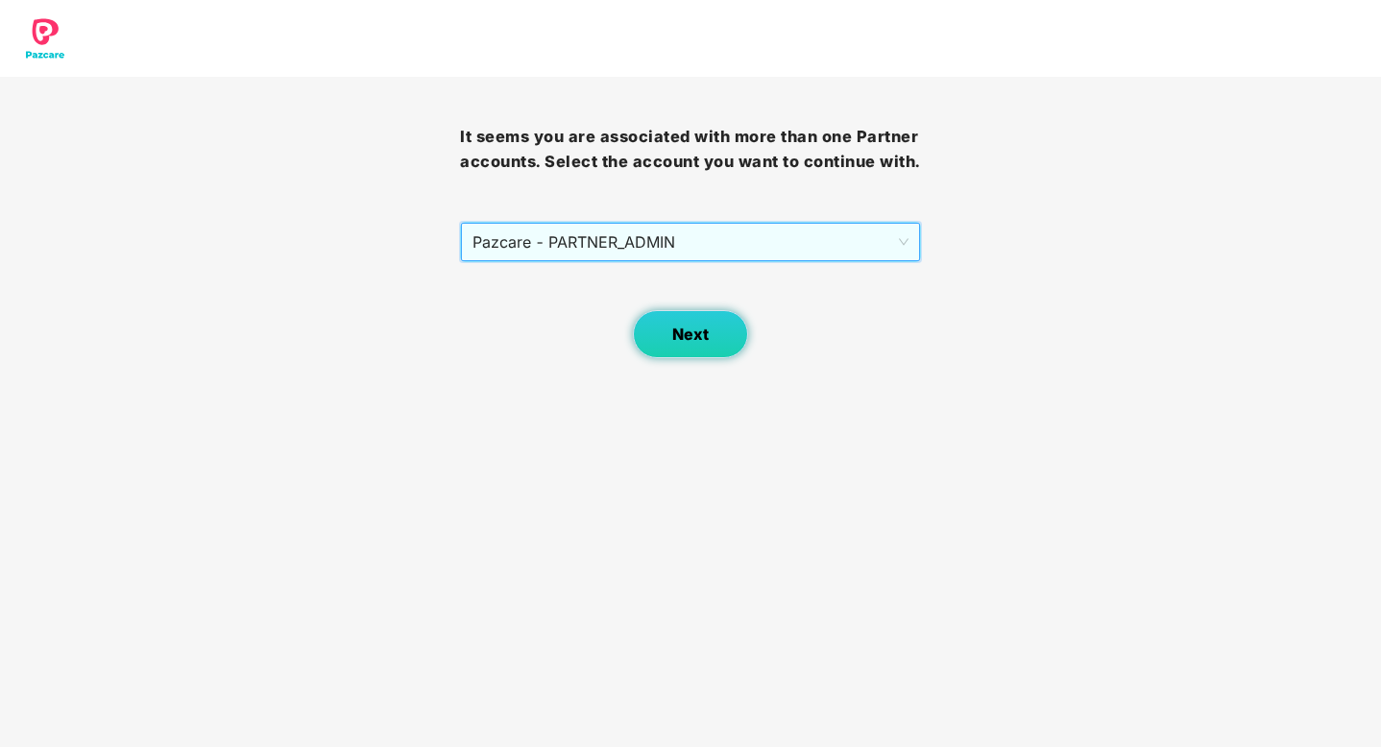
click at [723, 347] on button "Next" at bounding box center [690, 334] width 115 height 48
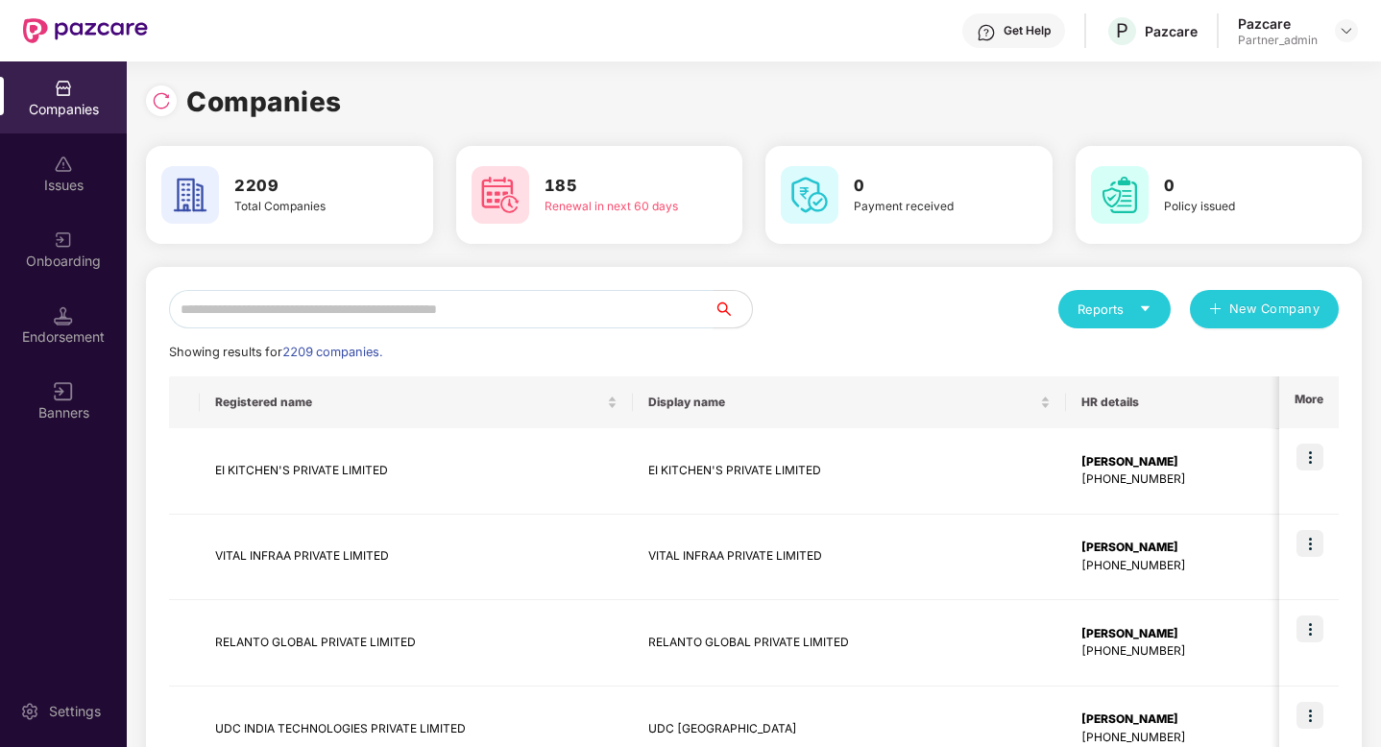
click at [537, 321] on input "text" at bounding box center [441, 309] width 545 height 38
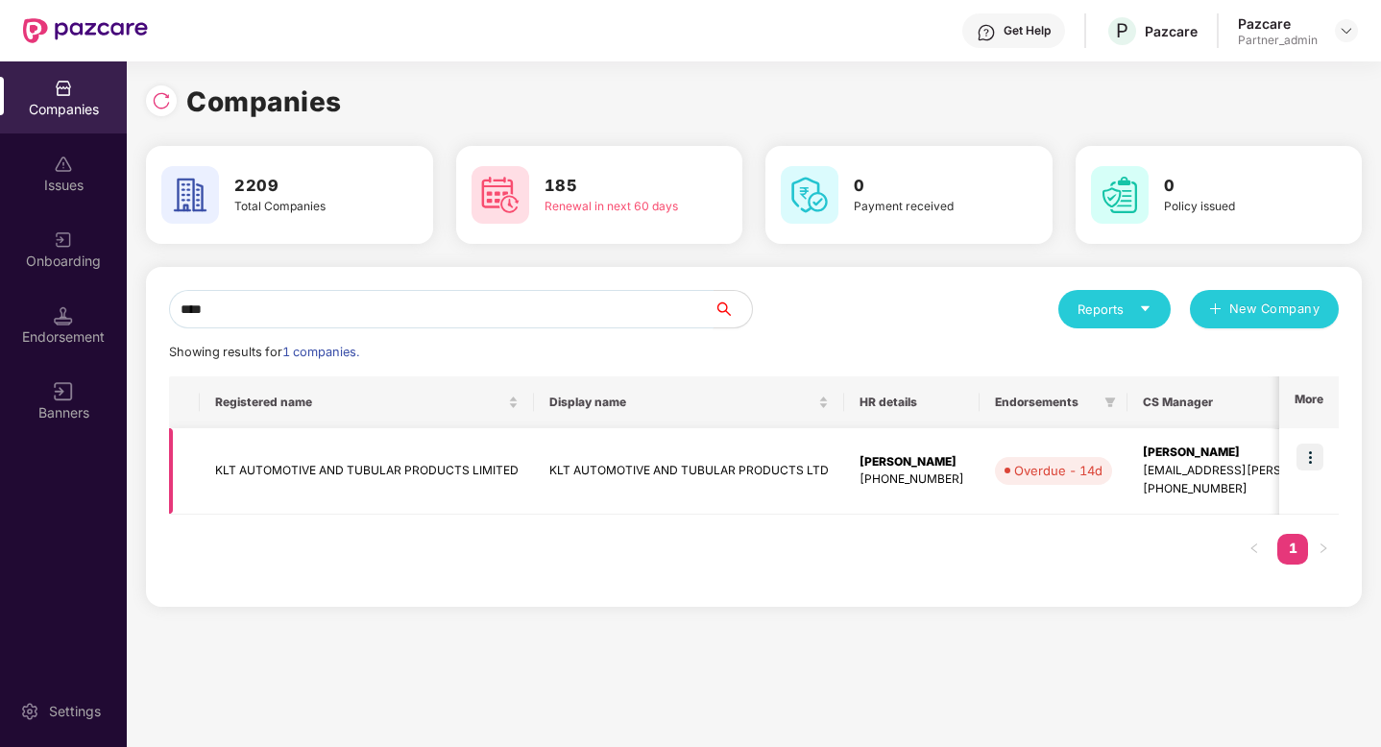
type input "***"
click at [1307, 451] on img at bounding box center [1310, 457] width 27 height 27
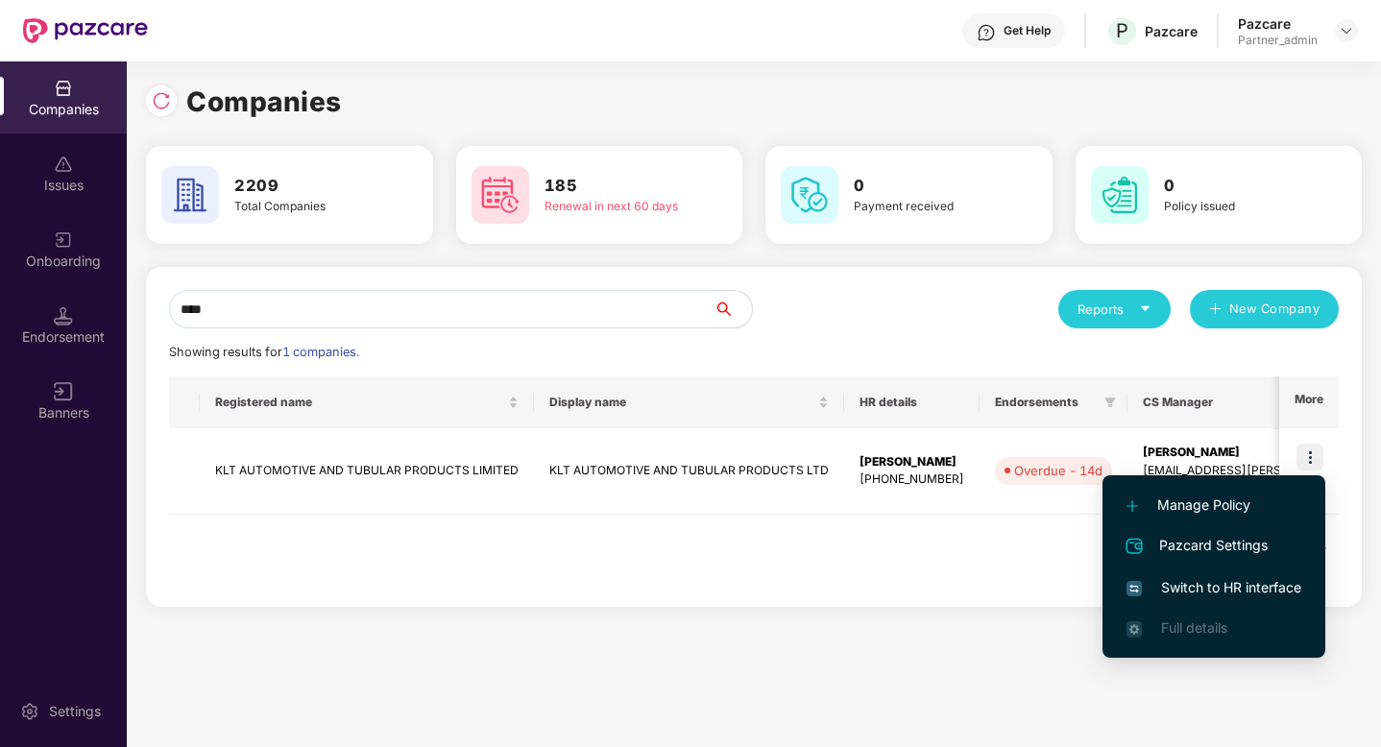
click at [1246, 589] on span "Switch to HR interface" at bounding box center [1214, 587] width 175 height 21
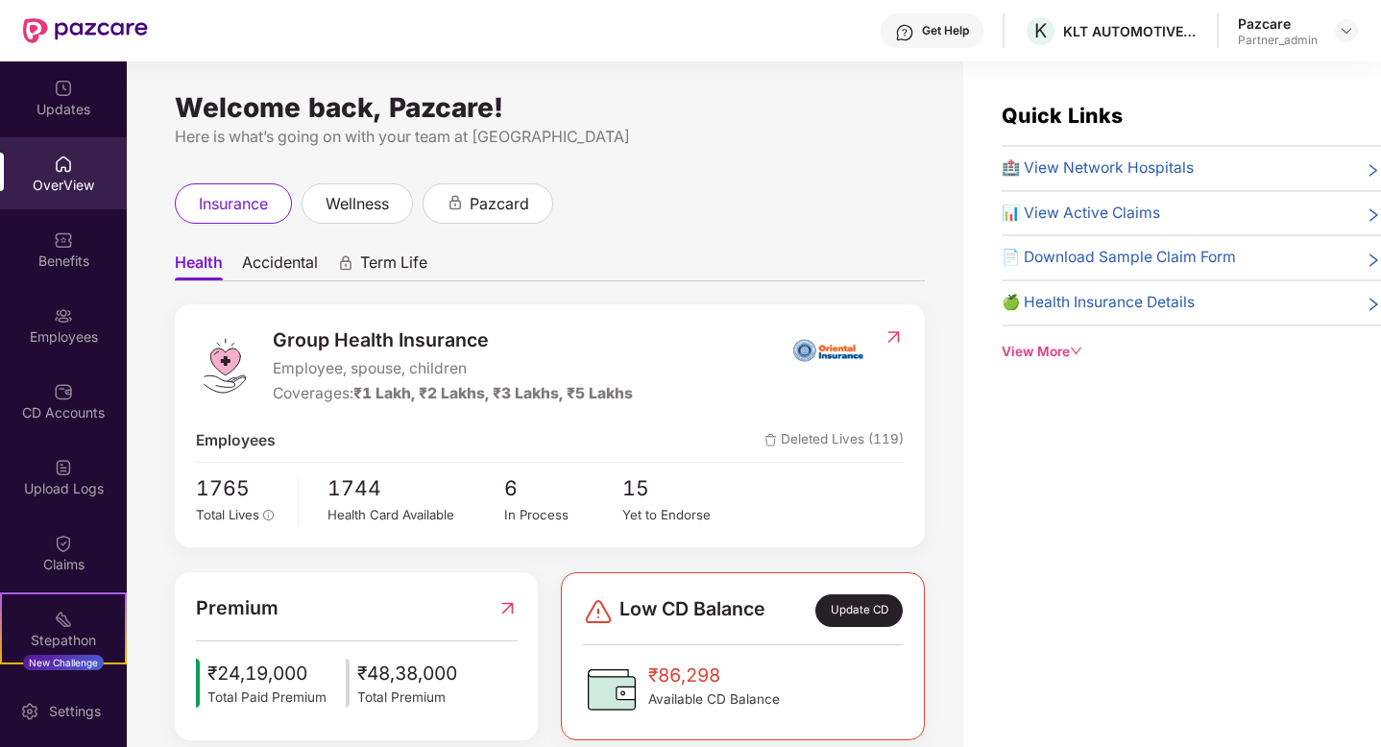
click at [67, 329] on div "Employees" at bounding box center [63, 337] width 127 height 19
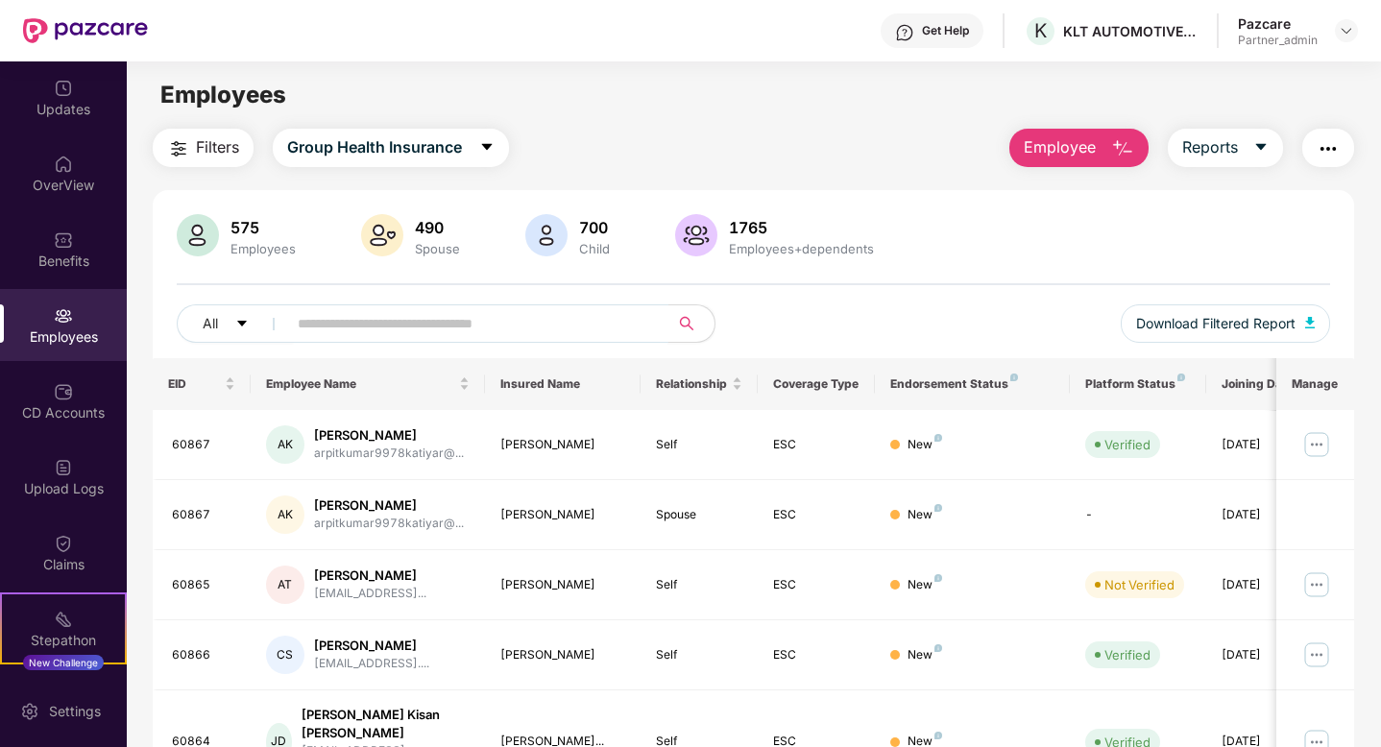
click at [532, 325] on input "text" at bounding box center [470, 323] width 345 height 29
paste input "*****"
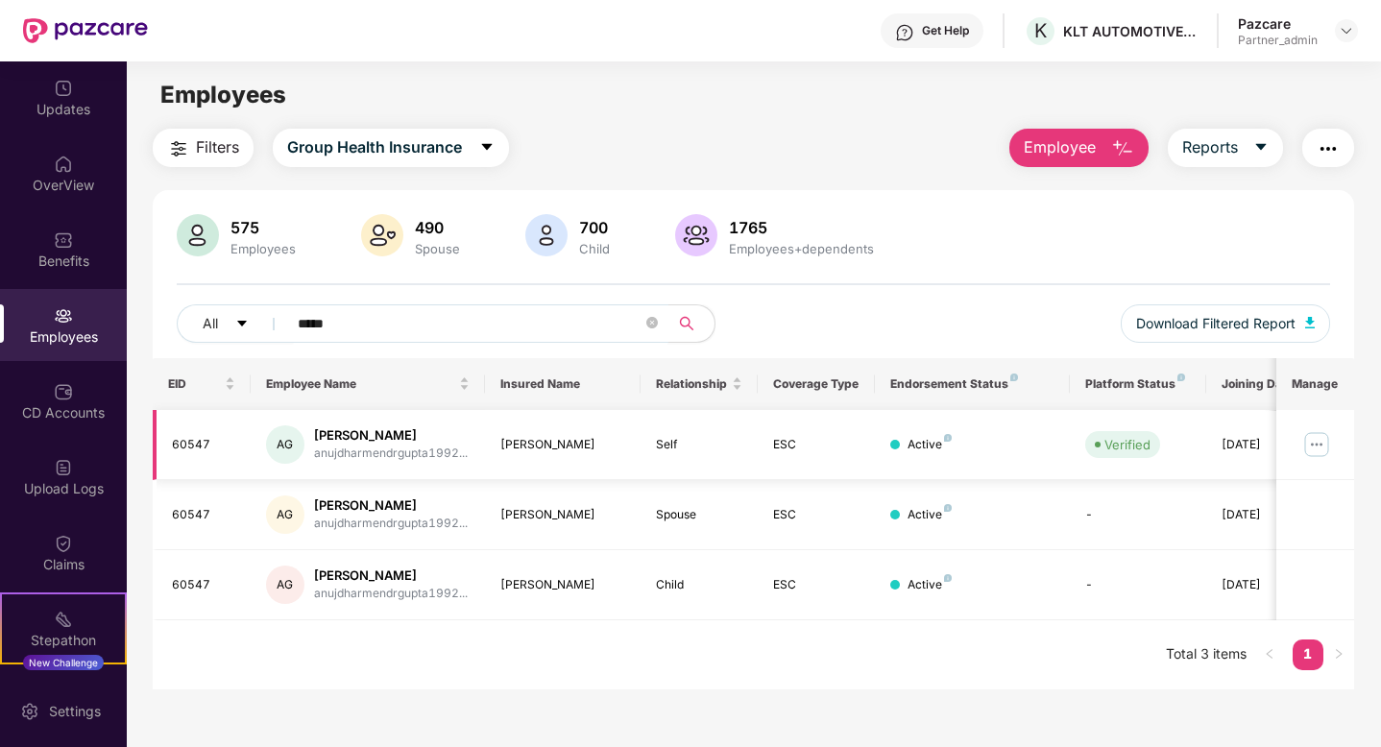
type input "*****"
click at [1316, 447] on img at bounding box center [1317, 444] width 31 height 31
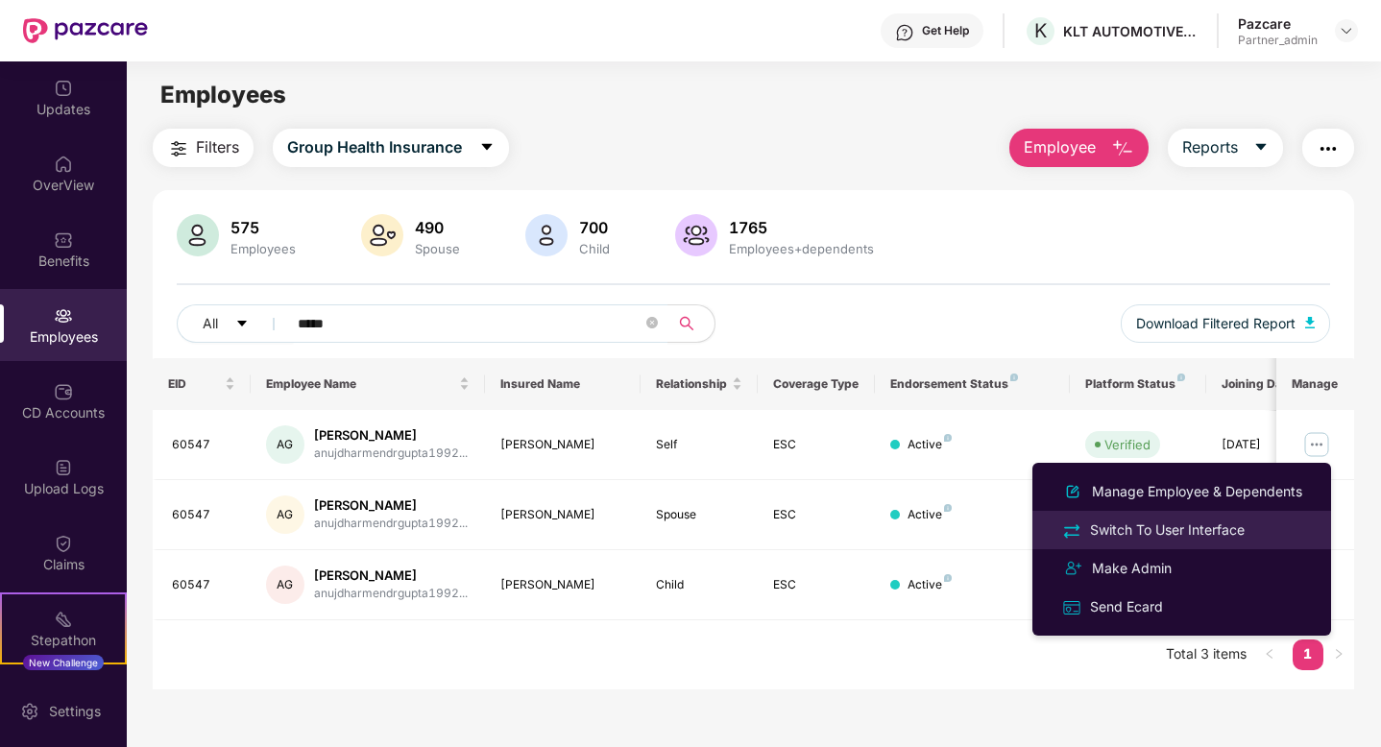
click at [1201, 524] on div "Switch To User Interface" at bounding box center [1167, 530] width 162 height 21
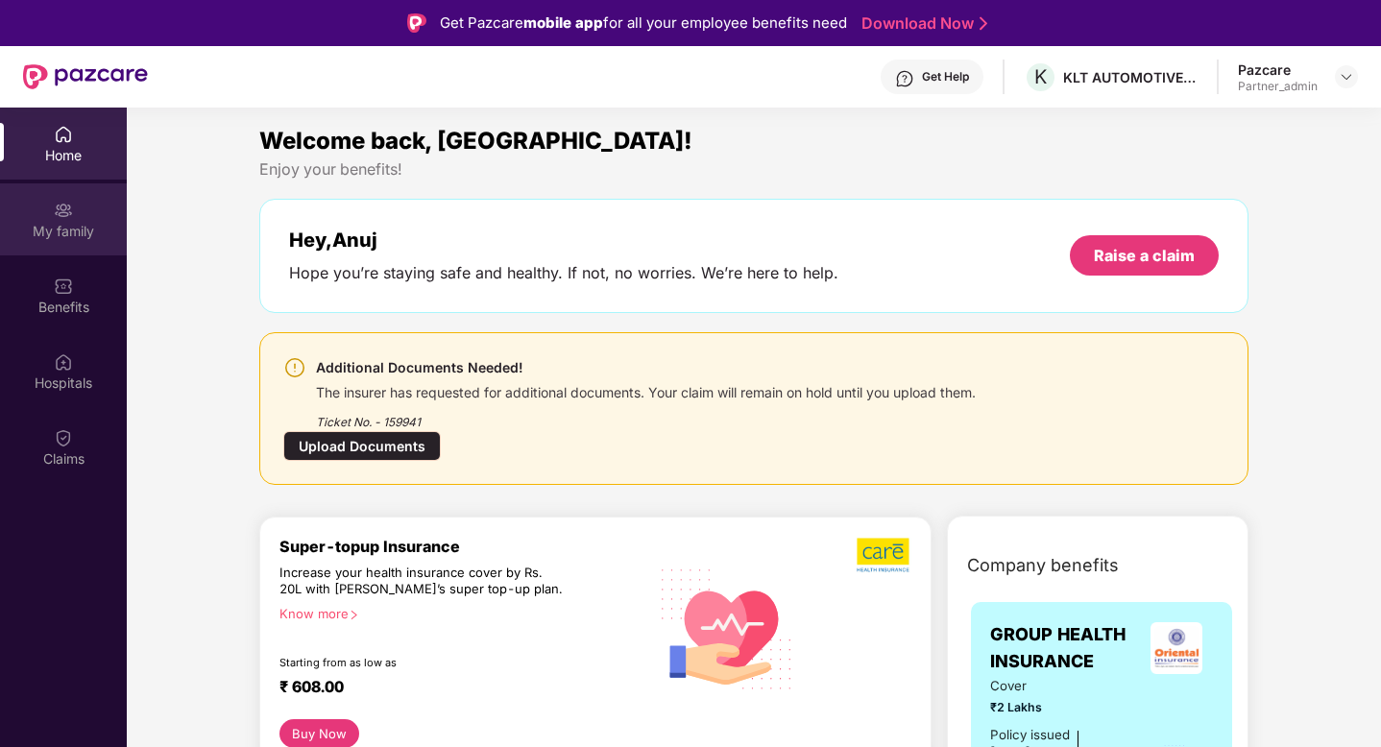
click at [74, 216] on div "My family" at bounding box center [63, 219] width 127 height 72
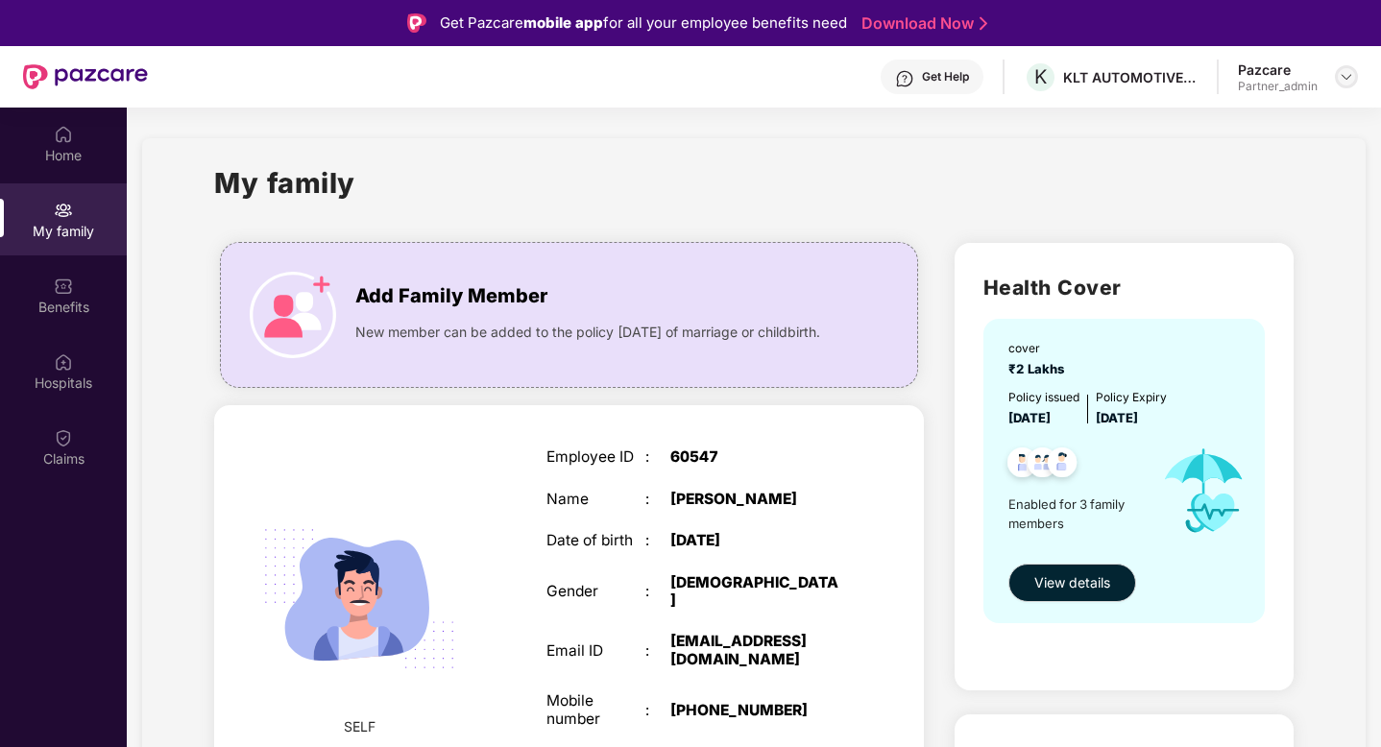
click at [1349, 73] on img at bounding box center [1346, 76] width 15 height 15
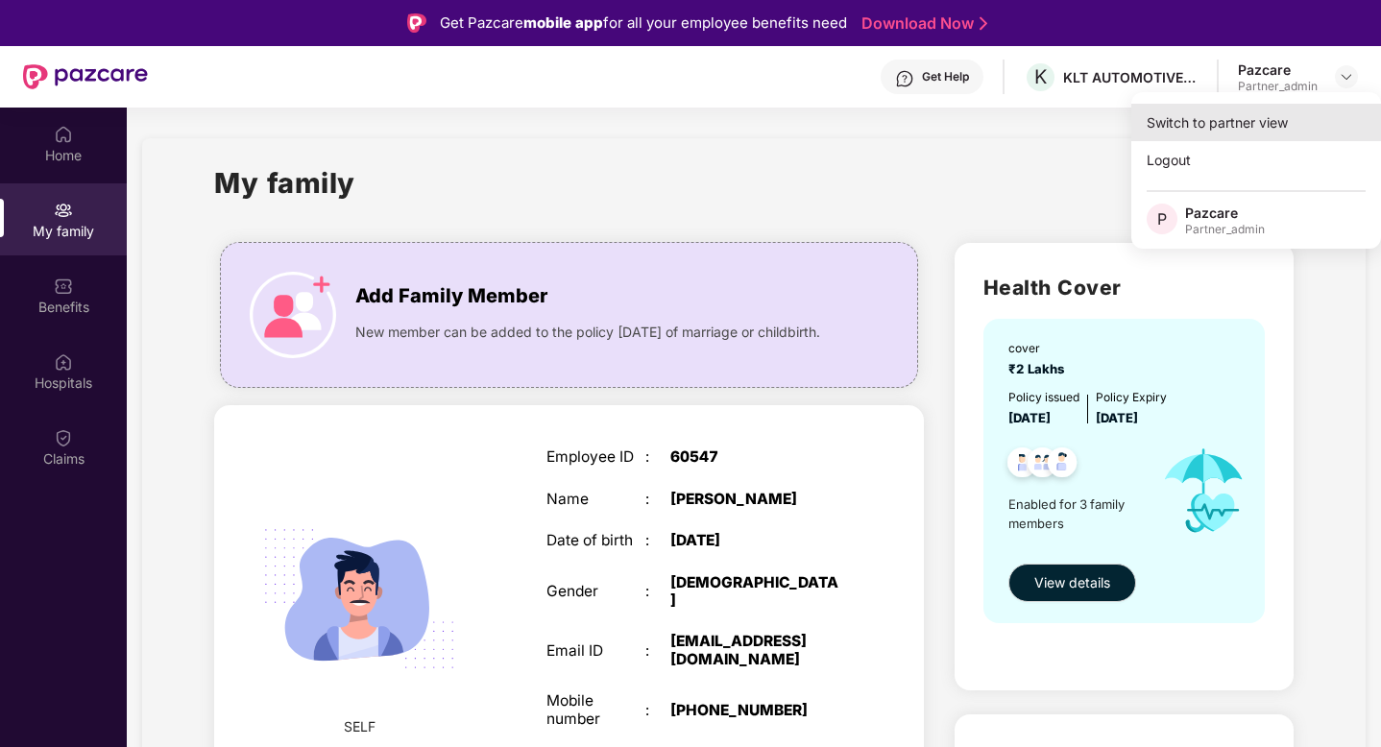
click at [1276, 117] on div "Switch to partner view" at bounding box center [1257, 122] width 250 height 37
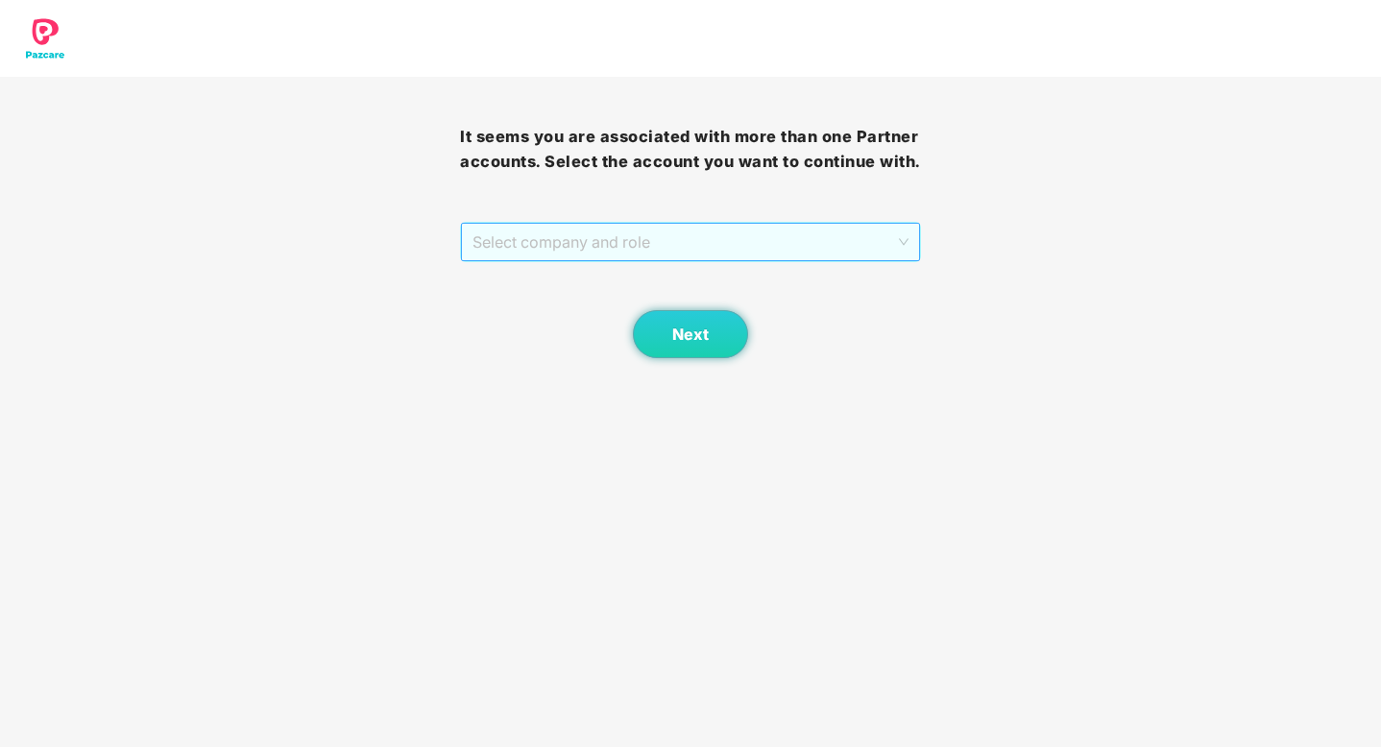
click at [833, 238] on span "Select company and role" at bounding box center [690, 242] width 435 height 37
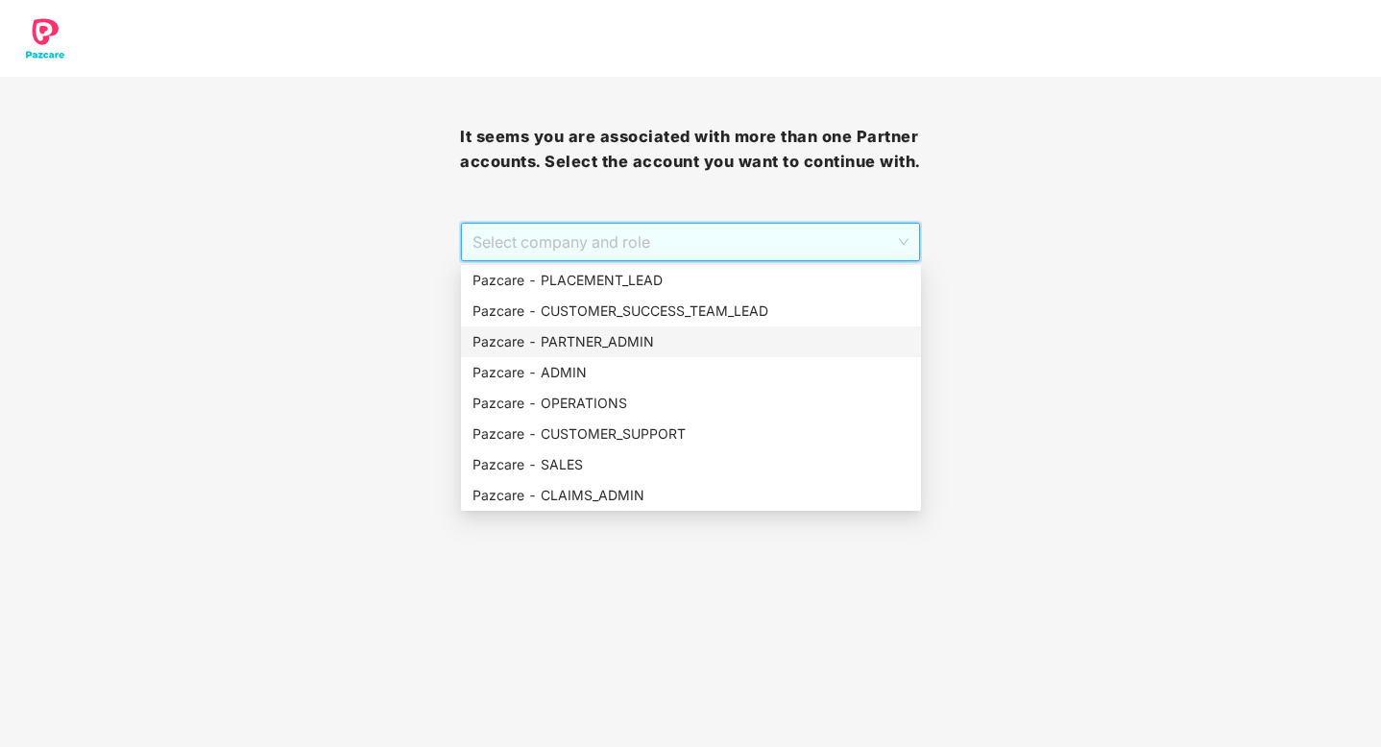
click at [619, 349] on div "Pazcare - PARTNER_ADMIN" at bounding box center [691, 341] width 437 height 21
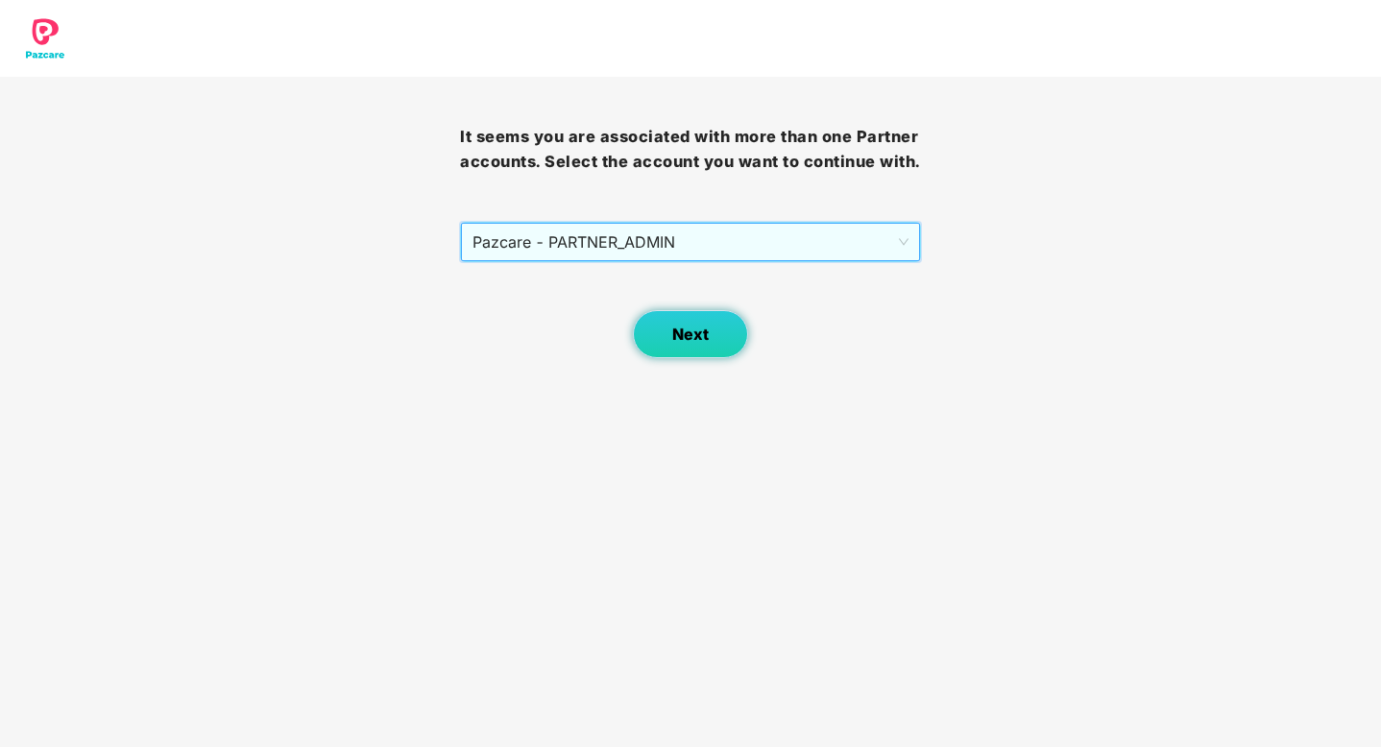
click at [717, 329] on button "Next" at bounding box center [690, 334] width 115 height 48
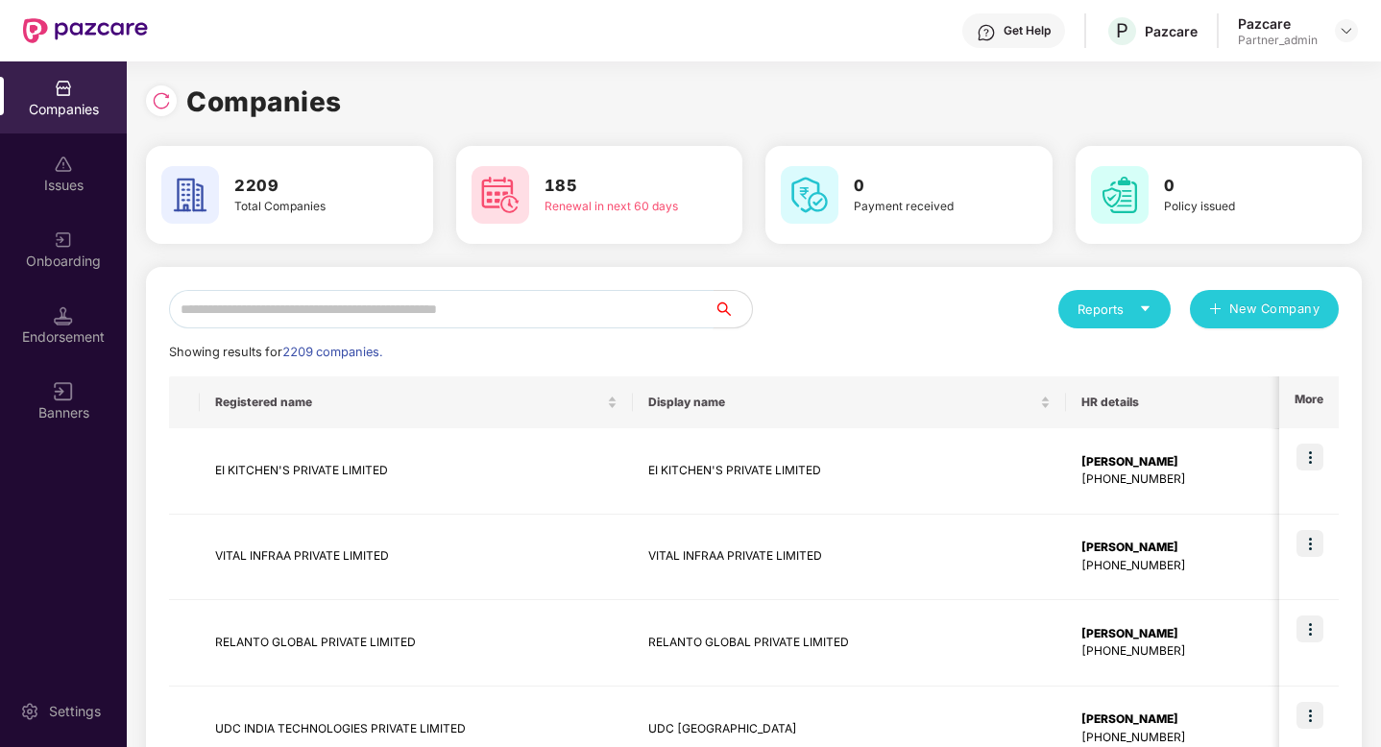
click at [339, 319] on input "text" at bounding box center [441, 309] width 545 height 38
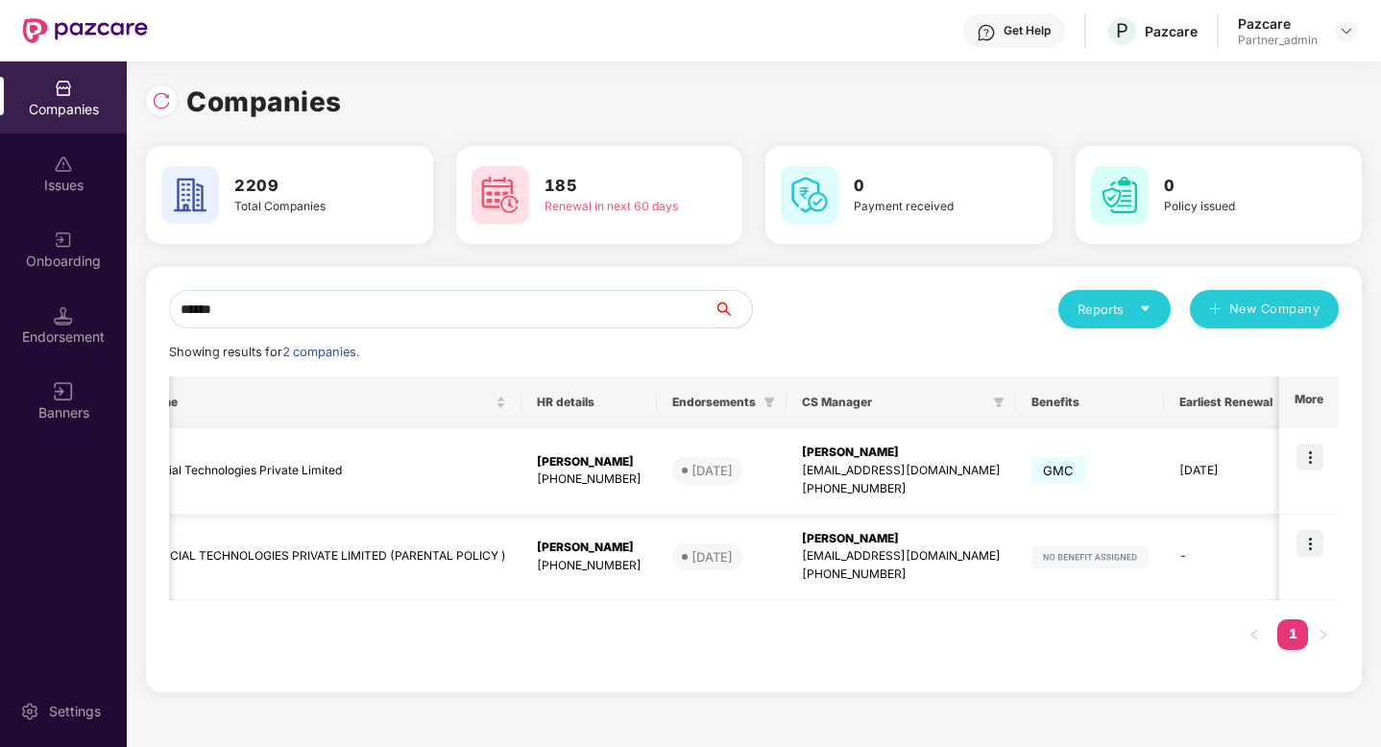
scroll to position [0, 552]
click at [539, 301] on input "******" at bounding box center [441, 309] width 545 height 38
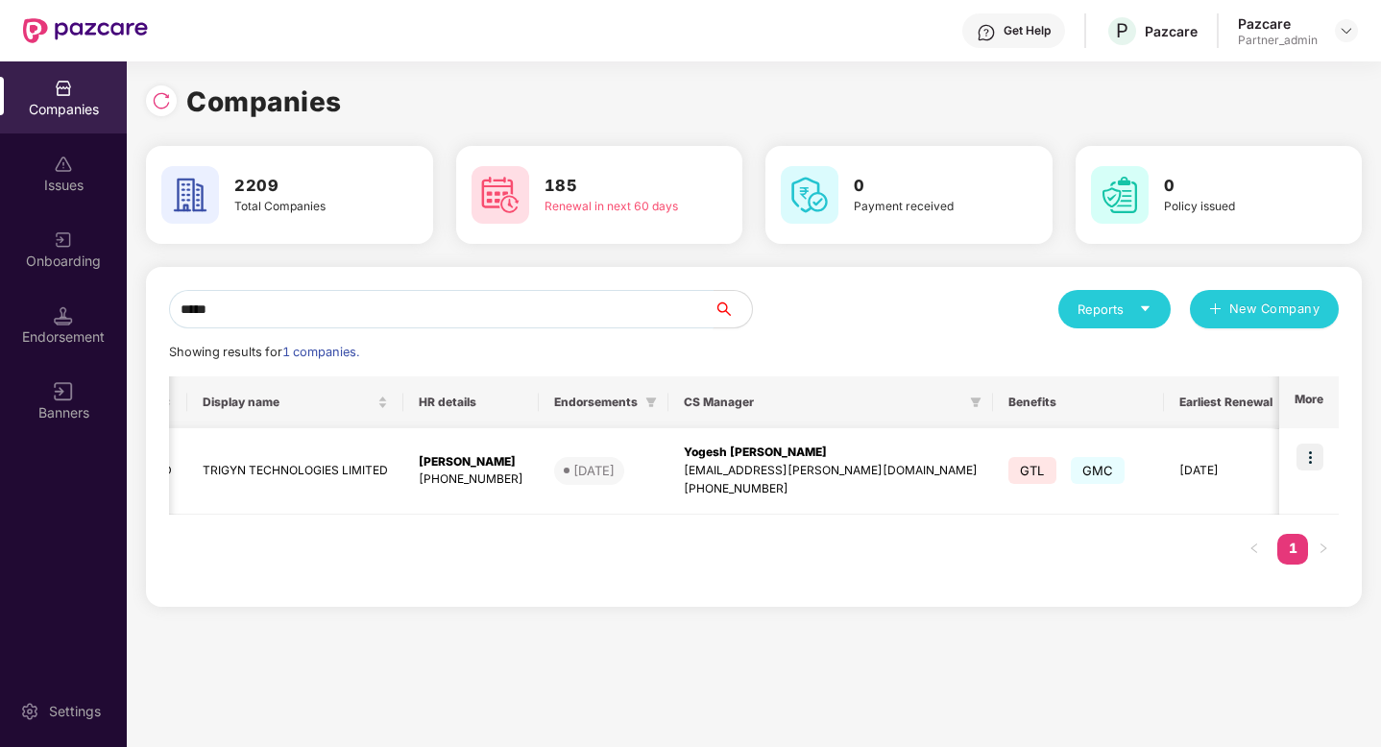
scroll to position [0, 251]
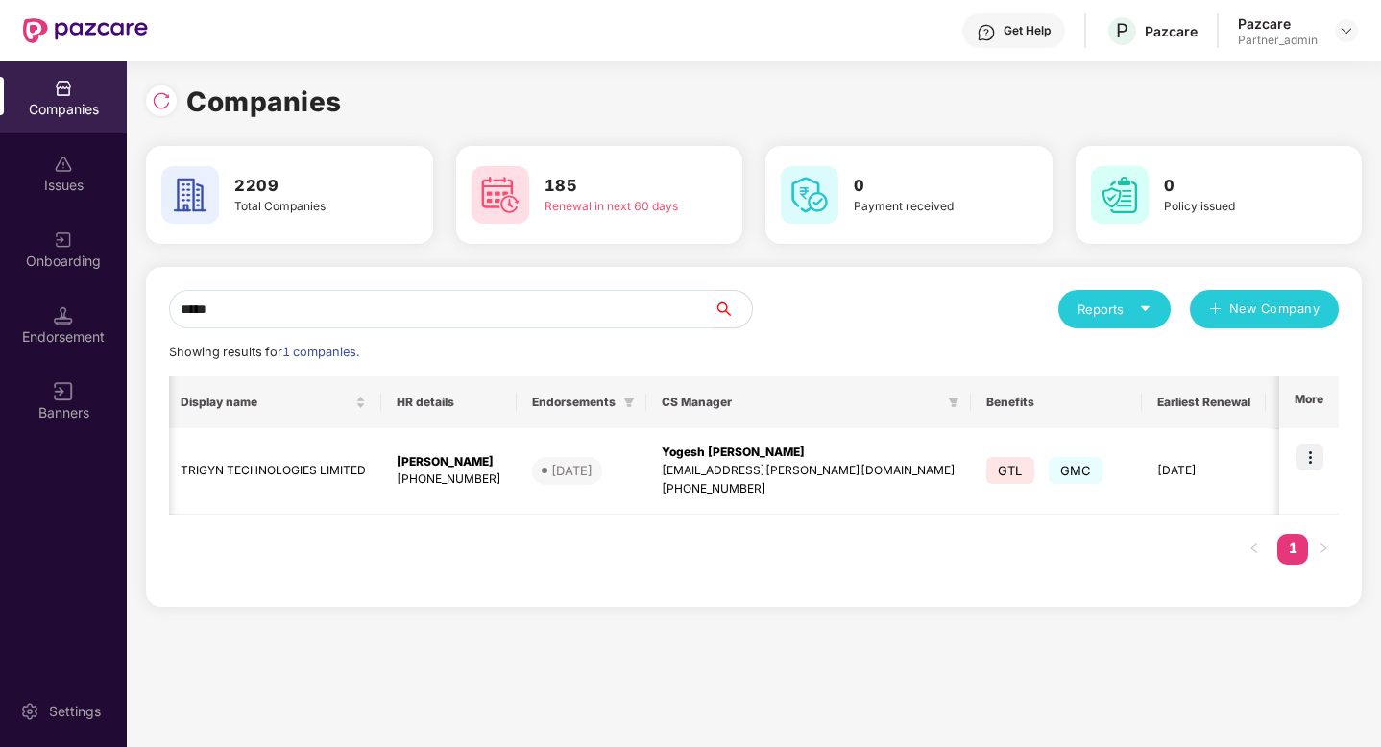
click at [495, 312] on input "*****" at bounding box center [441, 309] width 545 height 38
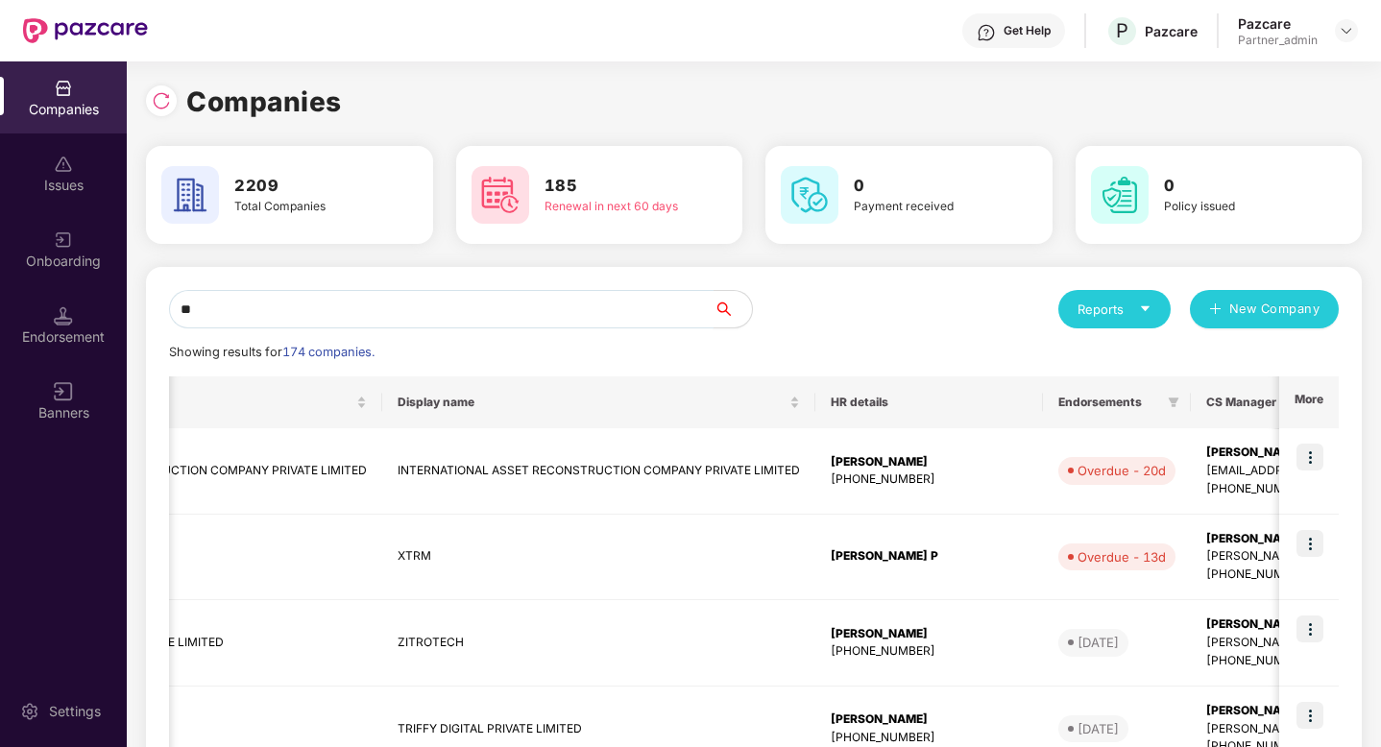
type input "*"
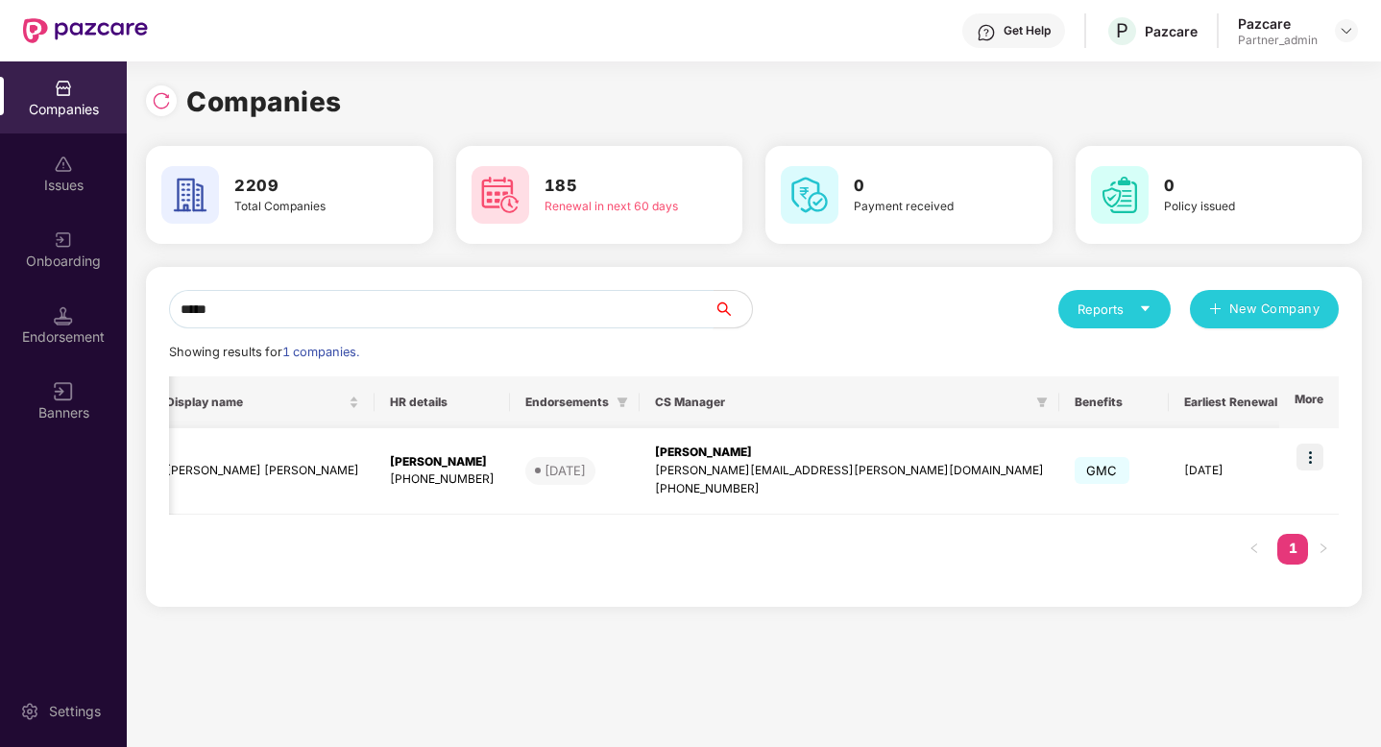
scroll to position [0, 0]
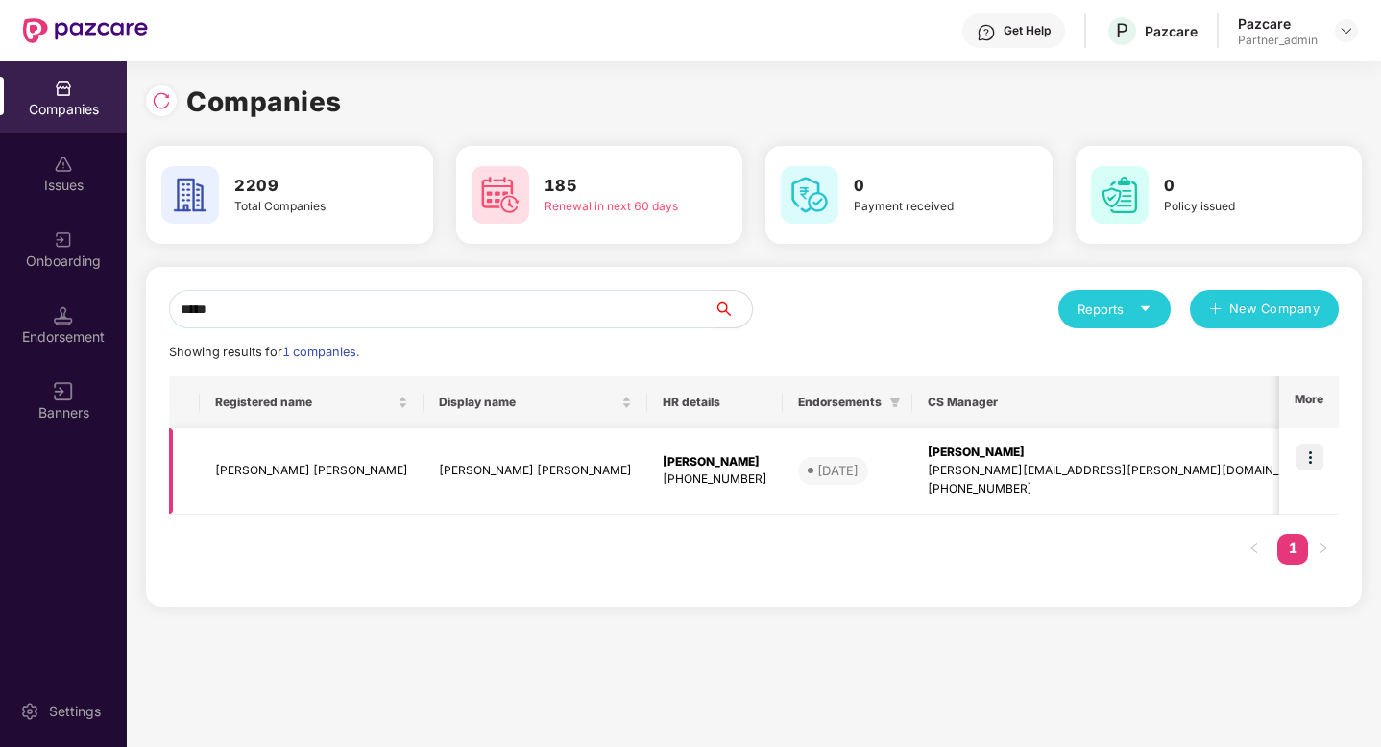
type input "*****"
